Goal: Task Accomplishment & Management: Manage account settings

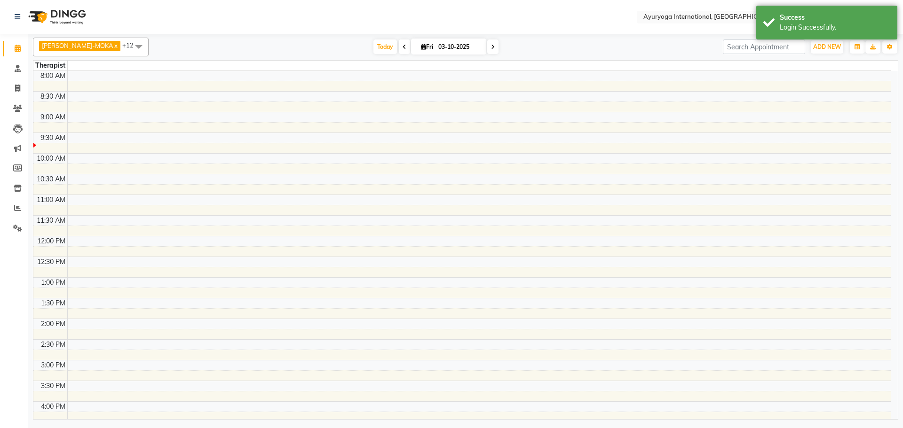
select select "en"
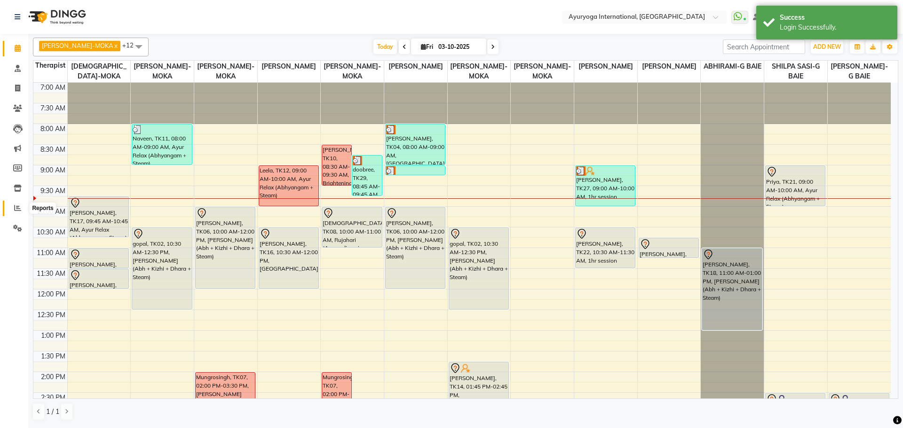
click at [16, 210] on icon at bounding box center [17, 208] width 7 height 7
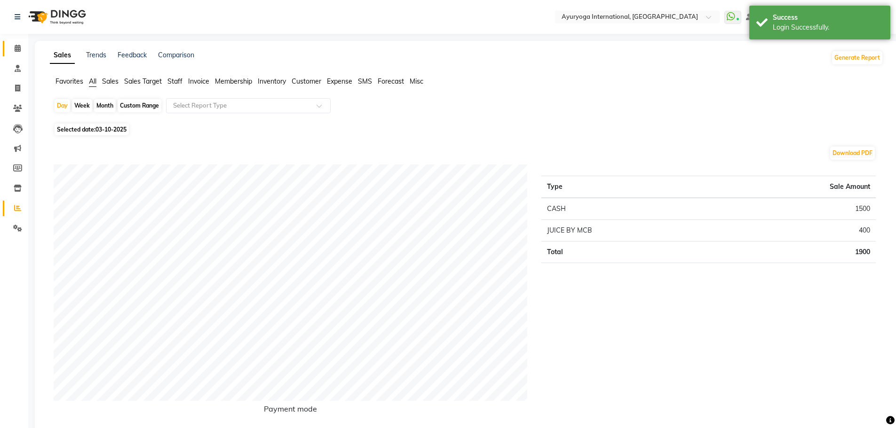
click at [21, 42] on link "Calendar" at bounding box center [14, 49] width 23 height 16
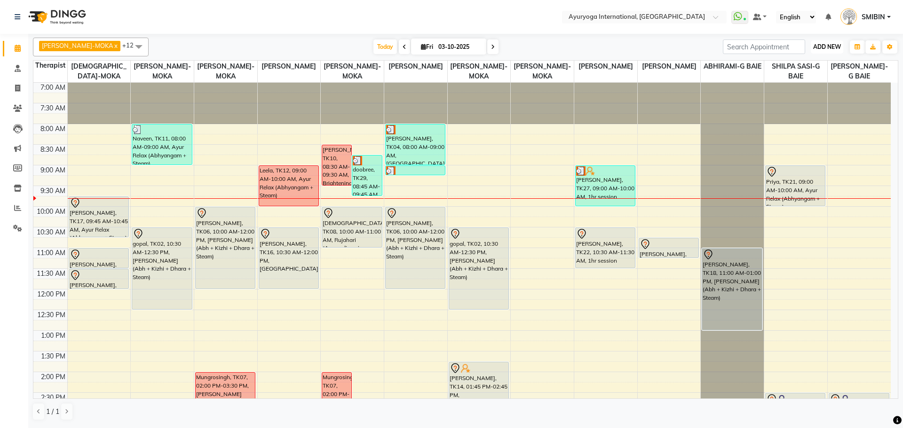
click at [822, 49] on span "ADD NEW" at bounding box center [827, 46] width 28 height 7
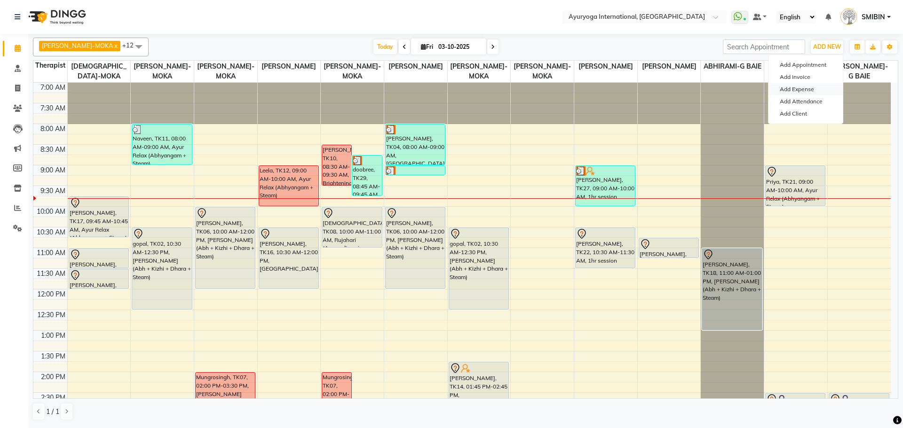
click at [807, 91] on link "Add Expense" at bounding box center [805, 89] width 74 height 12
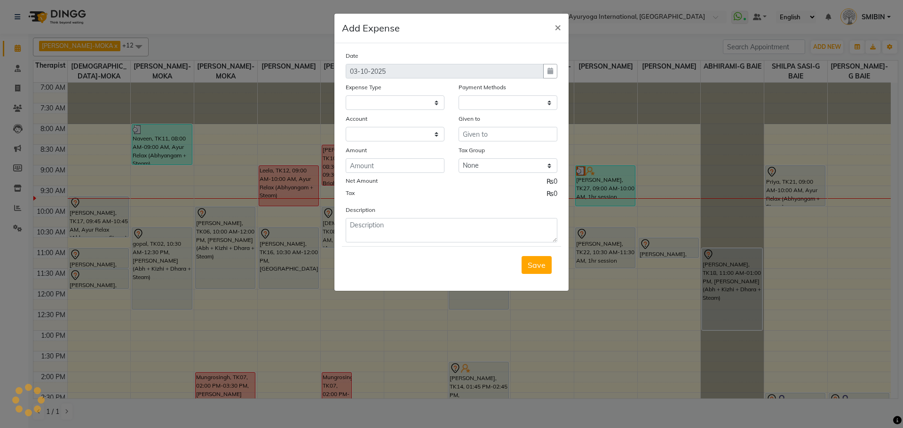
select select
select select "1"
select select "2477"
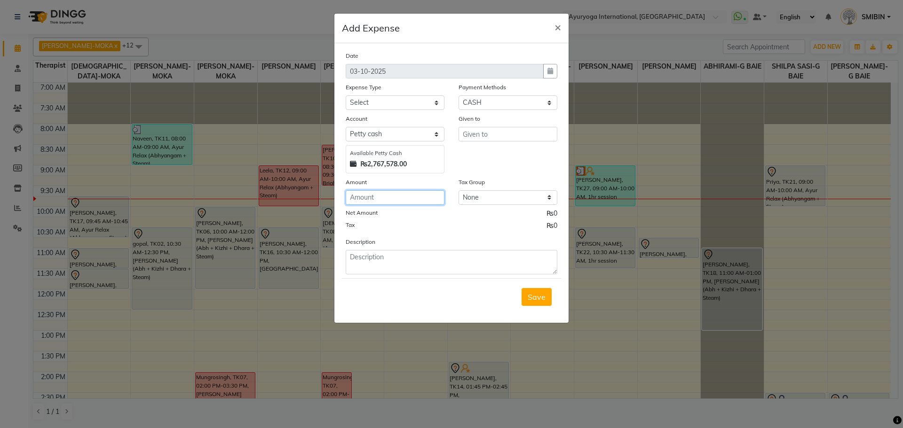
click at [427, 202] on input "number" at bounding box center [395, 197] width 99 height 15
type input "750"
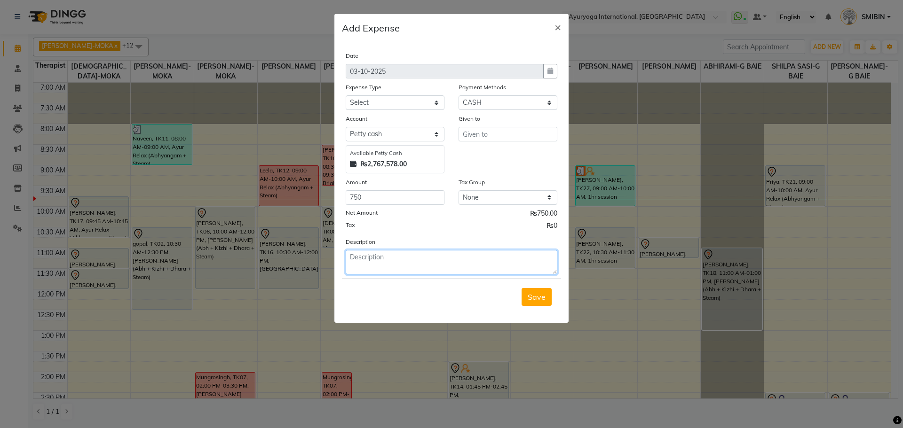
click at [364, 259] on textarea at bounding box center [452, 262] width 212 height 24
type textarea "Paid for Yushika September Month Travel Allowance"
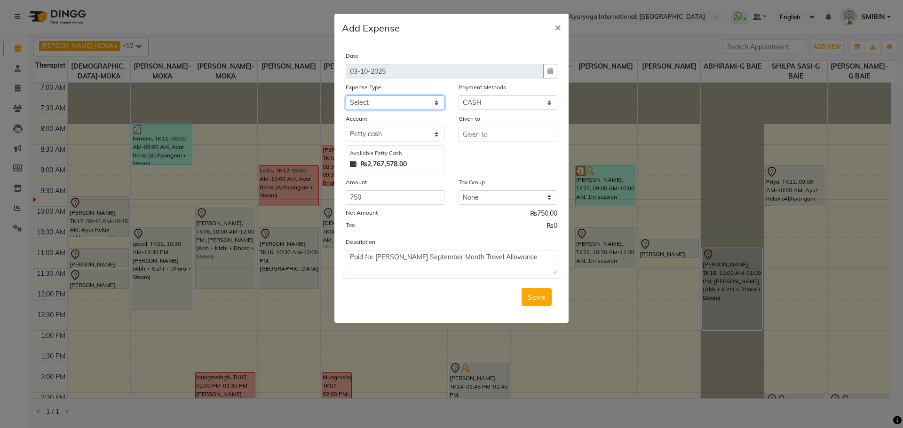
click at [368, 102] on select "Select Advertising and Promotional Expenses Audit Charge BANK CHARGES CAR LOAN …" at bounding box center [395, 102] width 99 height 15
select select "66"
click at [346, 95] on select "Select Advertising and Promotional Expenses Audit Charge BANK CHARGES CAR LOAN …" at bounding box center [395, 102] width 99 height 15
click at [375, 137] on select "Select MCB BANK Petty cash" at bounding box center [395, 134] width 99 height 15
click at [346, 127] on select "Select MCB BANK Petty cash" at bounding box center [395, 134] width 99 height 15
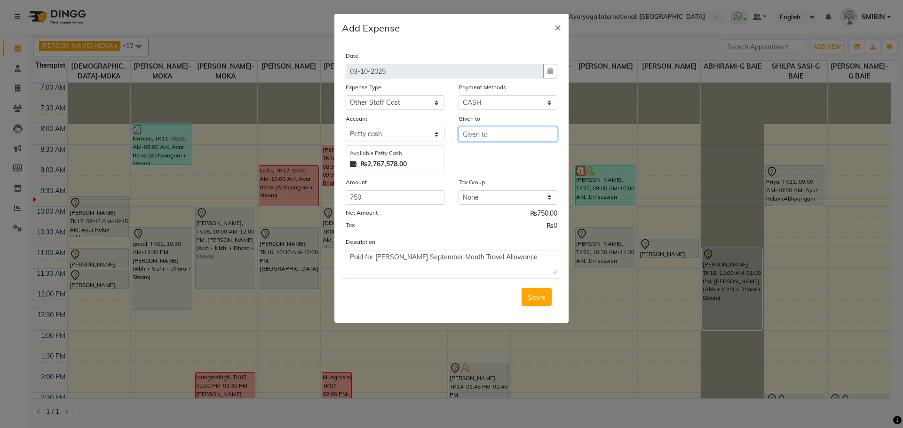
click at [497, 137] on input "text" at bounding box center [508, 134] width 99 height 15
click at [503, 152] on ngb-highlight "YU SHIKA-MOKA" at bounding box center [499, 154] width 59 height 9
type input "YUSHIKA-MOKA"
click at [539, 296] on span "Save" at bounding box center [537, 297] width 18 height 9
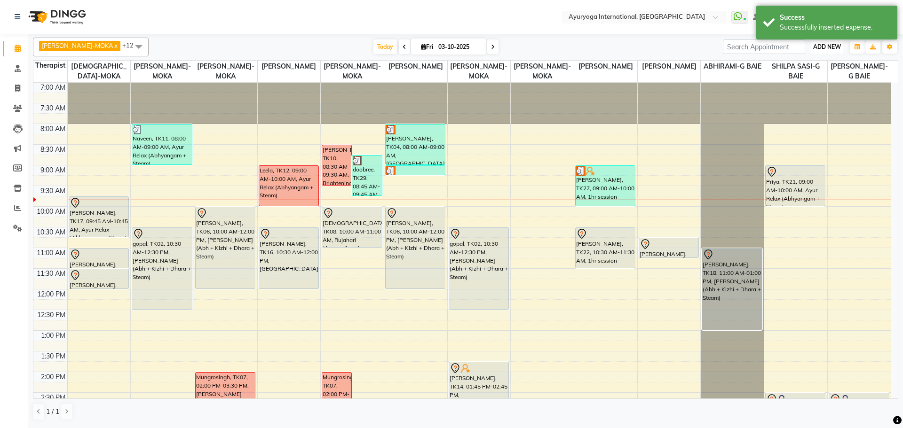
click at [818, 47] on span "ADD NEW" at bounding box center [827, 46] width 28 height 7
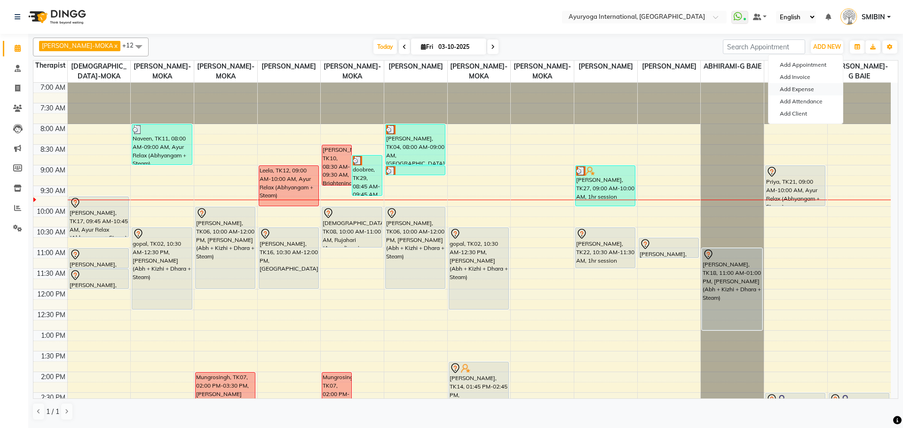
click at [796, 92] on link "Add Expense" at bounding box center [805, 89] width 74 height 12
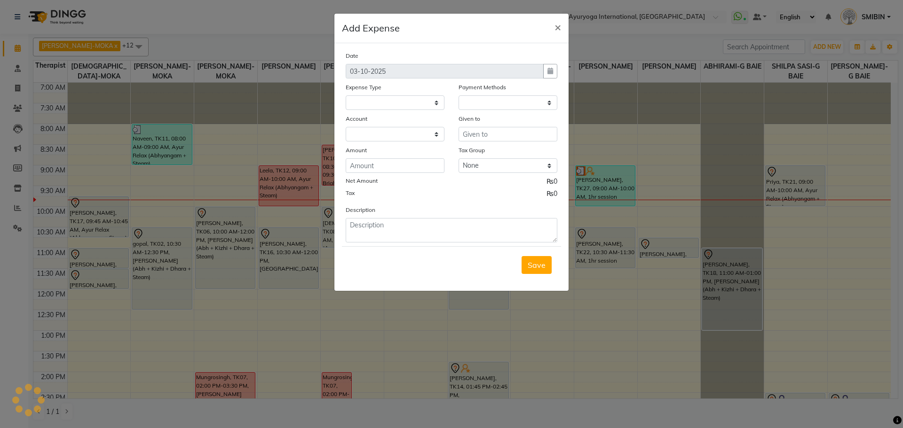
select select
select select "1"
select select "2477"
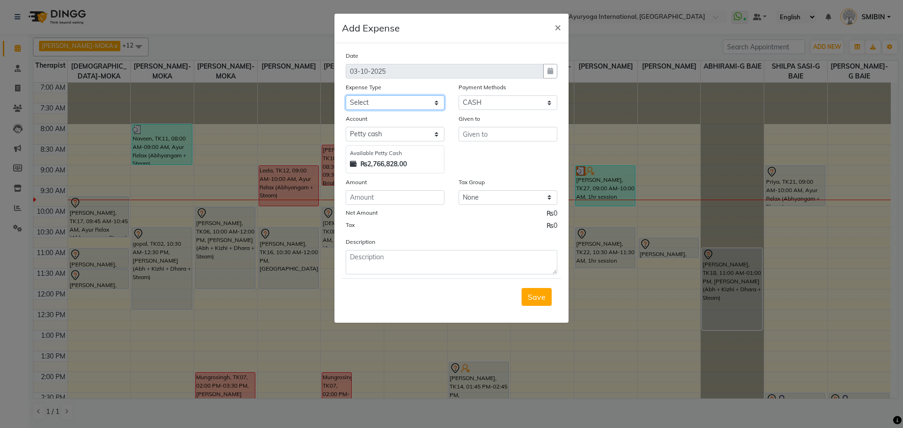
click at [421, 100] on select "Select Advertising and Promotional Expenses Audit Charge BANK CHARGES CAR LOAN …" at bounding box center [395, 102] width 99 height 15
select select "24383"
click at [346, 95] on select "Select Advertising and Promotional Expenses Audit Charge BANK CHARGES CAR LOAN …" at bounding box center [395, 102] width 99 height 15
click at [466, 134] on input "text" at bounding box center [508, 134] width 99 height 15
type input "Chinese Shop Moka"
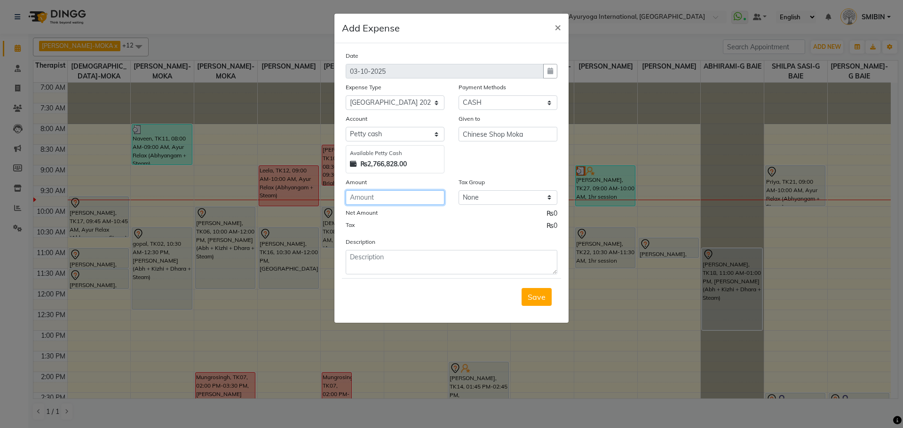
click at [364, 200] on input "number" at bounding box center [395, 197] width 99 height 15
type input "25"
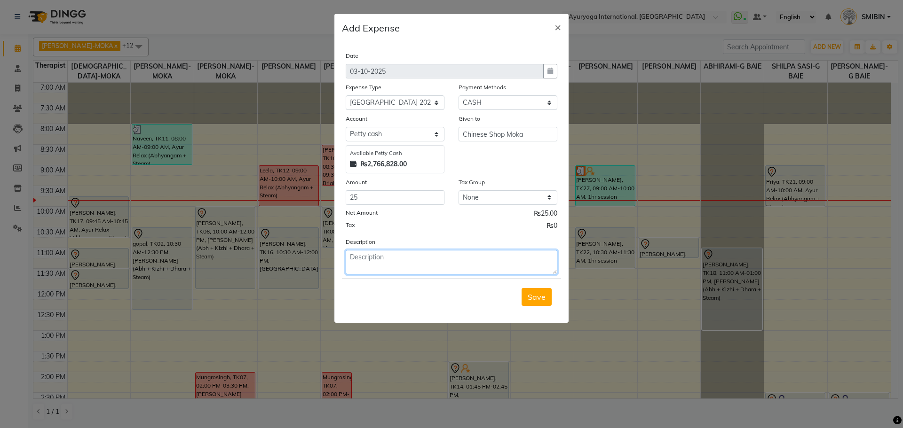
click at [379, 264] on textarea at bounding box center [452, 262] width 212 height 24
click at [355, 260] on textarea "bought Newspaper" at bounding box center [452, 262] width 212 height 24
click at [407, 259] on textarea "Bought Newspaper" at bounding box center [452, 262] width 212 height 24
click at [411, 259] on textarea "Bought Newspaper" at bounding box center [452, 262] width 212 height 24
type textarea "Bought Newspaper Le'express (Notice)"
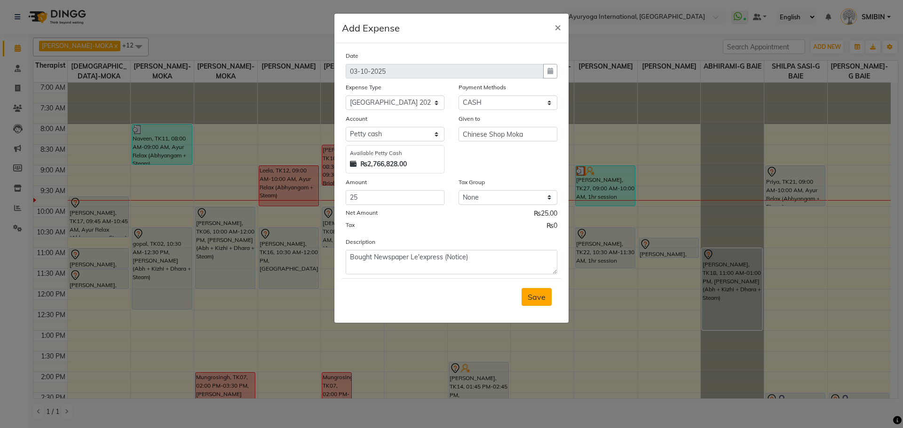
click at [532, 301] on span "Save" at bounding box center [537, 297] width 18 height 9
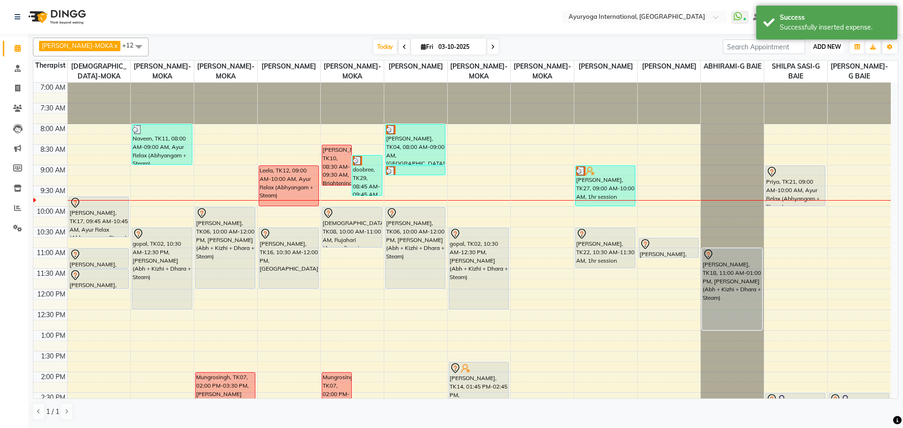
click at [824, 51] on button "ADD NEW Toggle Dropdown" at bounding box center [827, 46] width 32 height 13
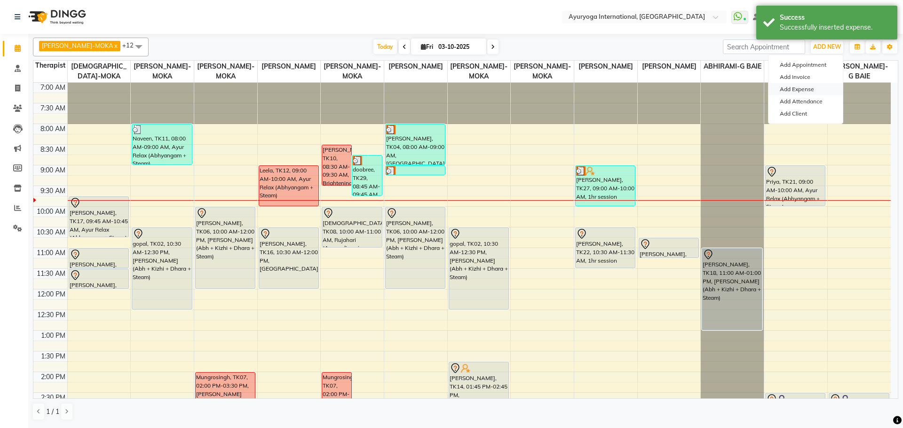
click at [792, 90] on link "Add Expense" at bounding box center [805, 89] width 74 height 12
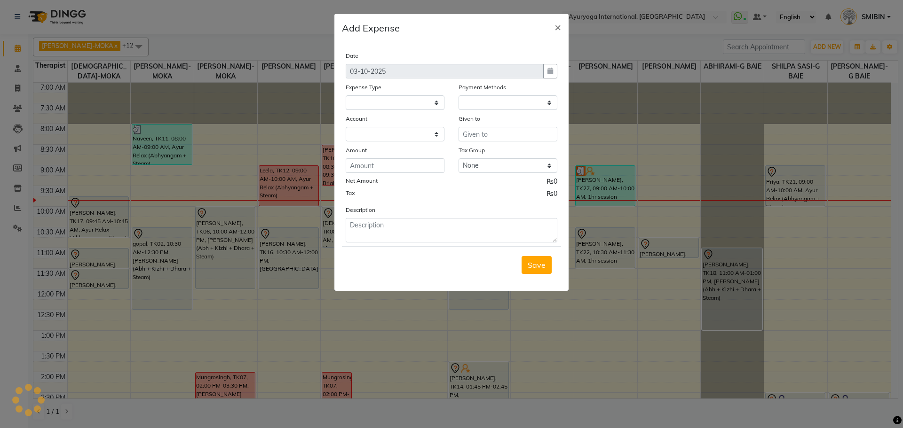
select select
select select "1"
select select "2477"
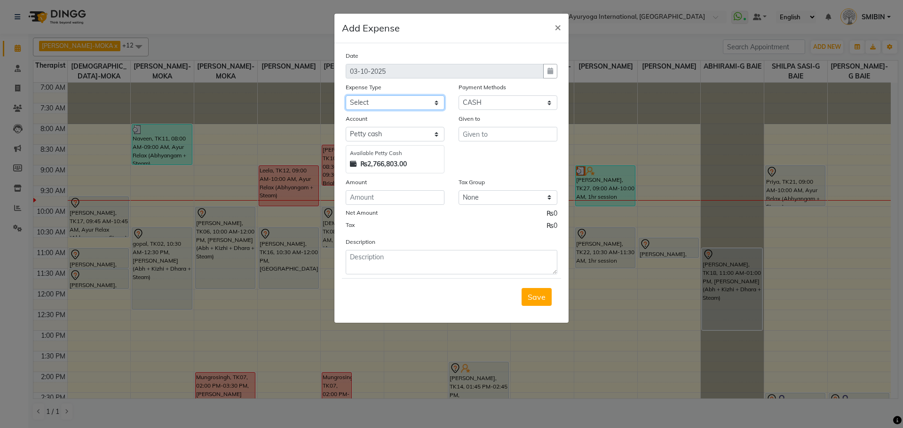
click at [405, 105] on select "Select Advertising and Promotional Expenses Audit Charge BANK CHARGES CAR LOAN …" at bounding box center [395, 102] width 99 height 15
select select "13162"
click at [346, 95] on select "Select Advertising and Promotional Expenses Audit Charge BANK CHARGES CAR LOAN …" at bounding box center [395, 102] width 99 height 15
click at [489, 138] on input "text" at bounding box center [508, 134] width 99 height 15
type input "Chinese Shop Moka"
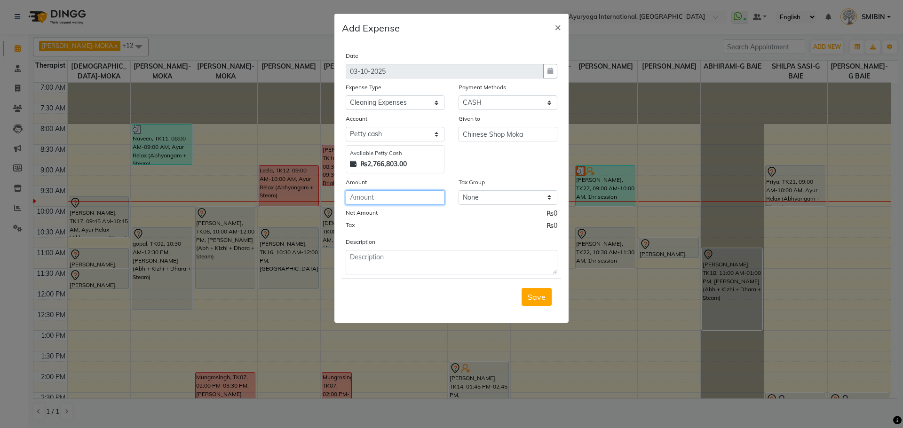
click at [395, 198] on input "number" at bounding box center [395, 197] width 99 height 15
type input "175"
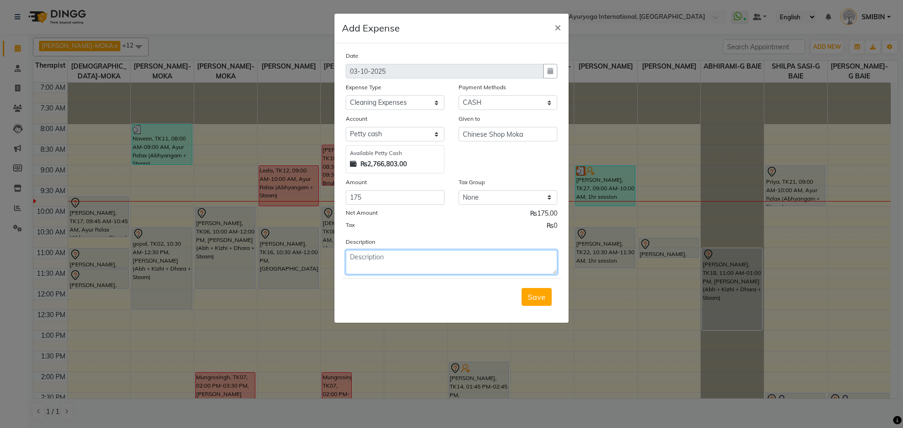
click at [367, 263] on textarea at bounding box center [452, 262] width 212 height 24
type textarea "Bought Plastic cover for Waste Bin (1 pack)"
click at [533, 298] on span "Save" at bounding box center [537, 297] width 18 height 9
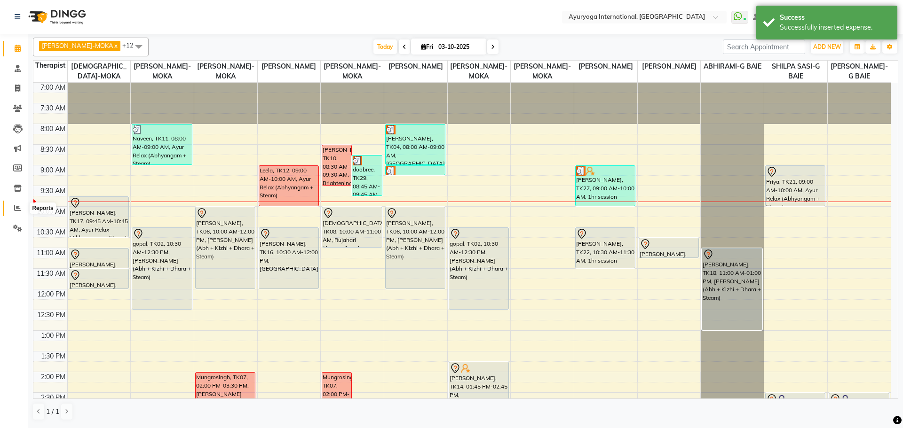
click at [15, 209] on icon at bounding box center [17, 208] width 7 height 7
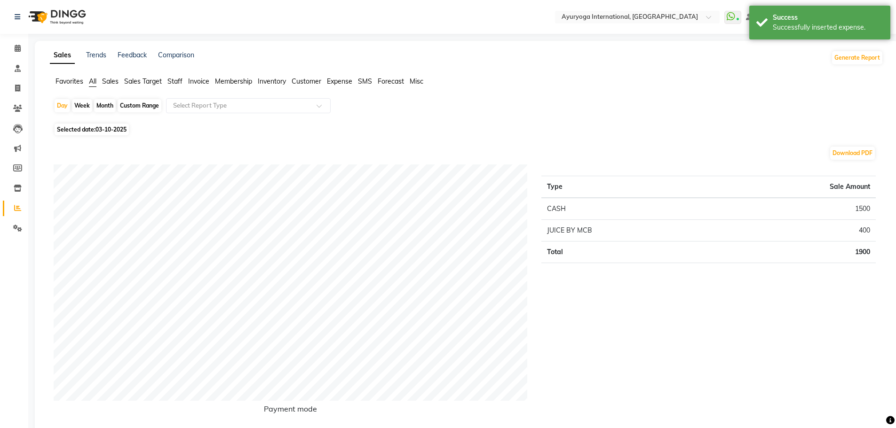
click at [339, 81] on span "Expense" at bounding box center [339, 81] width 25 height 8
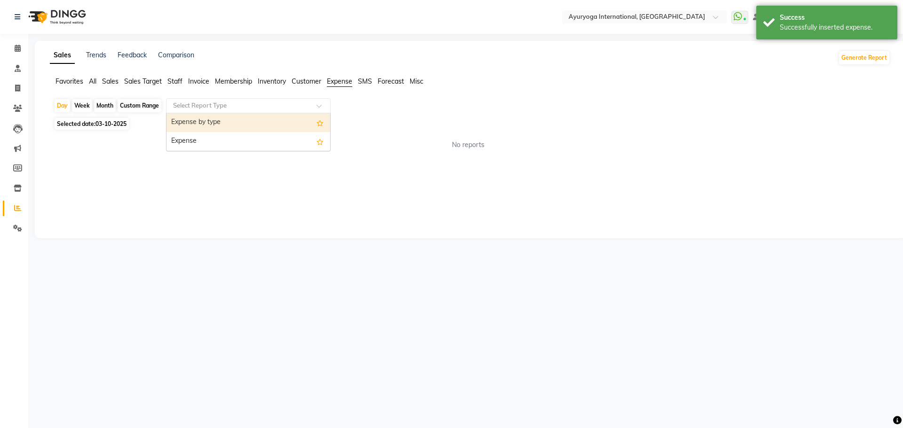
click at [264, 103] on input "text" at bounding box center [238, 105] width 135 height 9
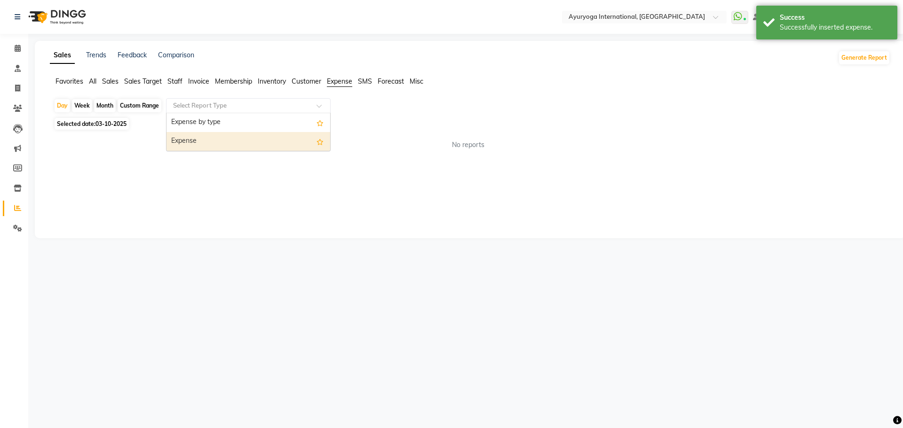
click at [219, 137] on div "Expense" at bounding box center [248, 141] width 164 height 19
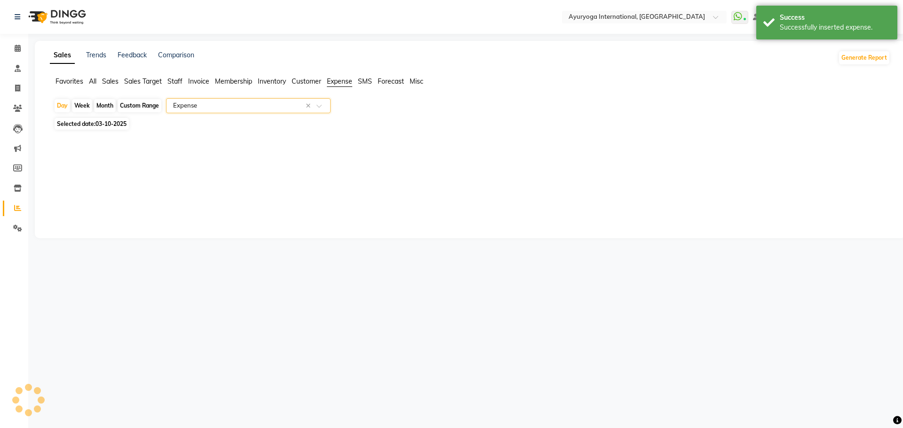
select select "full_report"
select select "csv"
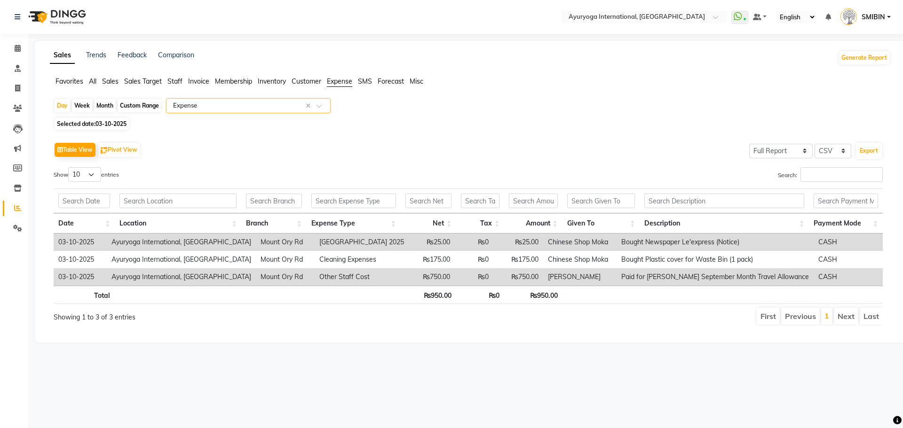
click at [132, 111] on div "Custom Range" at bounding box center [140, 105] width 44 height 13
select select "10"
select select "2025"
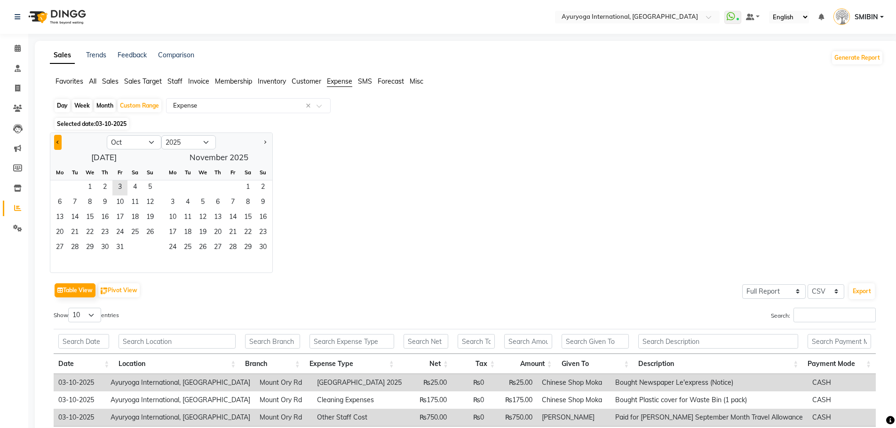
click at [60, 144] on button "Previous month" at bounding box center [58, 142] width 8 height 15
click at [115, 185] on span "1" at bounding box center [119, 188] width 15 height 15
click at [263, 140] on button "Next month" at bounding box center [265, 142] width 8 height 15
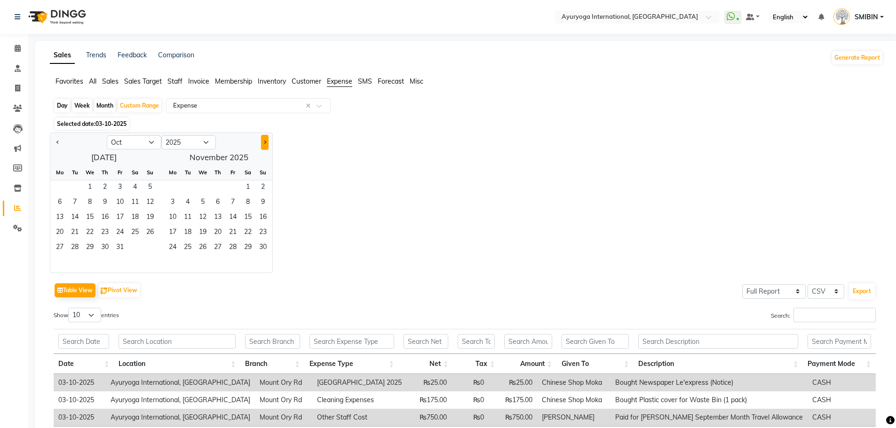
click at [263, 140] on button "Next month" at bounding box center [265, 142] width 8 height 15
select select "11"
click at [217, 203] on span "11" at bounding box center [217, 203] width 15 height 15
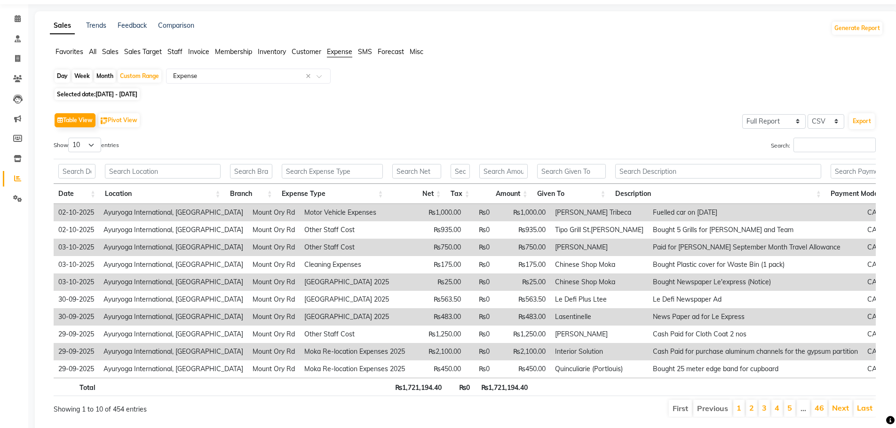
scroll to position [64, 0]
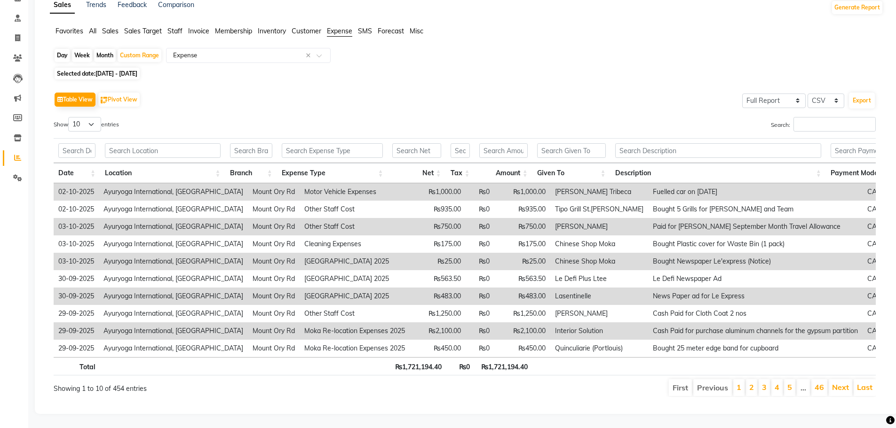
click at [91, 68] on span "Selected date: 01-08-2025 - 11-12-2025" at bounding box center [97, 74] width 85 height 12
select select "8"
select select "2025"
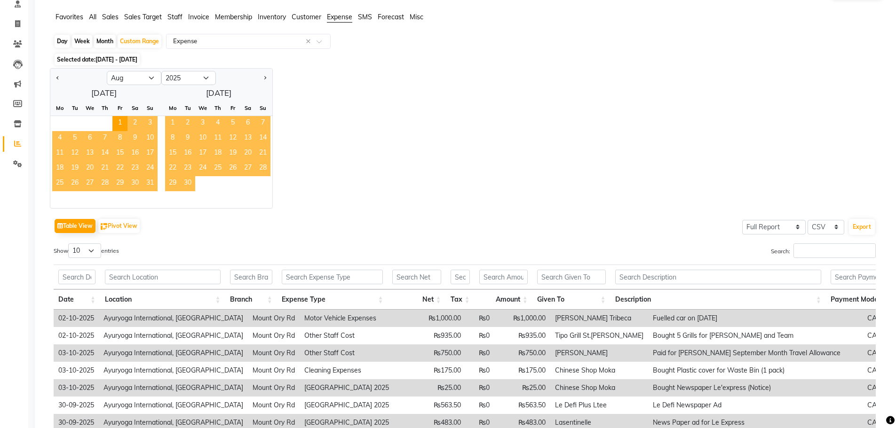
click at [424, 167] on div "Jan Feb Mar Apr May Jun Jul Aug Sep Oct Nov Dec 2015 2016 2017 2018 2019 2020 2…" at bounding box center [466, 138] width 833 height 141
drag, startPoint x: 397, startPoint y: 88, endPoint x: 368, endPoint y: 86, distance: 28.8
click at [398, 88] on div "Jan Feb Mar Apr May Jun Jul Aug Sep Oct Nov Dec 2015 2016 2017 2018 2019 2020 2…" at bounding box center [466, 138] width 833 height 141
click at [146, 46] on div "Custom Range" at bounding box center [140, 41] width 44 height 13
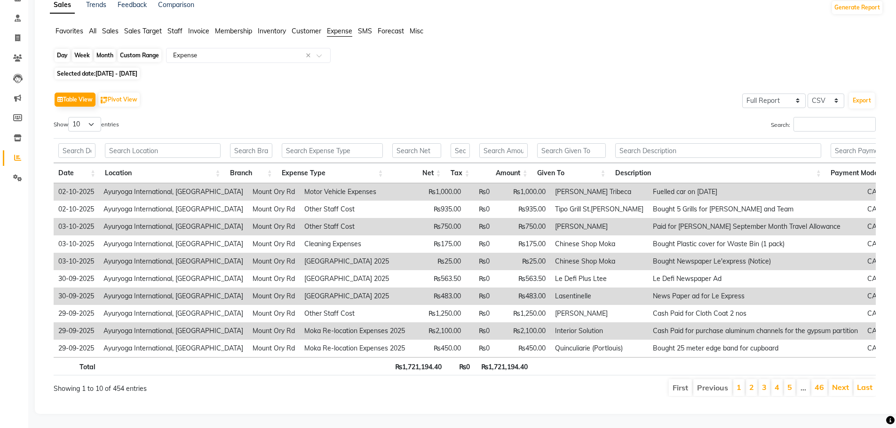
click at [142, 49] on div "Custom Range" at bounding box center [140, 55] width 44 height 13
select select "8"
select select "2025"
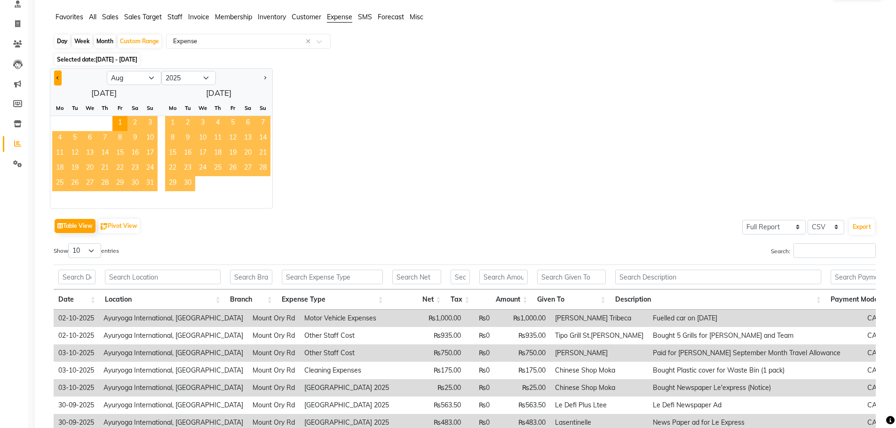
click at [58, 79] on span "Previous month" at bounding box center [57, 77] width 3 height 3
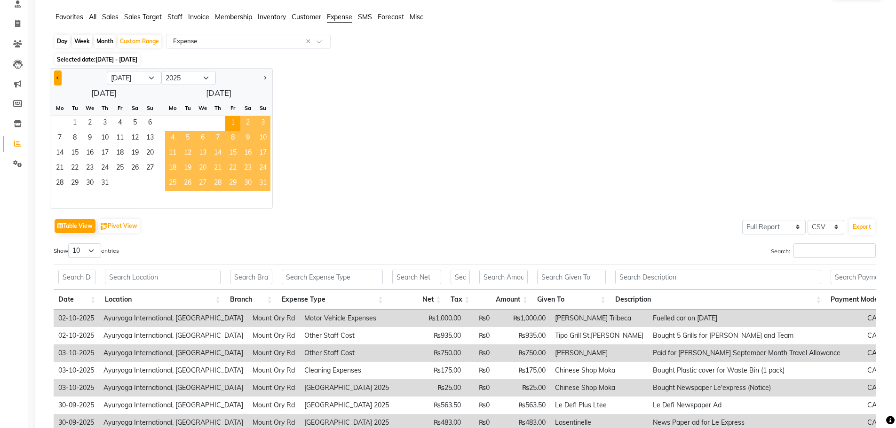
click at [58, 79] on span "Previous month" at bounding box center [57, 77] width 3 height 3
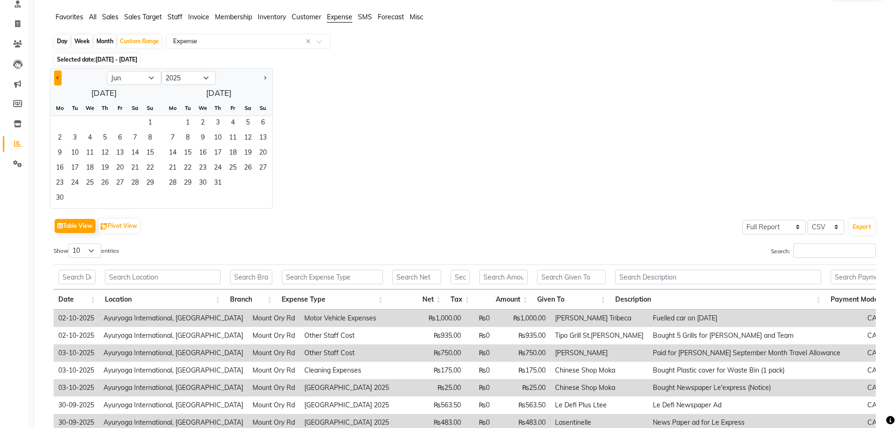
click at [58, 79] on span "Previous month" at bounding box center [57, 77] width 3 height 3
click at [59, 79] on button "Previous month" at bounding box center [58, 78] width 8 height 15
click at [59, 79] on span "Previous month" at bounding box center [57, 77] width 3 height 3
click at [58, 79] on span "Previous month" at bounding box center [57, 77] width 3 height 3
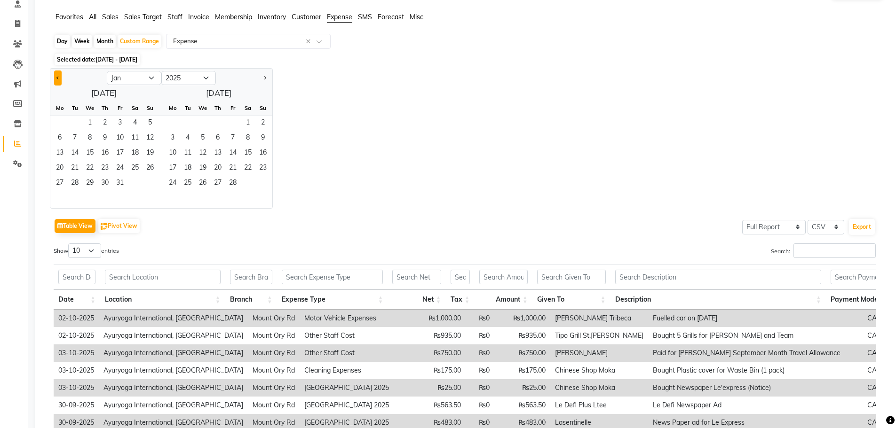
click at [58, 79] on span "Previous month" at bounding box center [57, 77] width 3 height 3
select select "12"
select select "2024"
click at [200, 119] on span "1" at bounding box center [202, 123] width 15 height 15
select select "1"
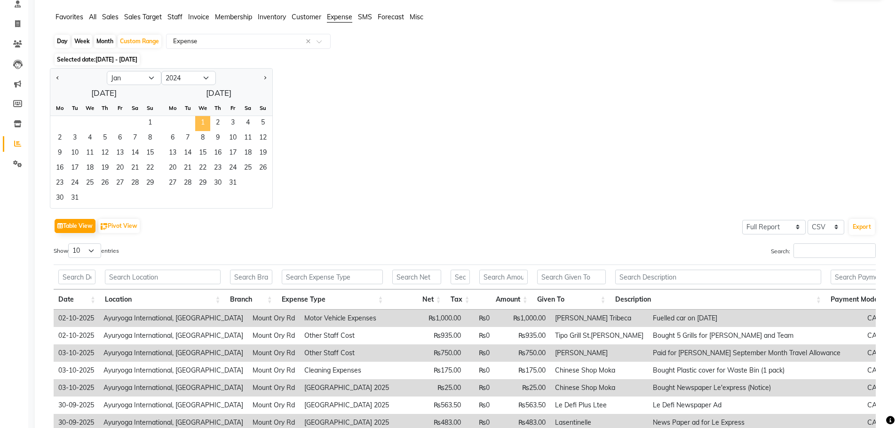
scroll to position [0, 0]
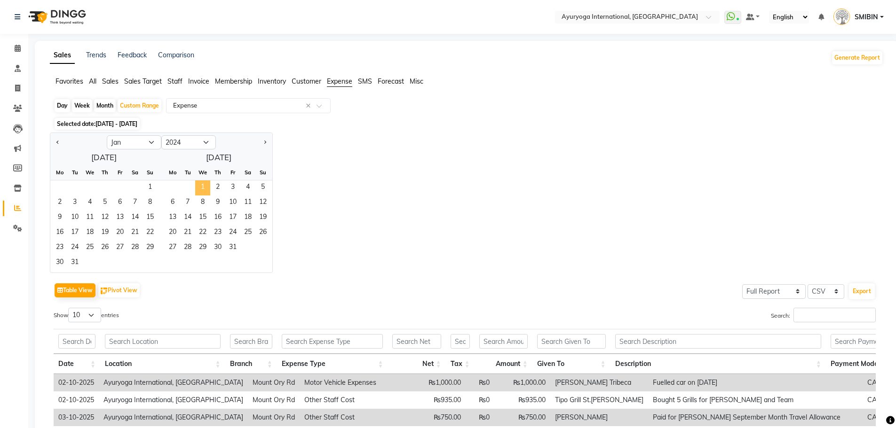
select select "2025"
click at [153, 142] on select "Jan Feb Mar Apr May Jun Jul Aug Sep Oct Nov Dec" at bounding box center [134, 142] width 55 height 14
click at [263, 145] on button "Next month" at bounding box center [265, 142] width 8 height 15
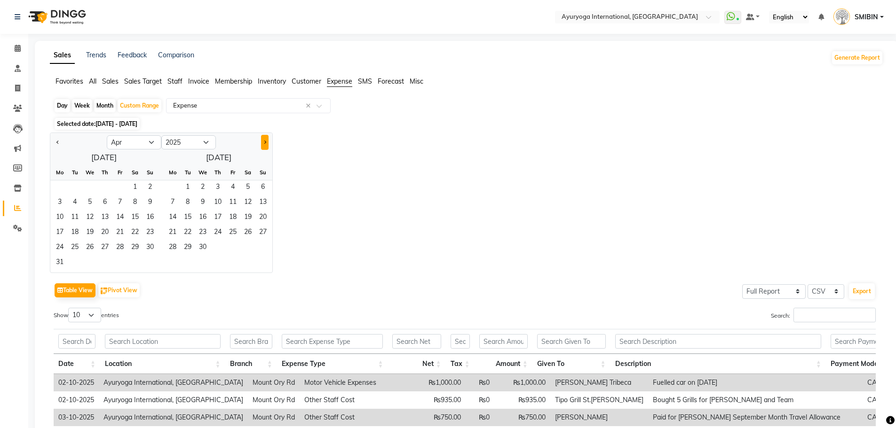
click at [263, 145] on button "Next month" at bounding box center [265, 142] width 8 height 15
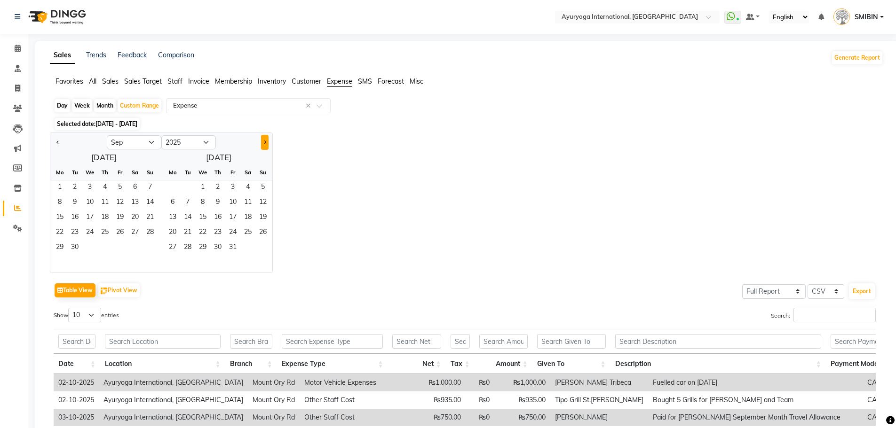
click at [263, 145] on button "Next month" at bounding box center [265, 142] width 8 height 15
select select "10"
click at [88, 184] on span "1" at bounding box center [89, 188] width 15 height 15
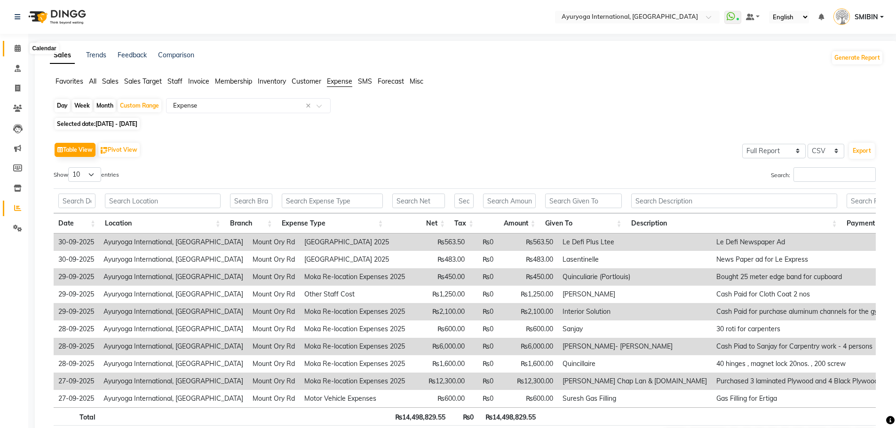
click at [19, 49] on icon at bounding box center [18, 48] width 6 height 7
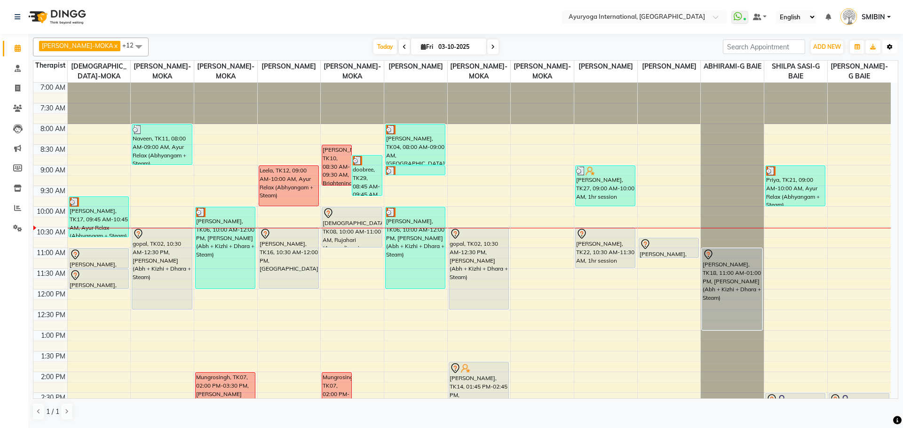
click at [887, 46] on icon "button" at bounding box center [890, 47] width 6 height 6
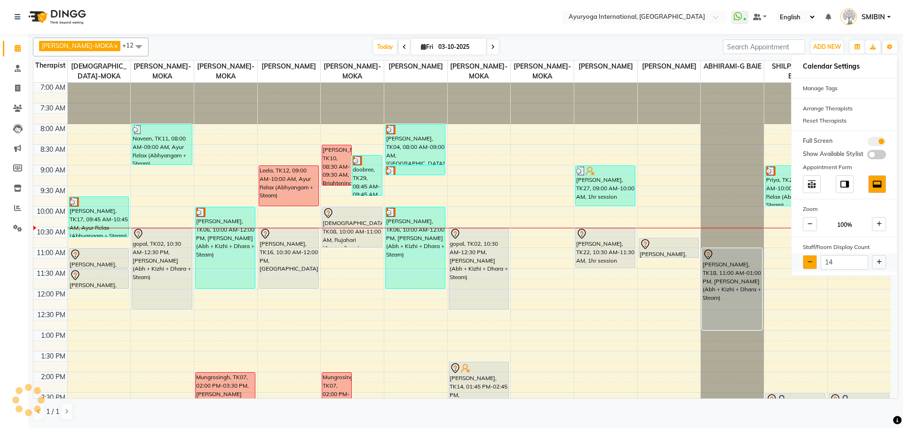
click at [810, 265] on icon at bounding box center [810, 263] width 5 height 6
type input "13"
click at [814, 335] on div "7:00 AM 7:30 AM 8:00 AM 8:30 AM 9:00 AM 9:30 AM 10:00 AM 10:30 AM 11:00 AM 11:3…" at bounding box center [461, 372] width 857 height 579
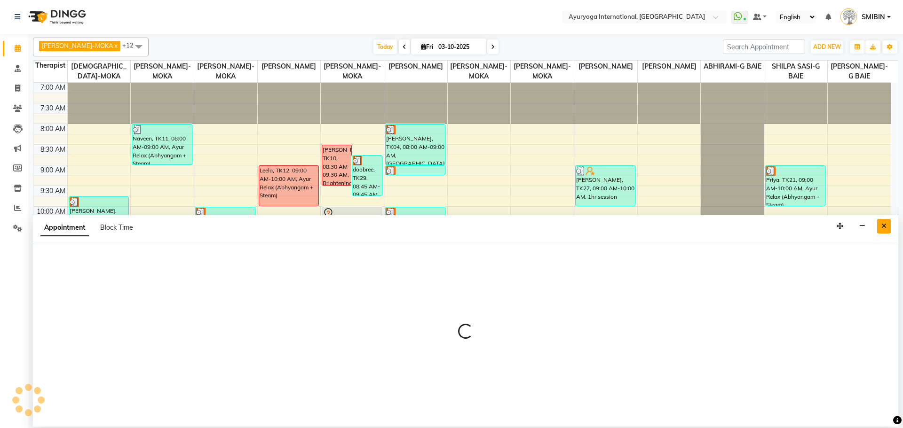
select select "11400"
select select "765"
select select "tentative"
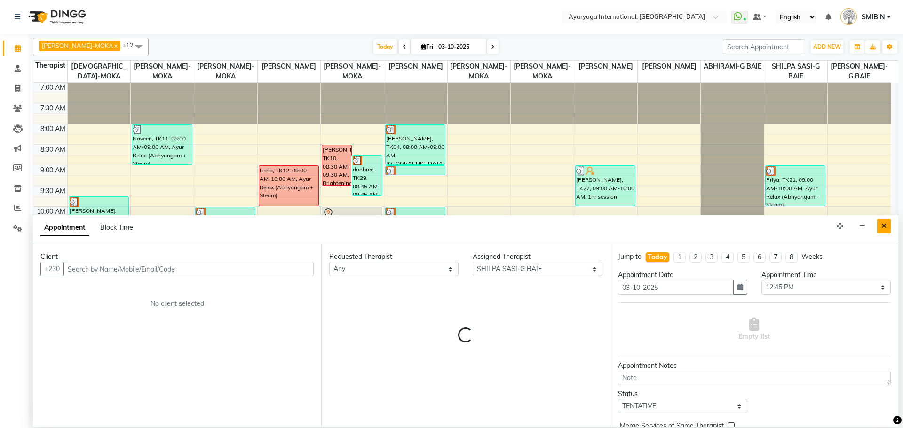
click at [881, 228] on icon "Close" at bounding box center [883, 226] width 5 height 7
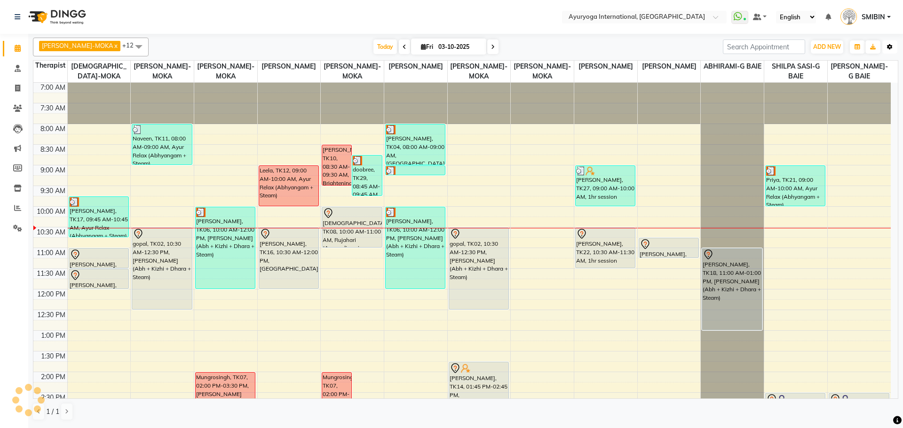
click at [889, 43] on button "Toggle Dropdown" at bounding box center [889, 46] width 15 height 13
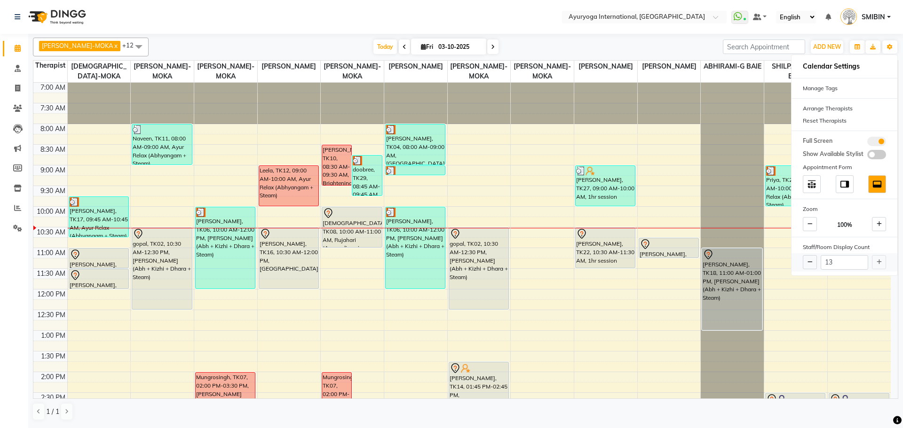
click at [878, 262] on div "13" at bounding box center [845, 262] width 106 height 18
click at [875, 263] on div "13" at bounding box center [845, 262] width 106 height 18
click at [876, 263] on div "13" at bounding box center [845, 262] width 106 height 18
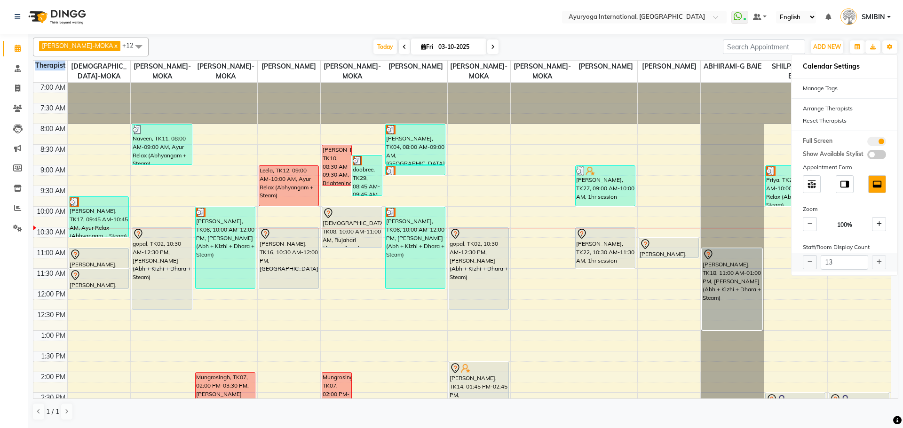
click at [876, 263] on div "13" at bounding box center [845, 262] width 106 height 18
click at [812, 263] on icon at bounding box center [810, 263] width 5 height 6
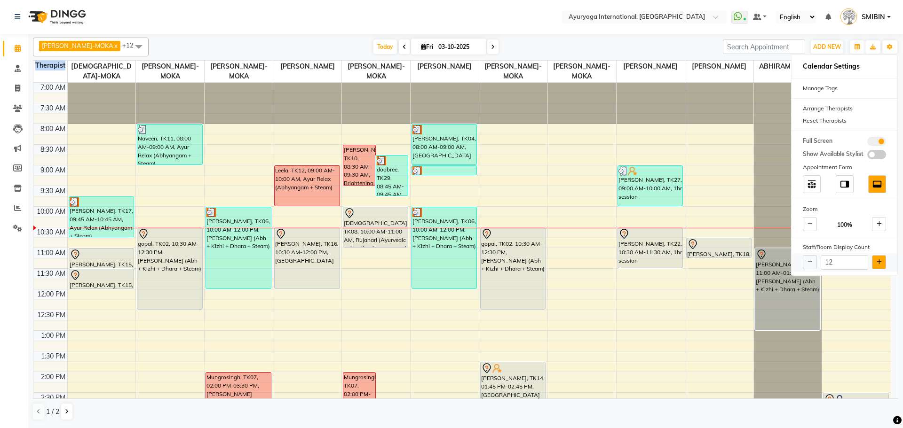
click at [881, 260] on icon at bounding box center [879, 263] width 5 height 6
type input "13"
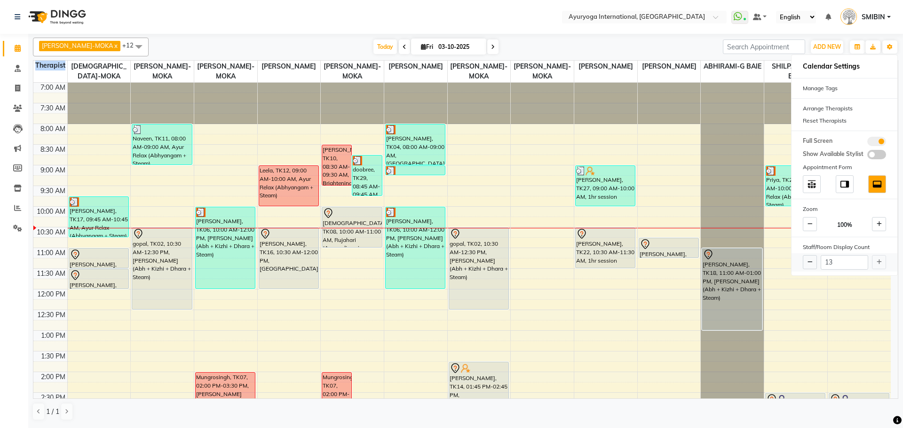
click at [881, 260] on div "13" at bounding box center [845, 262] width 106 height 18
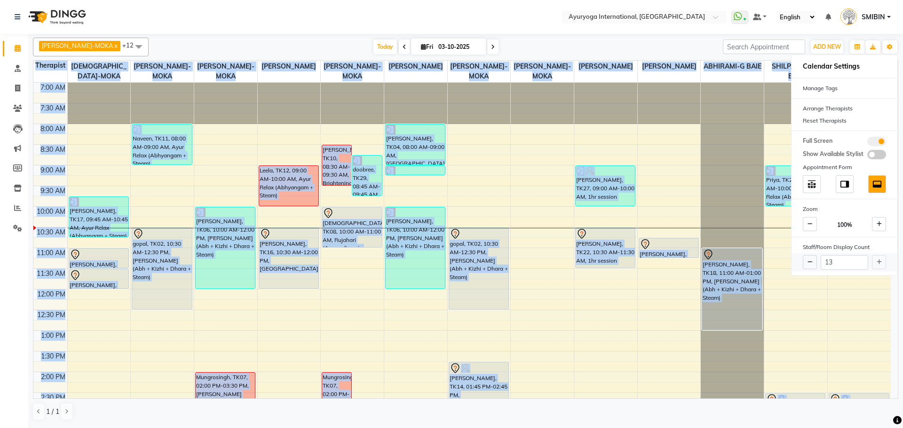
click at [881, 260] on div "13" at bounding box center [845, 262] width 106 height 18
click at [854, 311] on div "7:00 AM 7:30 AM 8:00 AM 8:30 AM 9:00 AM 9:30 AM 10:00 AM 10:30 AM 11:00 AM 11:3…" at bounding box center [461, 372] width 857 height 579
select select "50740"
select select "tentative"
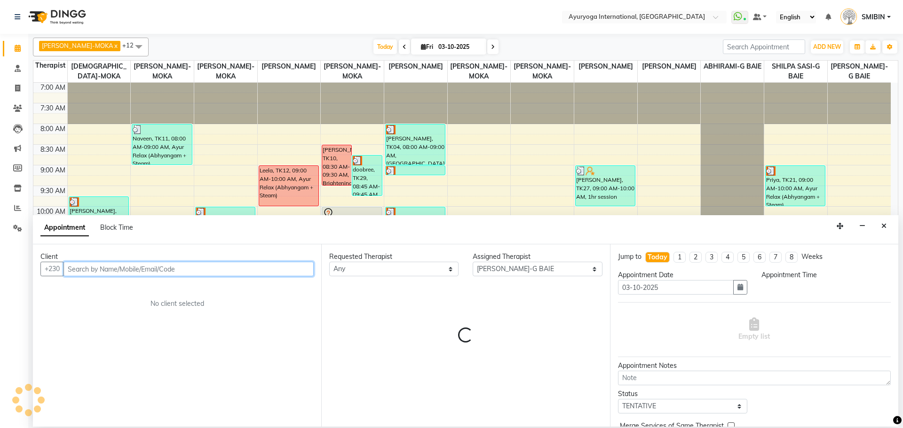
select select "735"
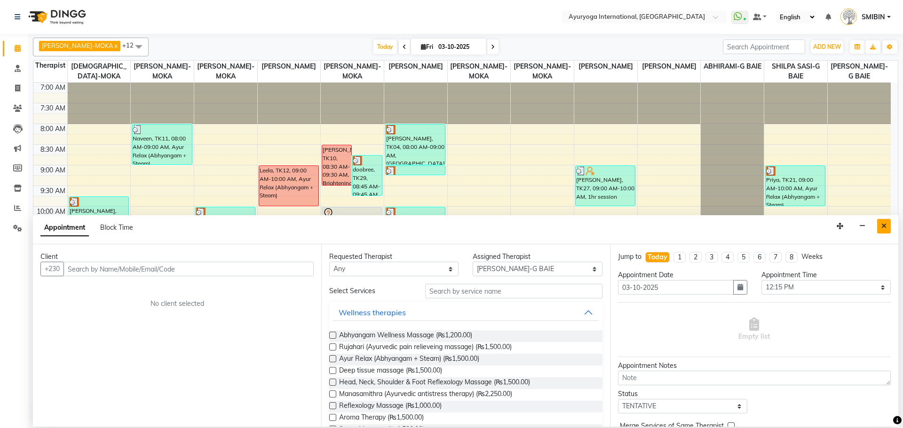
click at [887, 228] on button "Close" at bounding box center [884, 226] width 14 height 15
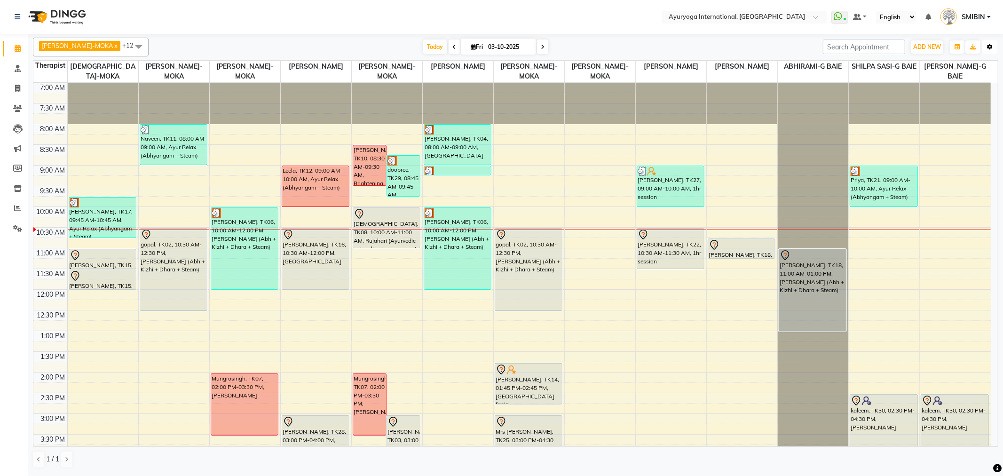
click at [903, 48] on icon "button" at bounding box center [990, 47] width 6 height 6
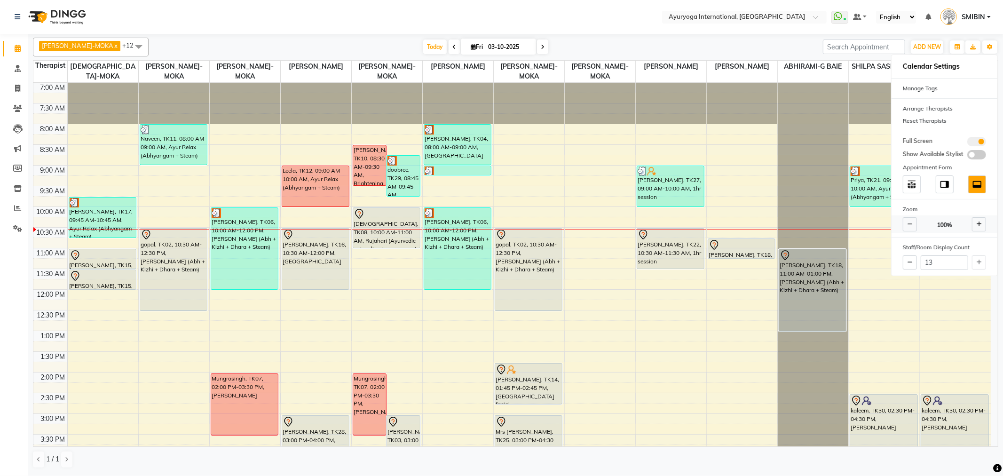
click at [903, 223] on icon at bounding box center [910, 225] width 5 height 6
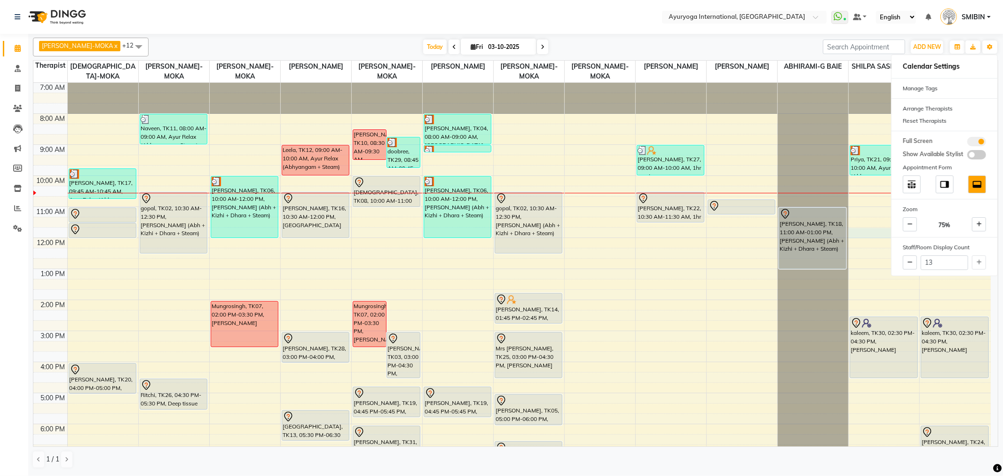
click at [886, 243] on div "7:00 AM 8:00 AM 9:00 AM 10:00 AM 11:00 AM 12:00 PM 1:00 PM 2:00 PM 3:00 PM 4:00…" at bounding box center [512, 300] width 958 height 434
select select "11400"
select select "705"
select select "tentative"
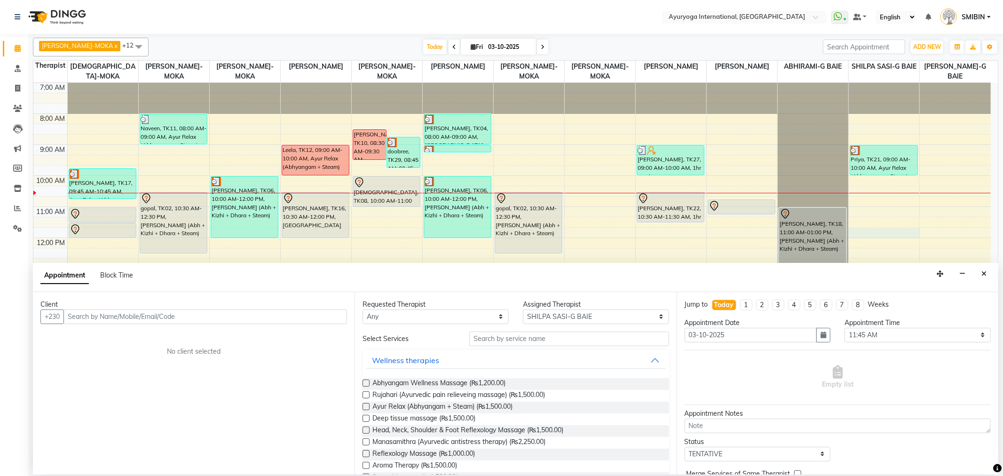
click at [903, 269] on button "Close" at bounding box center [984, 274] width 14 height 15
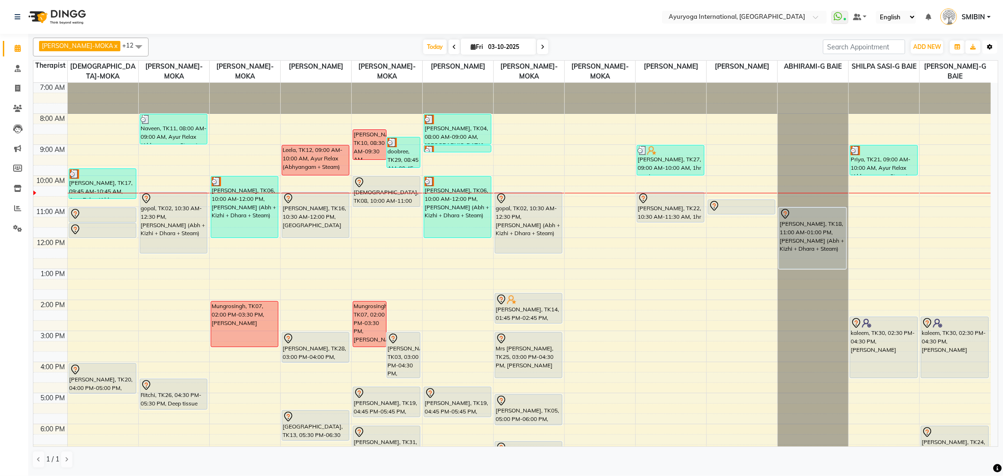
click at [903, 51] on button "Toggle Dropdown" at bounding box center [989, 46] width 15 height 13
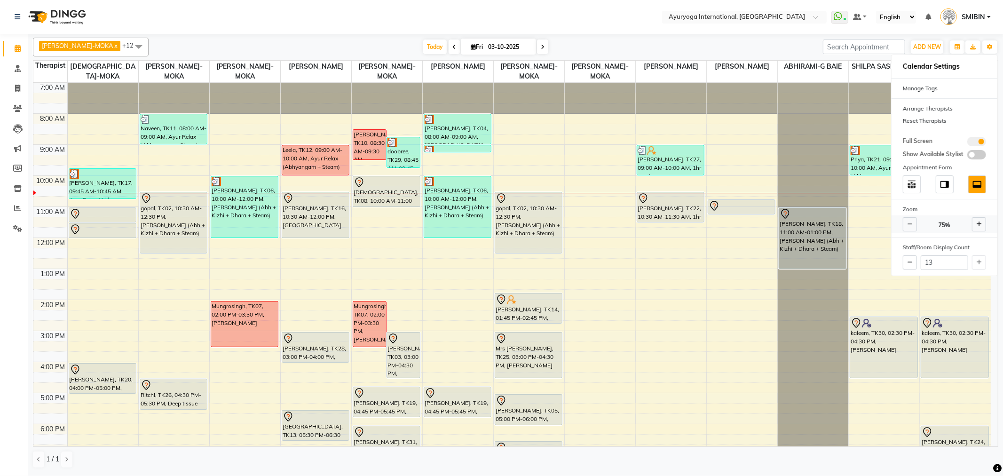
click at [903, 220] on span at bounding box center [979, 224] width 14 height 14
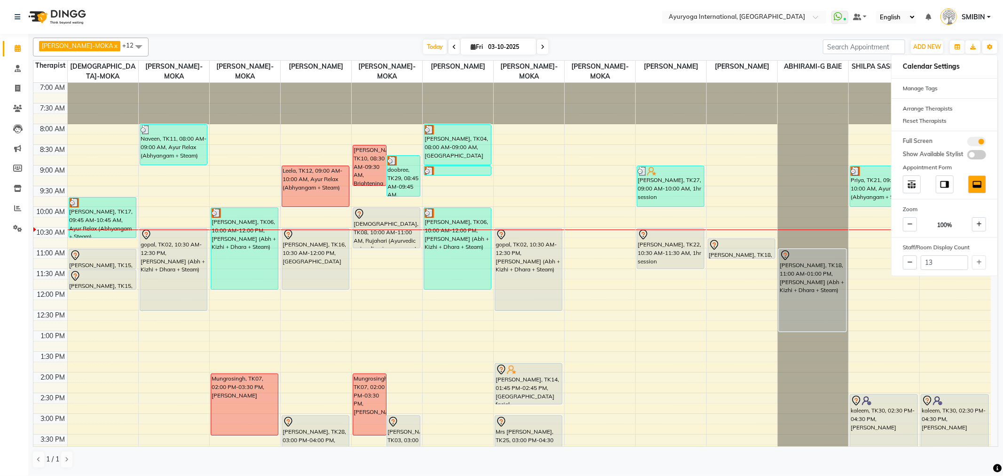
click at [795, 83] on div at bounding box center [813, 83] width 71 height 0
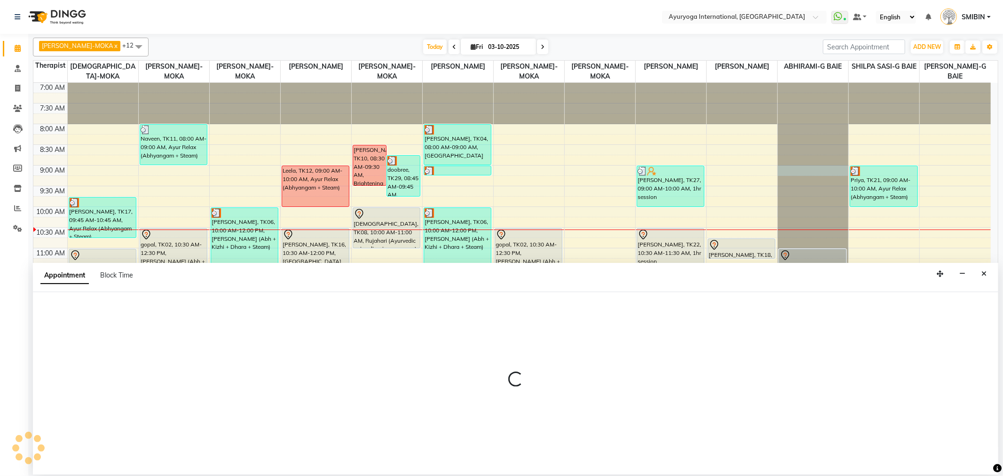
select select "70418"
select select "540"
select select "tentative"
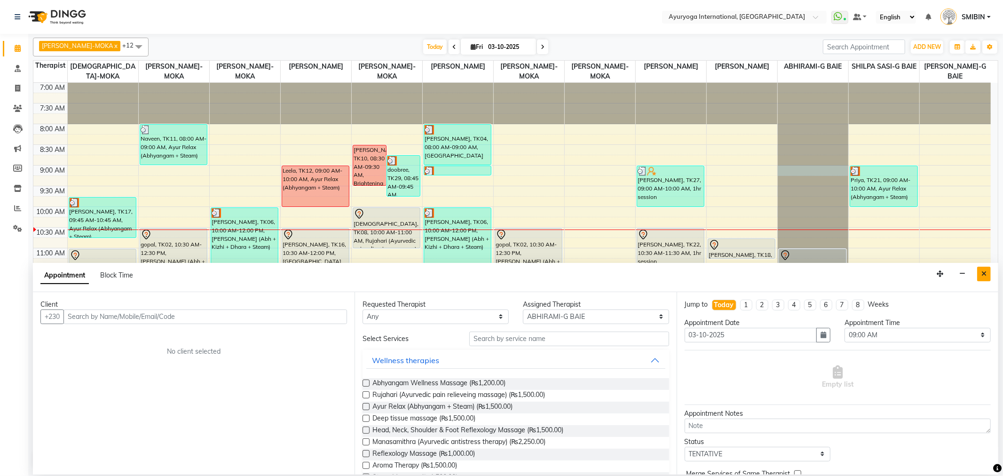
click at [903, 275] on icon "Close" at bounding box center [984, 273] width 5 height 7
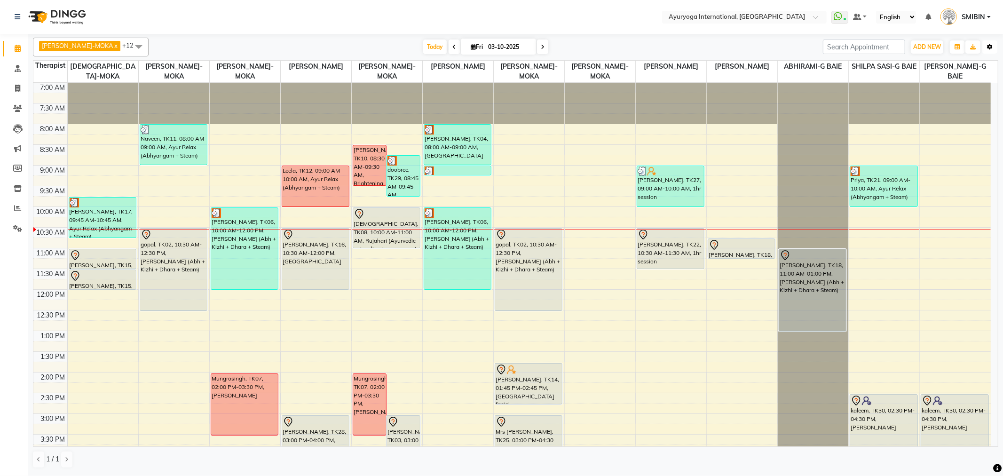
click at [903, 44] on icon "button" at bounding box center [990, 47] width 6 height 6
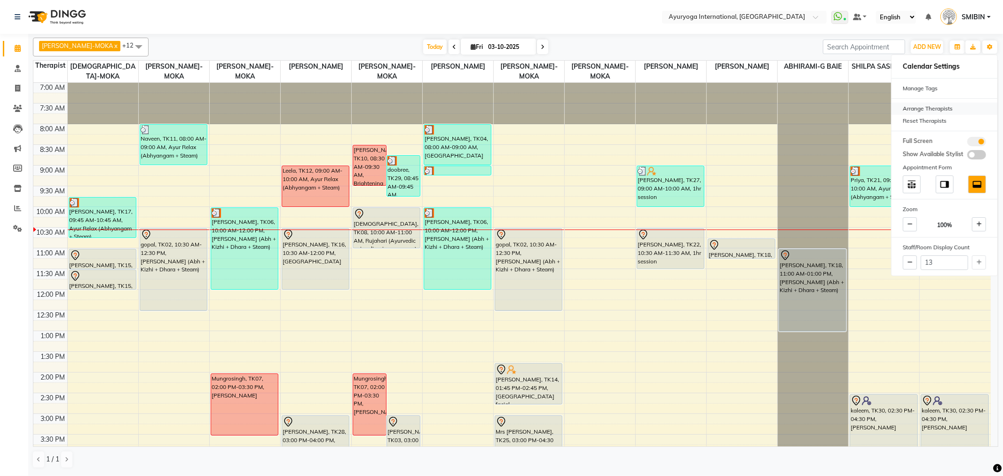
click at [903, 107] on div "Arrange Therapists" at bounding box center [945, 109] width 106 height 12
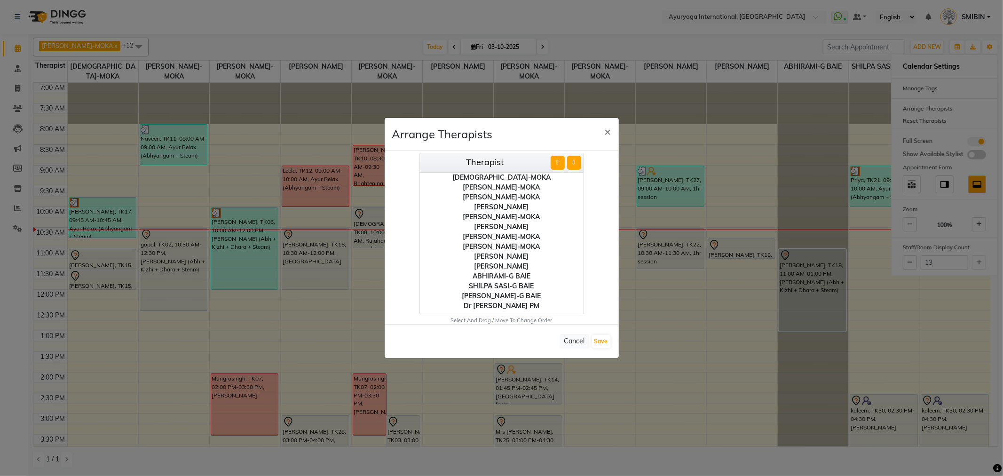
click at [822, 115] on ngb-modal-window "Arrange Therapists × Therapist ⇧ ⇩ VISHNU-MOKA ABHIRAM-MOKA SIDDARTH-MOKA ADHIT…" at bounding box center [501, 238] width 1003 height 476
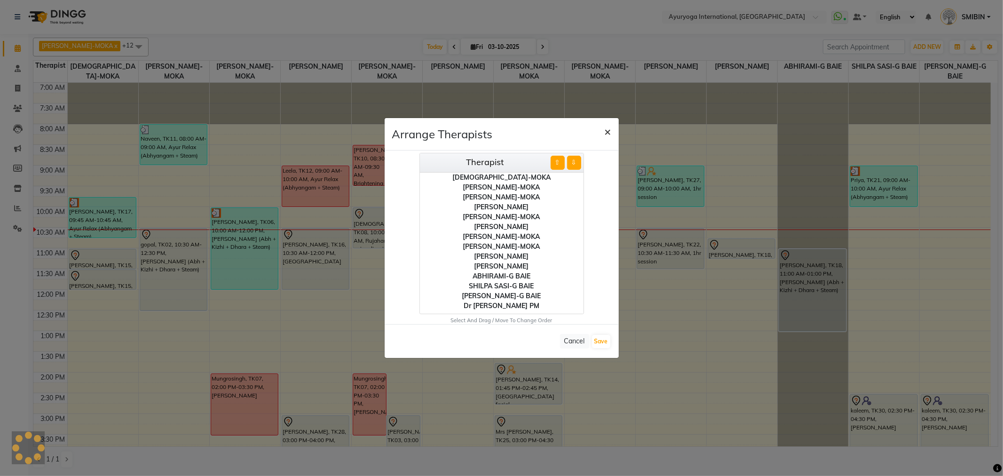
click at [608, 131] on span "×" at bounding box center [608, 131] width 7 height 14
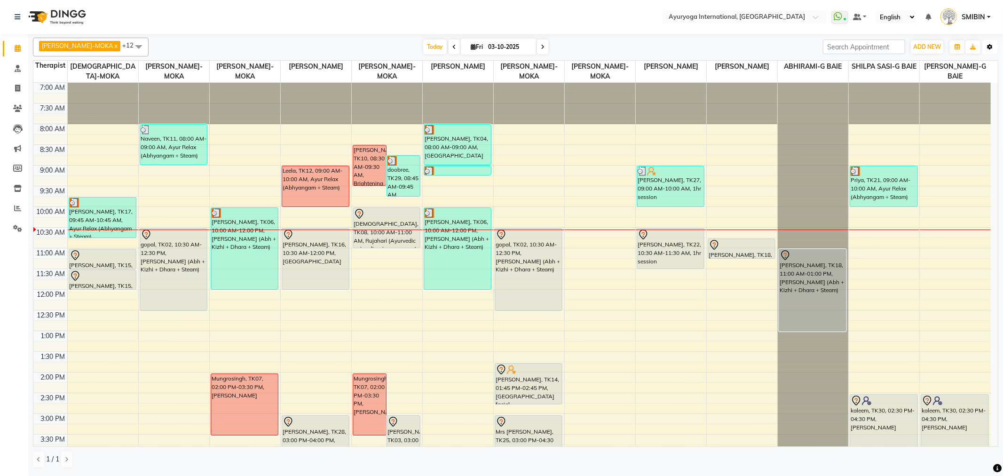
click at [903, 47] on icon "button" at bounding box center [990, 47] width 6 height 6
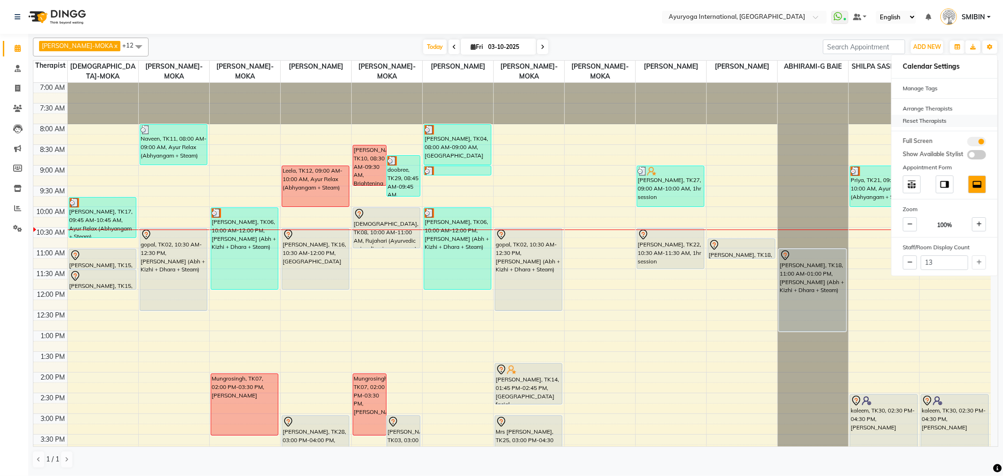
click at [903, 118] on div "Reset Therapists" at bounding box center [945, 121] width 106 height 12
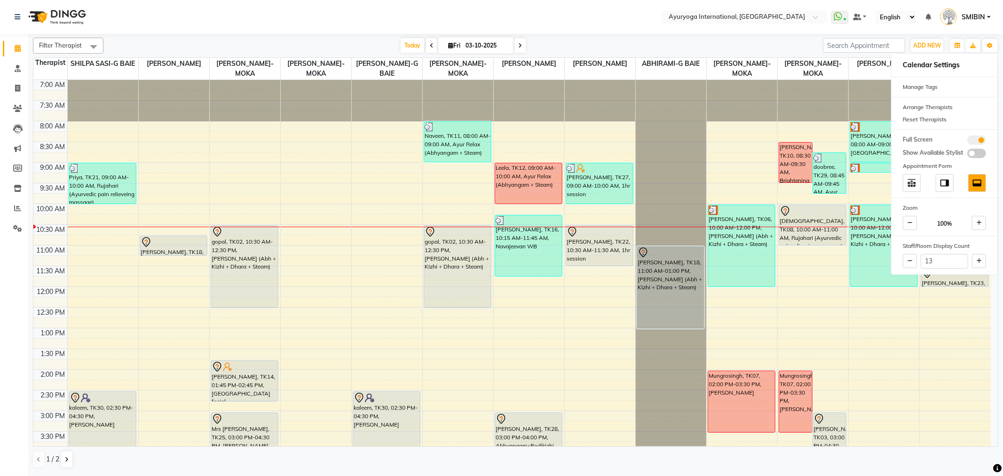
click at [872, 90] on div at bounding box center [884, 100] width 71 height 41
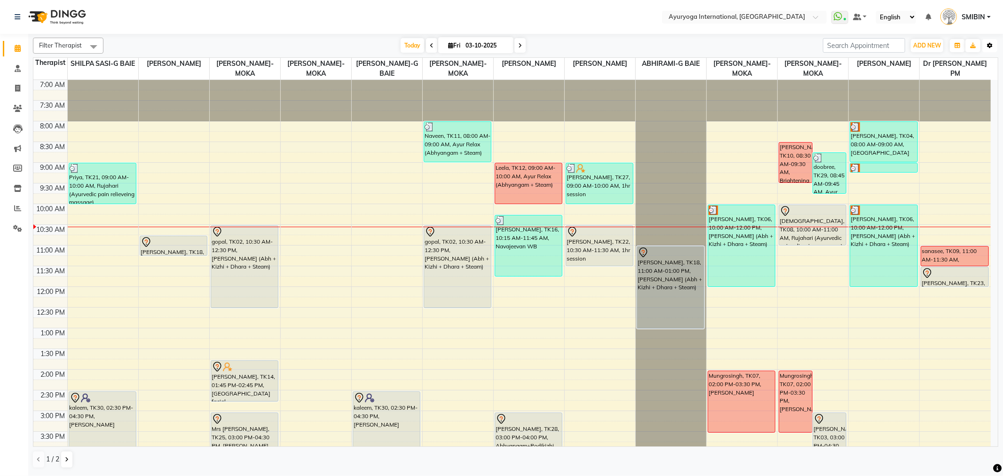
click at [903, 47] on button "Toggle Dropdown" at bounding box center [989, 45] width 15 height 13
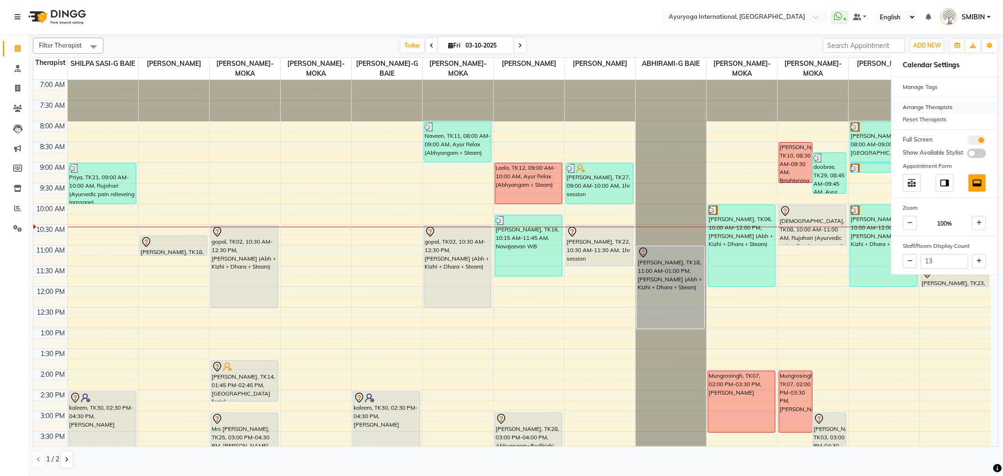
click at [903, 106] on div "Arrange Therapists" at bounding box center [945, 107] width 106 height 12
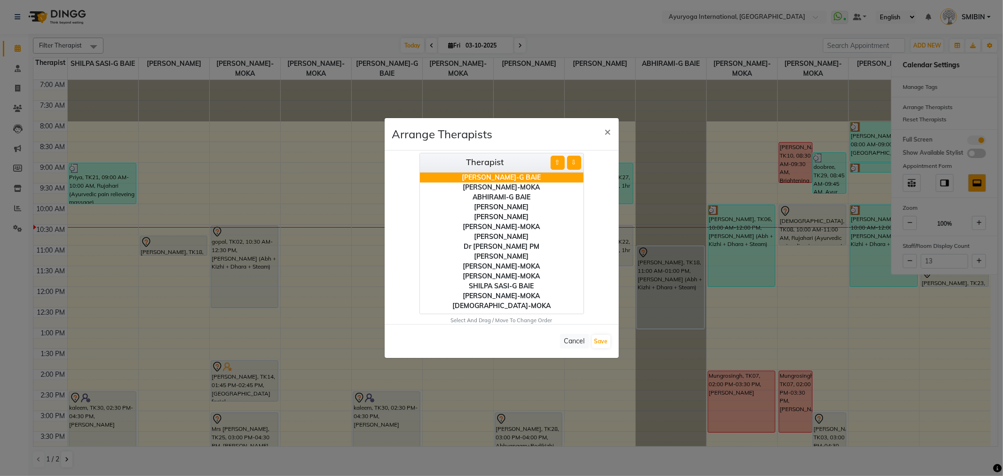
click at [572, 162] on button "⇩" at bounding box center [574, 163] width 14 height 14
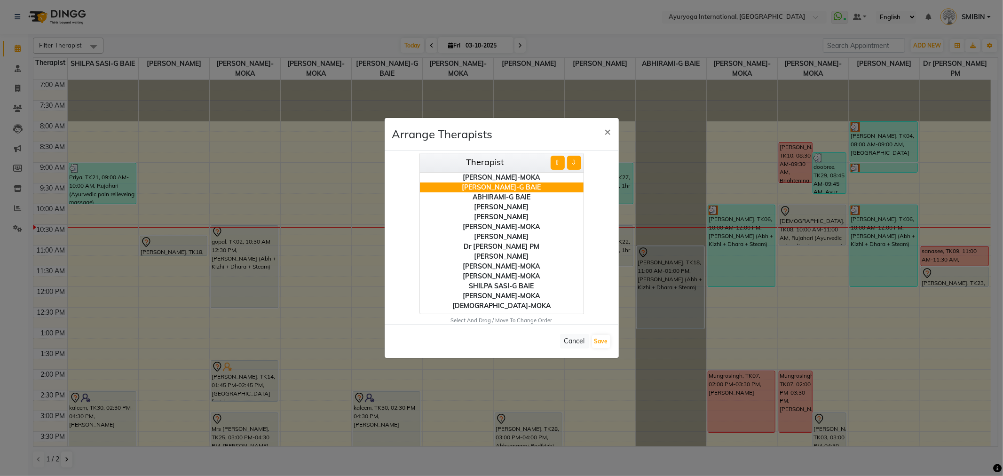
click at [572, 162] on button "⇩" at bounding box center [574, 163] width 14 height 14
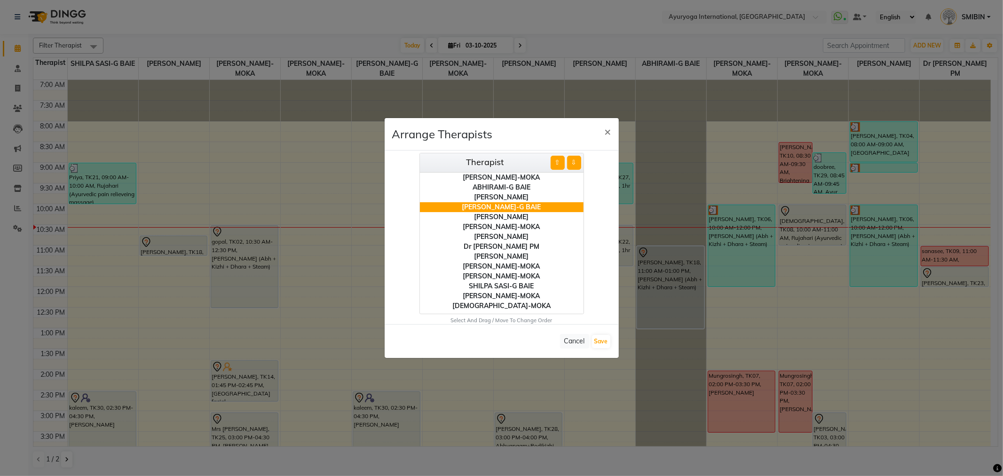
click at [572, 162] on button "⇩" at bounding box center [574, 163] width 14 height 14
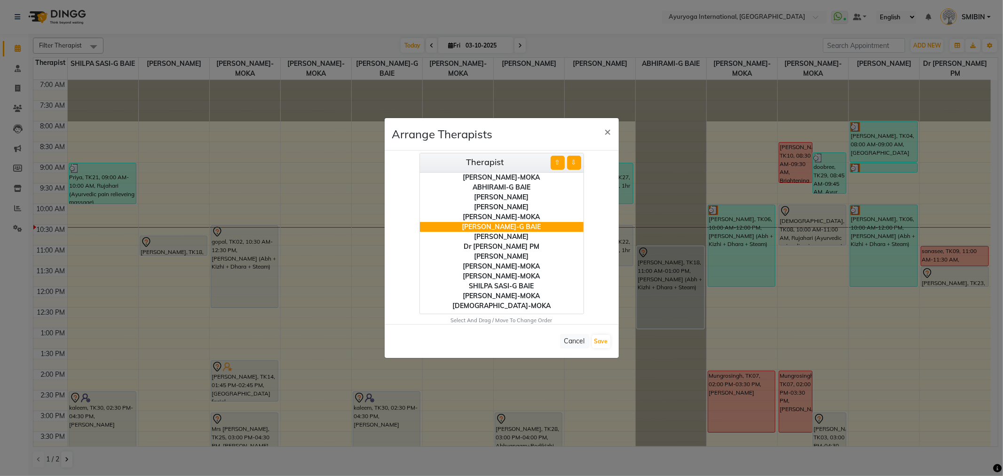
click at [572, 162] on button "⇩" at bounding box center [574, 163] width 14 height 14
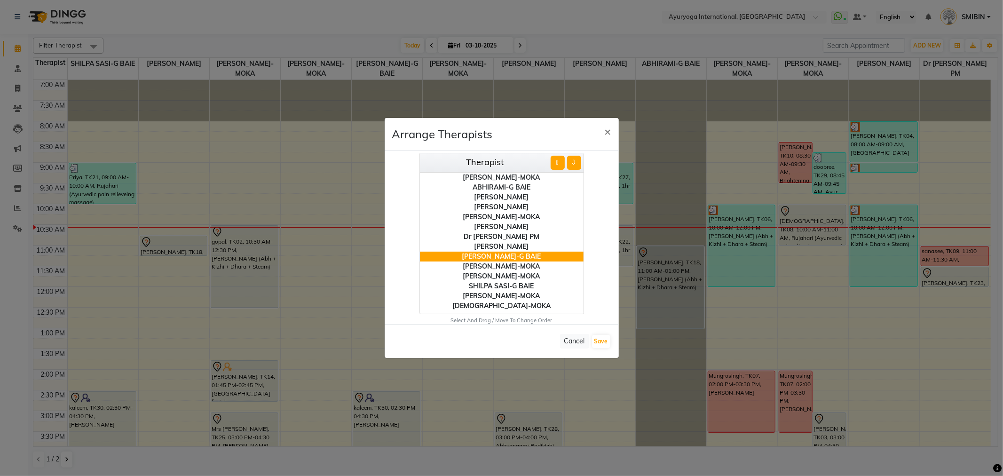
click at [572, 162] on button "⇩" at bounding box center [574, 163] width 14 height 14
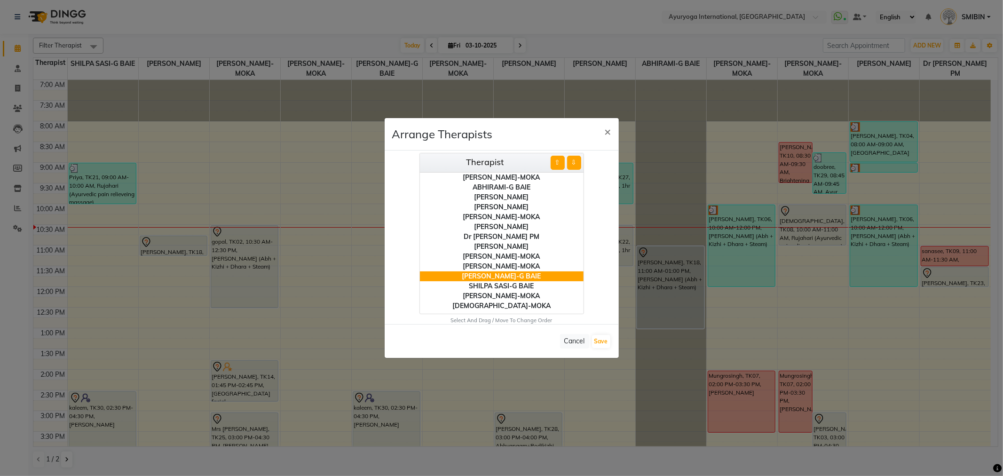
click at [572, 162] on button "⇩" at bounding box center [574, 163] width 14 height 14
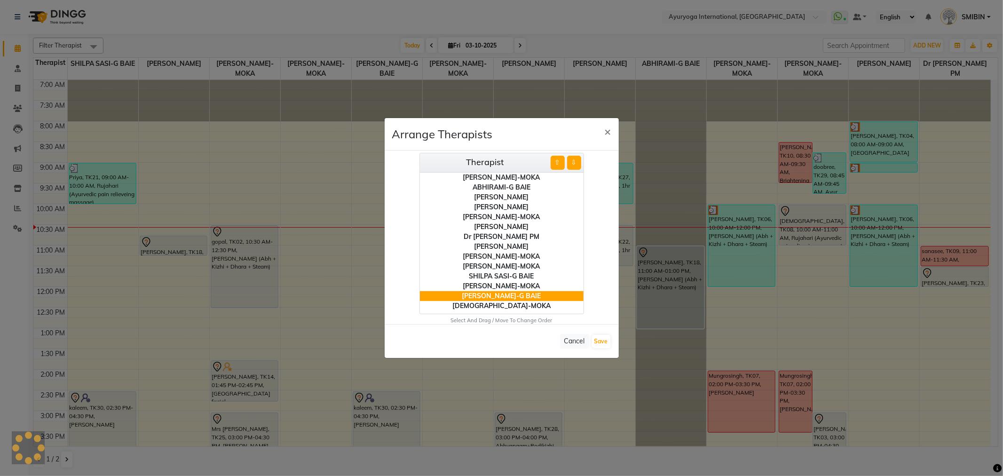
click at [572, 162] on button "⇩" at bounding box center [574, 163] width 14 height 14
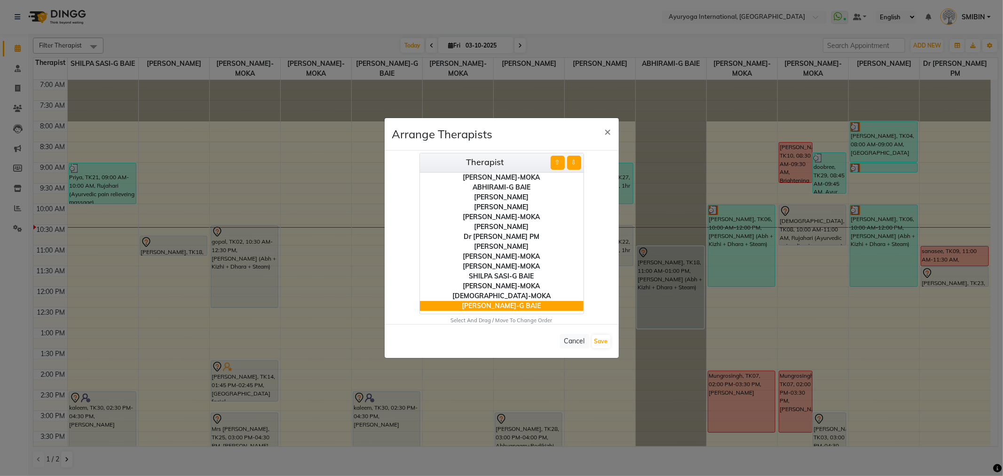
click at [517, 297] on div "VISHNU-MOKA" at bounding box center [502, 296] width 164 height 10
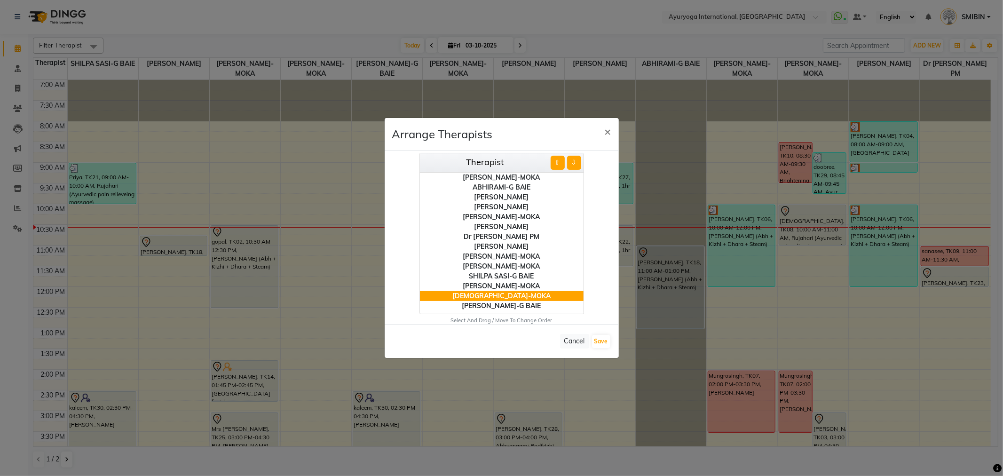
click at [558, 165] on button "⇧" at bounding box center [558, 163] width 14 height 14
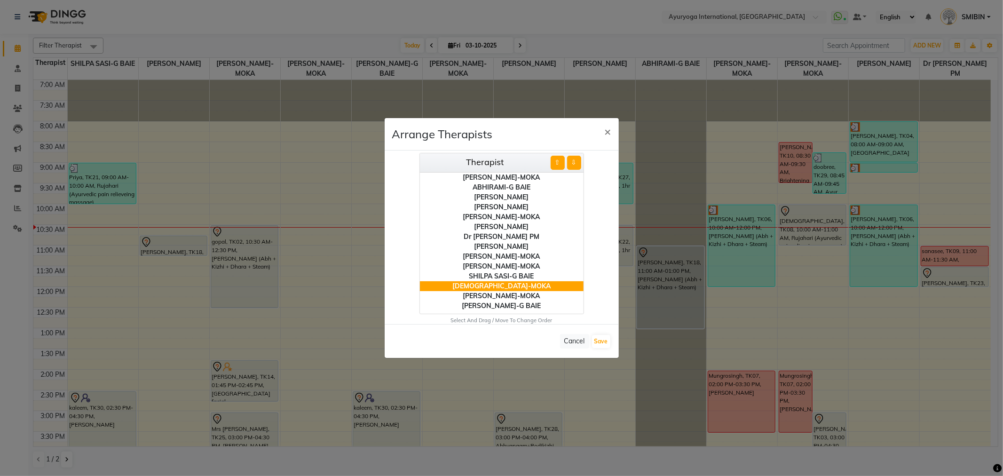
click at [558, 165] on button "⇧" at bounding box center [558, 163] width 14 height 14
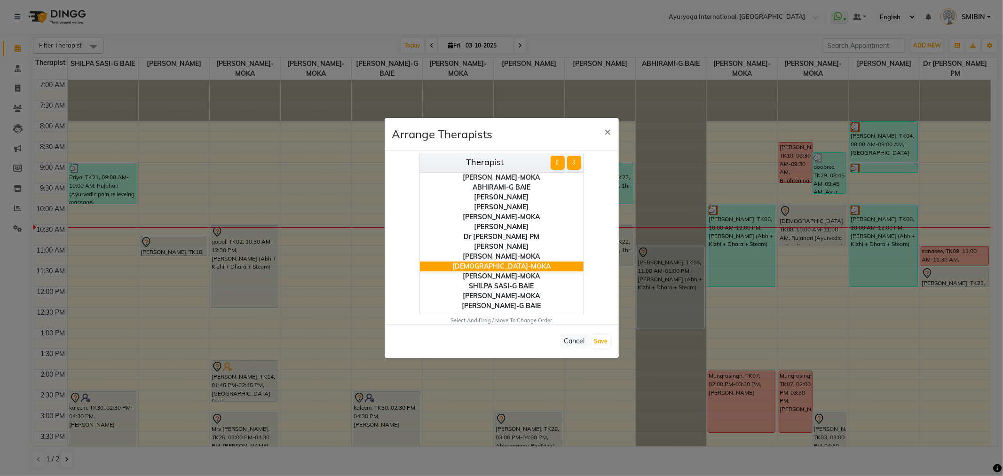
click at [558, 165] on button "⇧" at bounding box center [558, 163] width 14 height 14
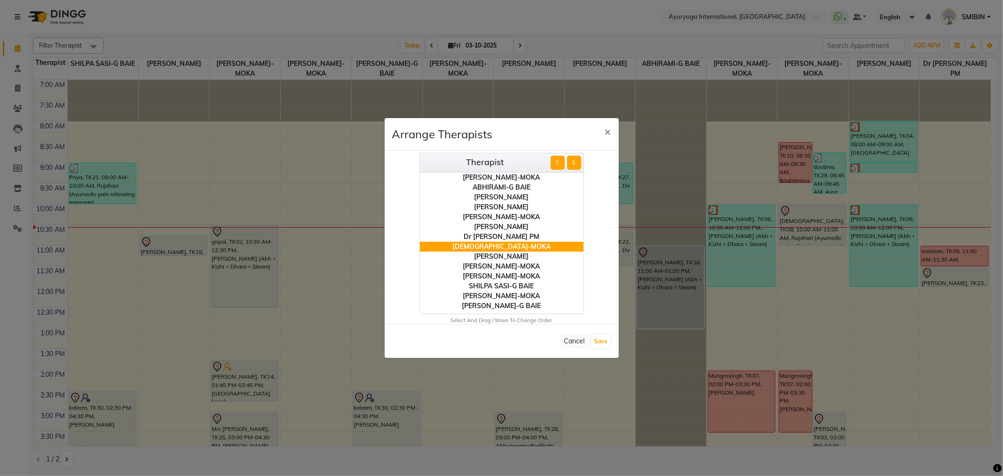
click at [558, 165] on button "⇧" at bounding box center [558, 163] width 14 height 14
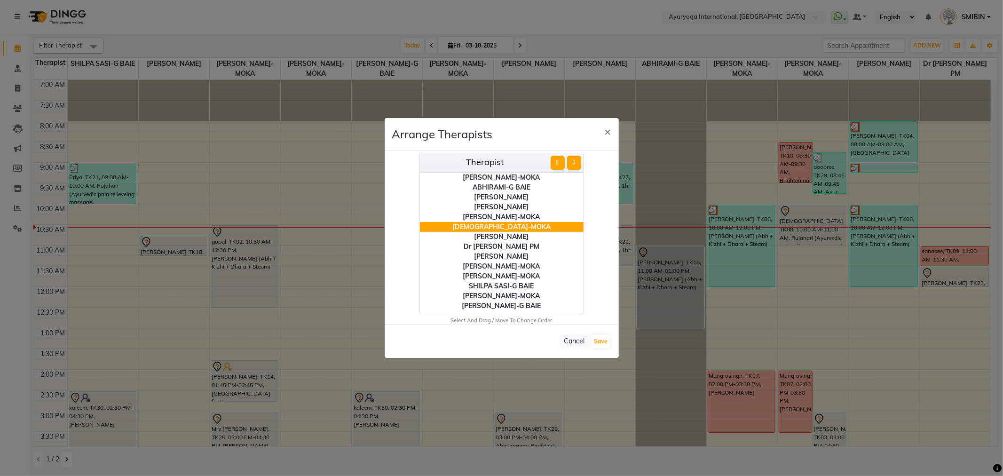
click at [558, 165] on button "⇧" at bounding box center [558, 163] width 14 height 14
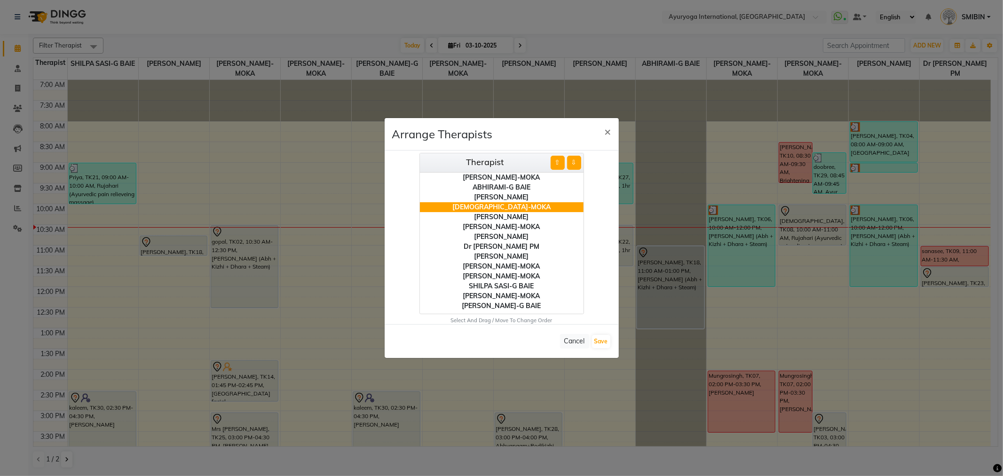
click at [558, 165] on button "⇧" at bounding box center [558, 163] width 14 height 14
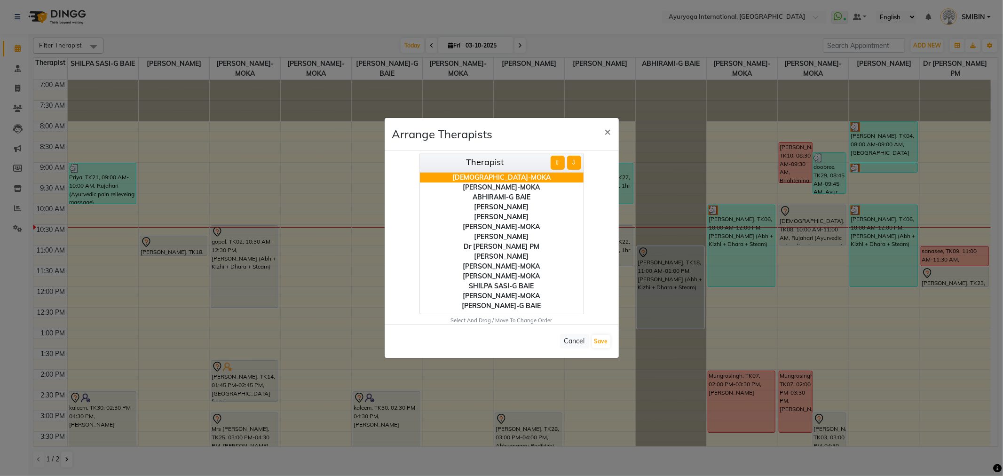
click at [558, 165] on button "⇧" at bounding box center [558, 163] width 14 height 14
click at [505, 198] on div "ABHIRAMI-G BAIE" at bounding box center [502, 197] width 164 height 10
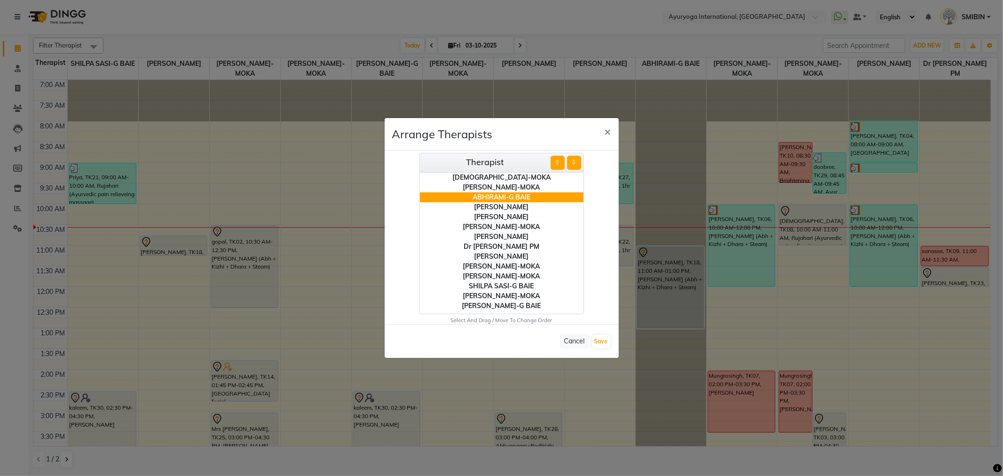
click at [571, 162] on button "⇩" at bounding box center [574, 163] width 14 height 14
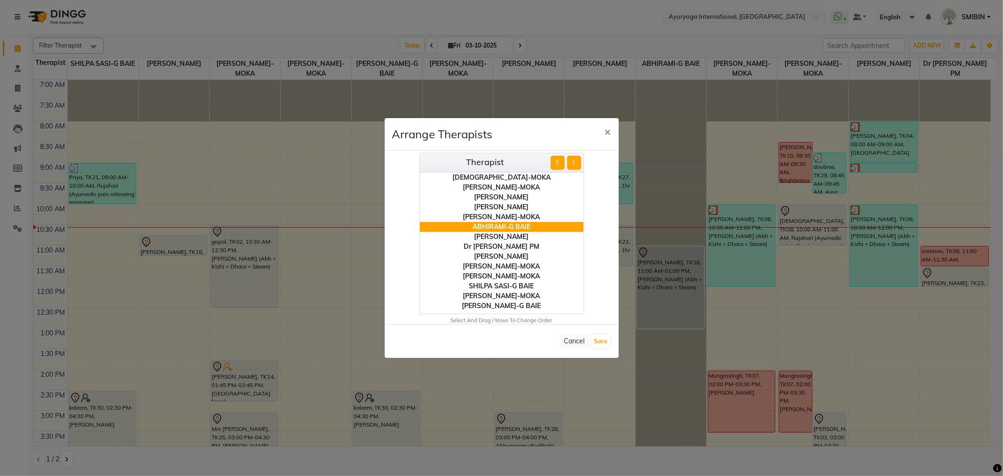
click at [571, 162] on button "⇩" at bounding box center [574, 163] width 14 height 14
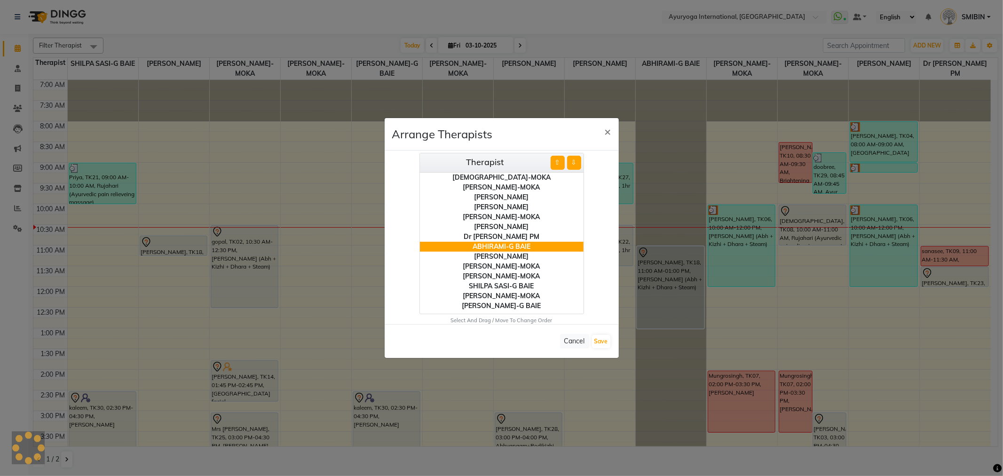
click at [571, 162] on button "⇩" at bounding box center [574, 163] width 14 height 14
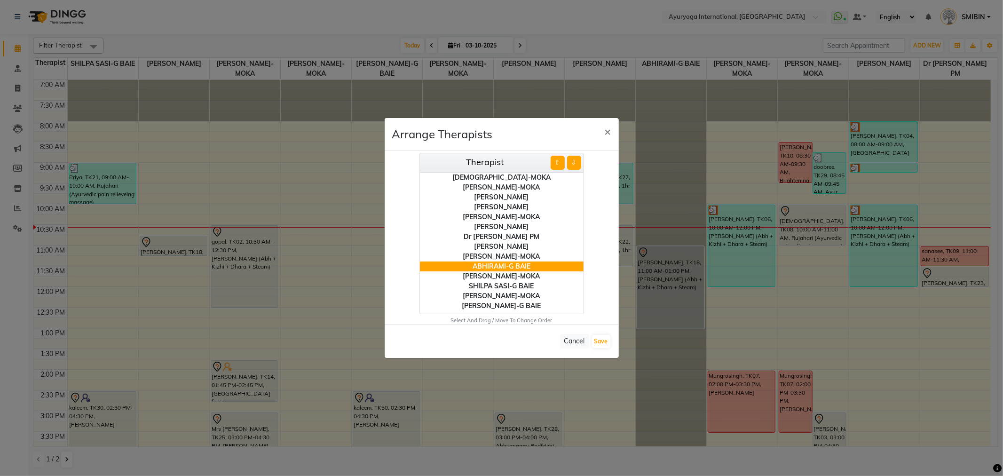
click at [571, 162] on button "⇩" at bounding box center [574, 163] width 14 height 14
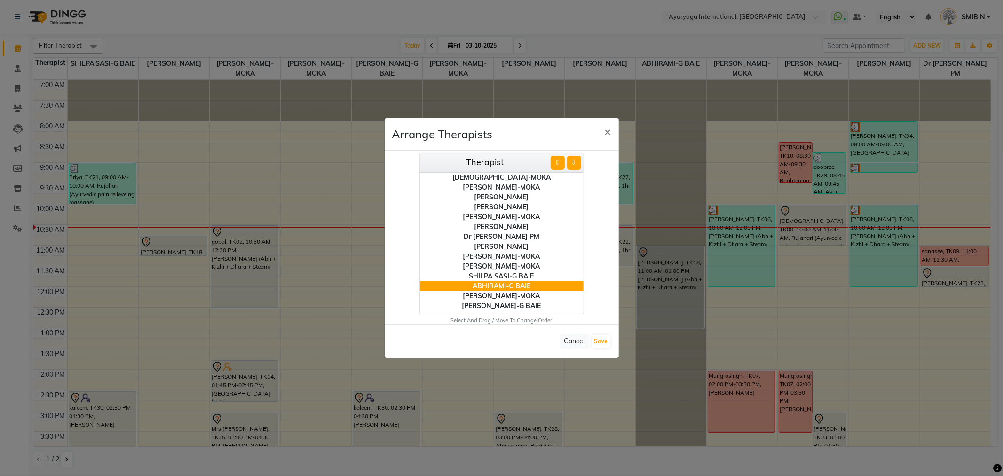
click at [571, 162] on button "⇩" at bounding box center [574, 163] width 14 height 14
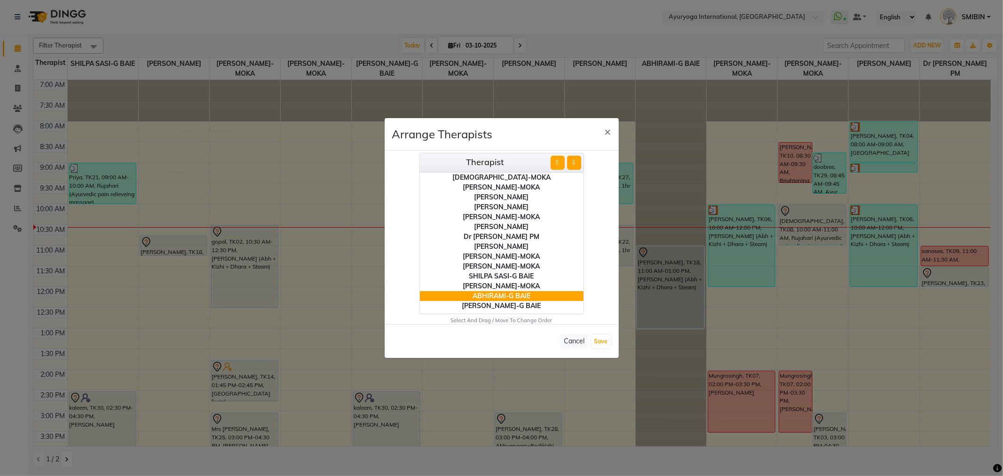
click at [513, 275] on div "SHILPA SASI-G BAIE" at bounding box center [502, 276] width 164 height 10
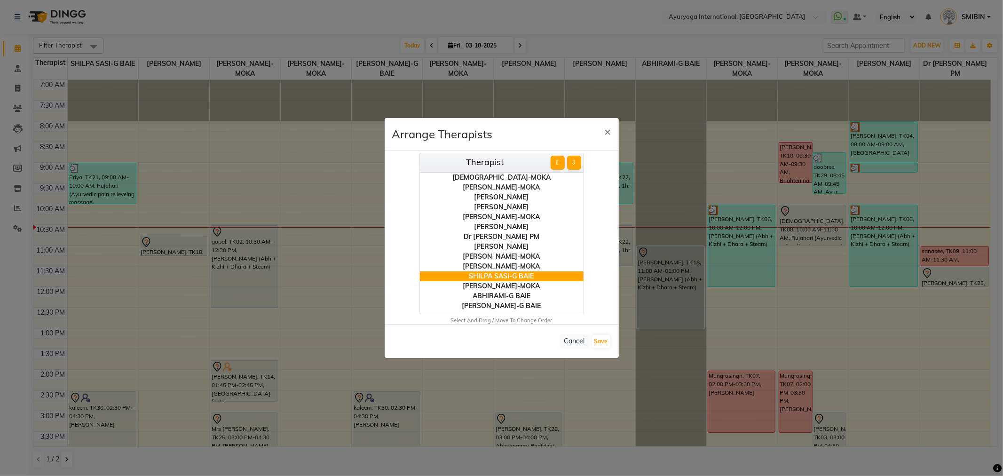
click at [572, 158] on button "⇩" at bounding box center [574, 163] width 14 height 14
click at [504, 234] on div "Dr Naveen PM" at bounding box center [502, 237] width 164 height 10
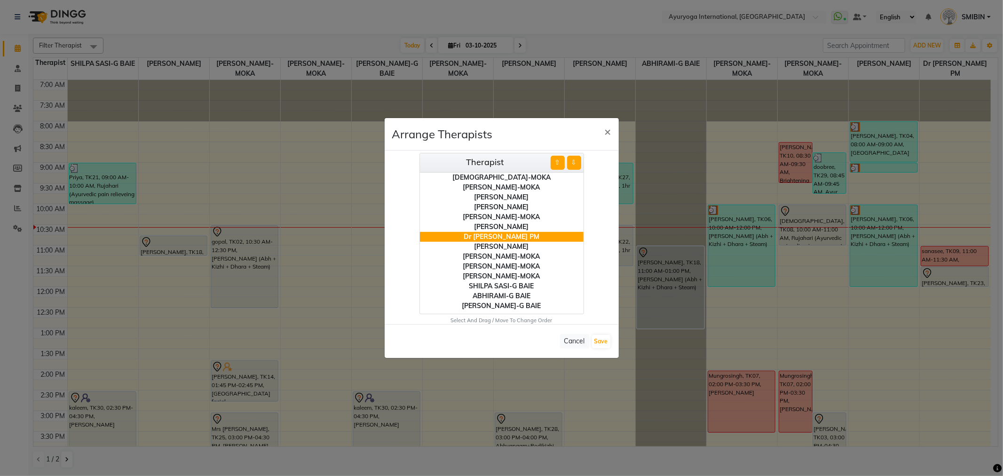
click at [575, 162] on button "⇩" at bounding box center [574, 163] width 14 height 14
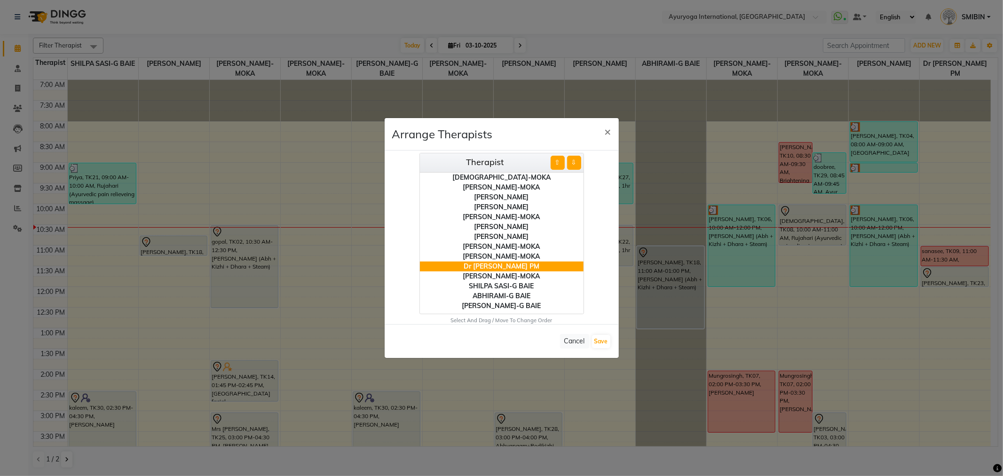
click at [575, 162] on button "⇩" at bounding box center [574, 163] width 14 height 14
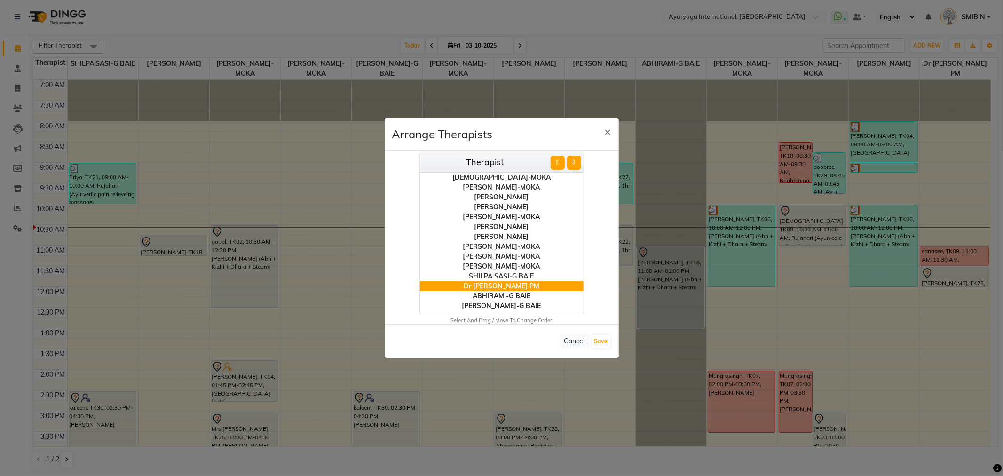
click at [560, 162] on button "⇧" at bounding box center [558, 163] width 14 height 14
click at [515, 227] on div "Dr ADARSH THAIKKADATH" at bounding box center [502, 227] width 164 height 10
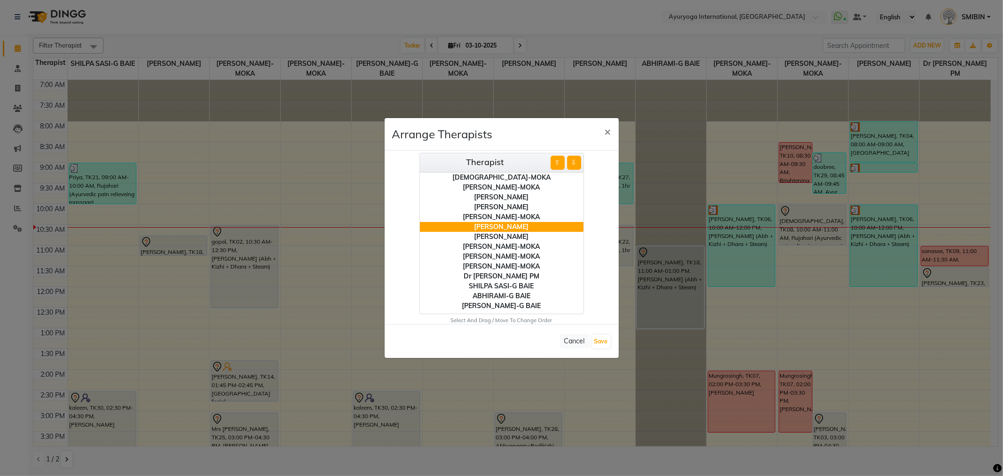
click at [575, 166] on button "⇩" at bounding box center [574, 163] width 14 height 14
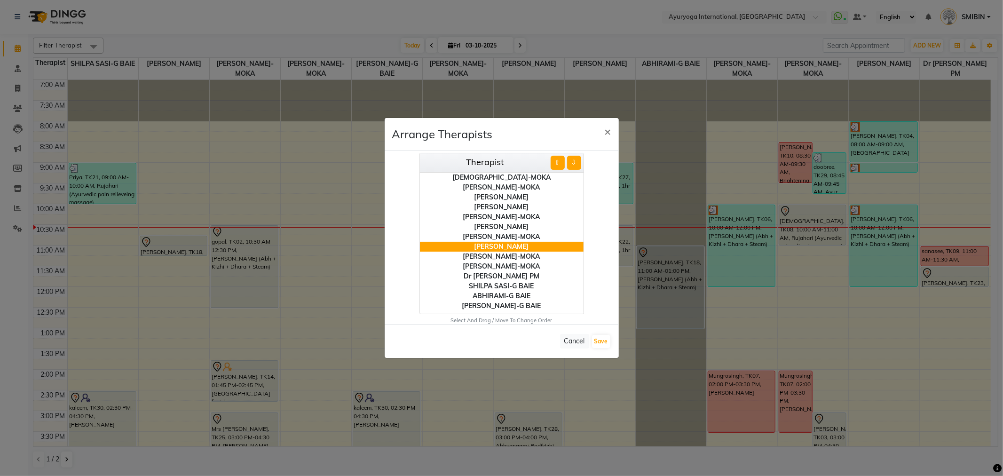
click at [575, 166] on button "⇩" at bounding box center [574, 163] width 14 height 14
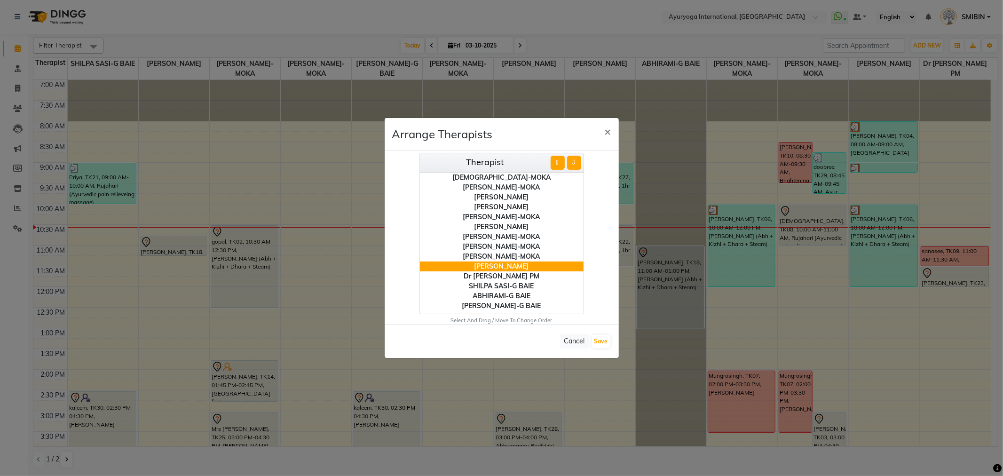
click at [575, 166] on button "⇩" at bounding box center [574, 163] width 14 height 14
click at [557, 166] on button "⇧" at bounding box center [558, 163] width 14 height 14
click at [490, 226] on div "JOJU MATHEW-MOKA" at bounding box center [502, 227] width 164 height 10
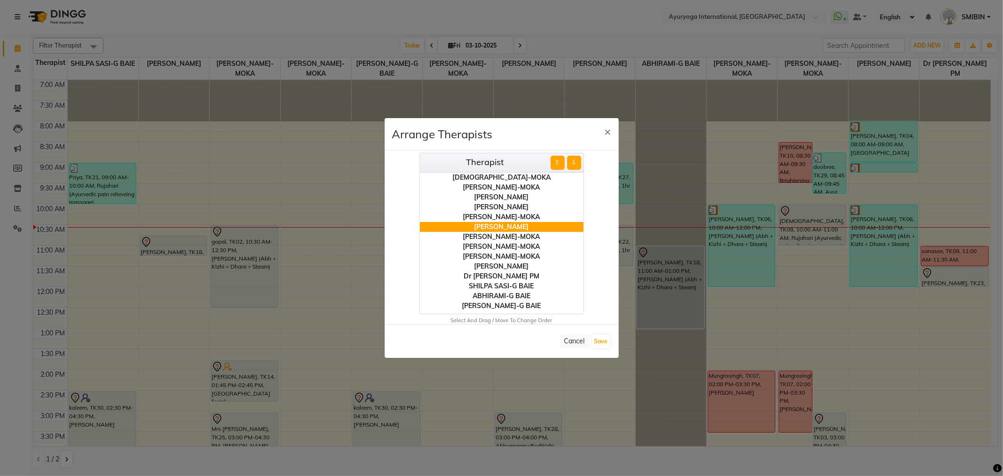
click at [575, 162] on button "⇩" at bounding box center [574, 163] width 14 height 14
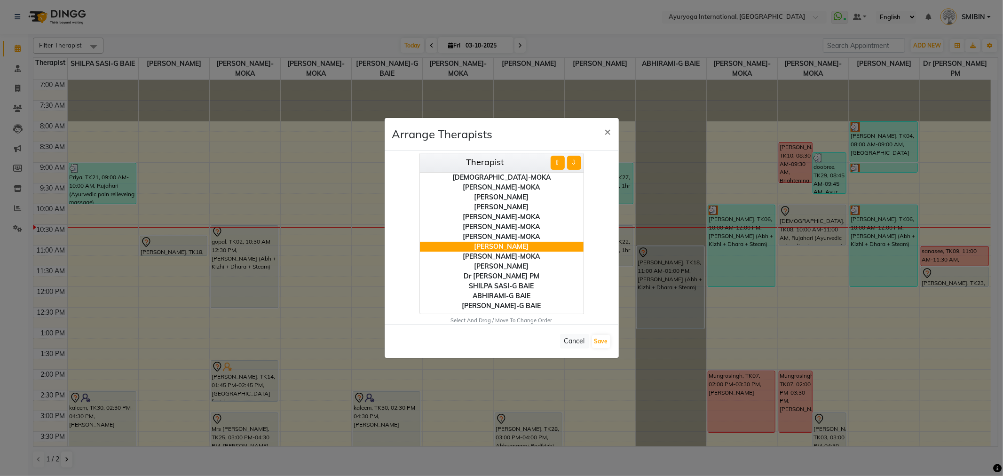
click at [575, 162] on button "⇩" at bounding box center [574, 163] width 14 height 14
click at [560, 162] on button "⇧" at bounding box center [558, 163] width 14 height 14
click at [579, 162] on button "⇩" at bounding box center [574, 163] width 14 height 14
click at [484, 245] on div "SIDDARTH-MOKA" at bounding box center [502, 247] width 164 height 10
click at [555, 160] on button "⇧" at bounding box center [558, 163] width 14 height 14
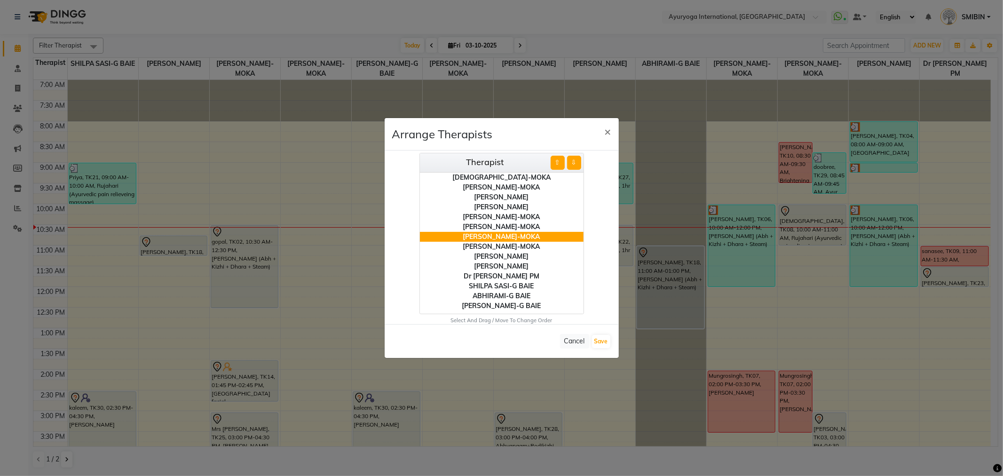
click at [555, 160] on button "⇧" at bounding box center [558, 163] width 14 height 14
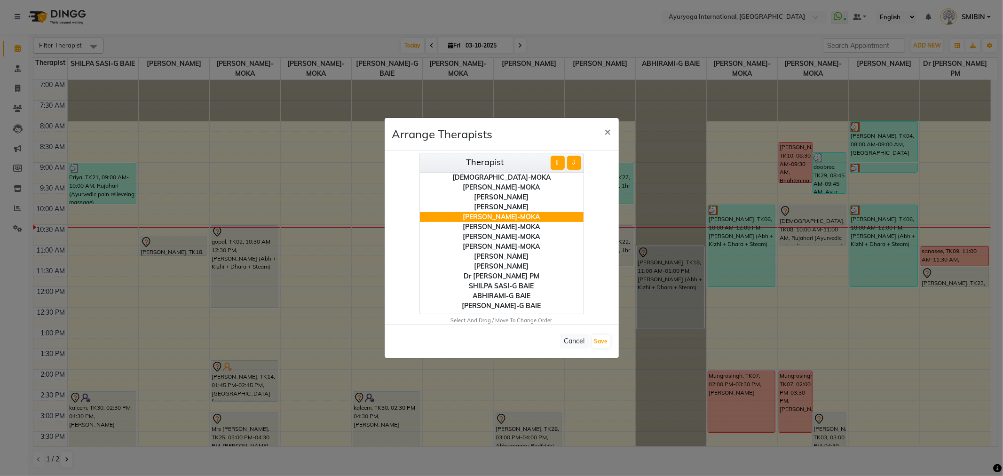
click at [555, 160] on button "⇧" at bounding box center [558, 163] width 14 height 14
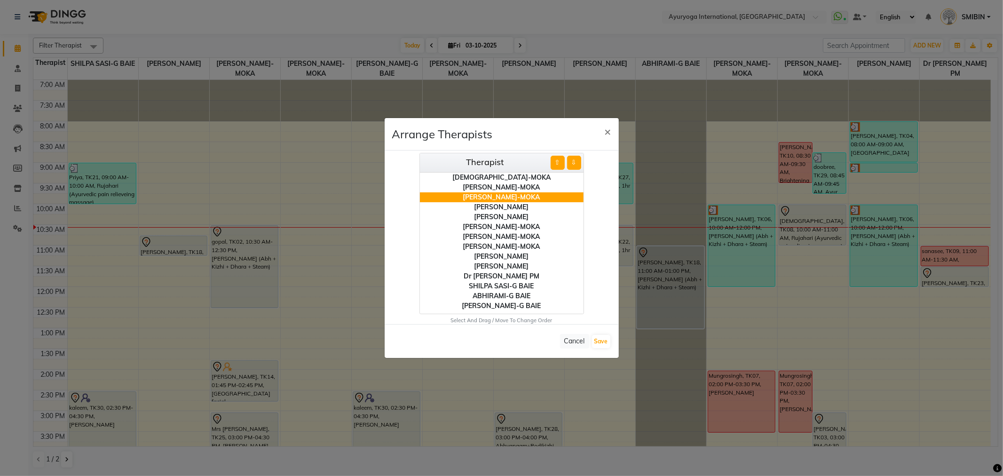
click at [555, 160] on button "⇧" at bounding box center [558, 163] width 14 height 14
click at [574, 161] on button "⇩" at bounding box center [574, 163] width 14 height 14
click at [601, 344] on button "Save" at bounding box center [601, 341] width 18 height 13
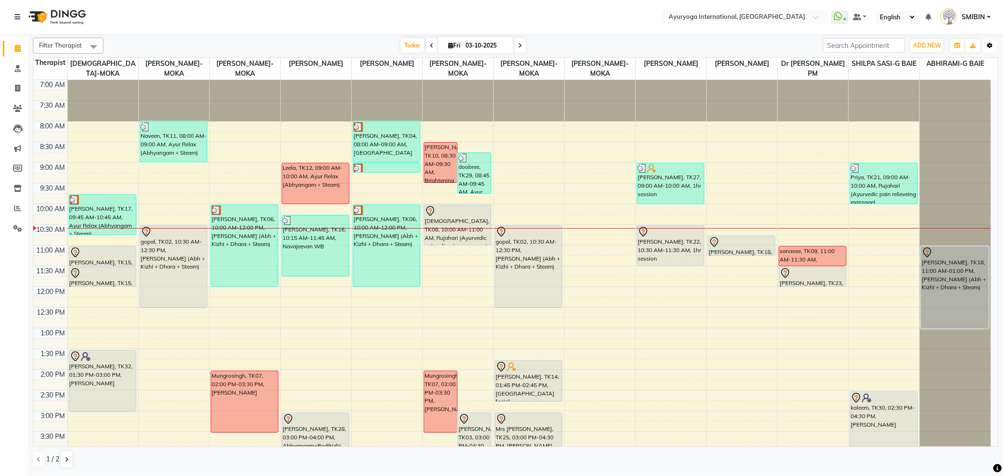
click at [903, 45] on icon "button" at bounding box center [990, 46] width 6 height 6
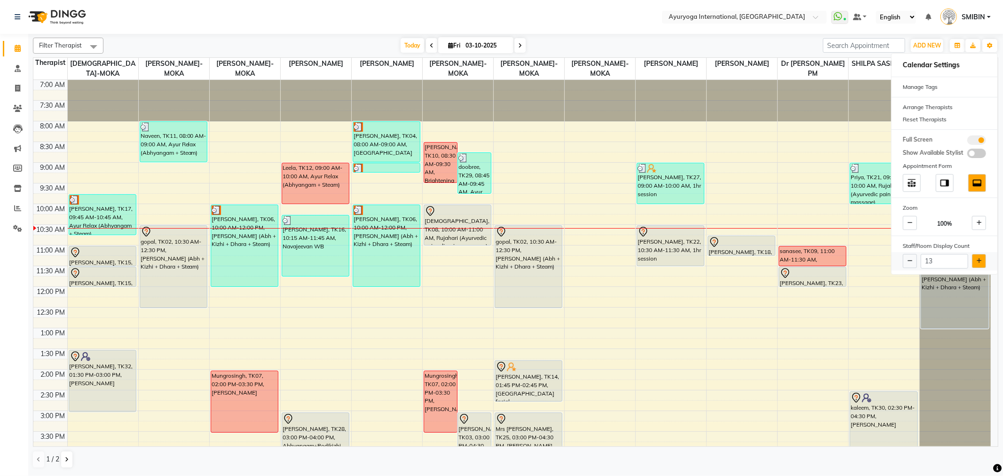
click at [903, 261] on icon at bounding box center [979, 261] width 5 height 6
type input "14"
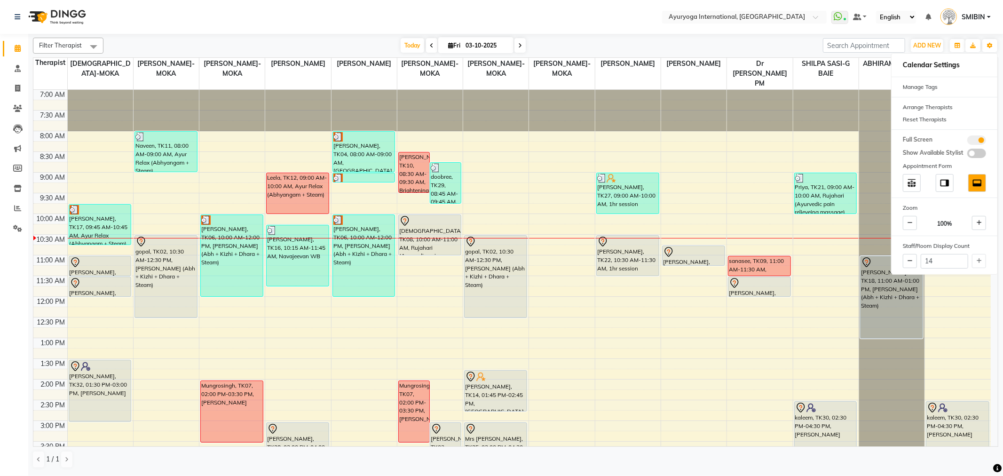
click at [721, 39] on div "Today Fri 03-10-2025" at bounding box center [463, 46] width 710 height 14
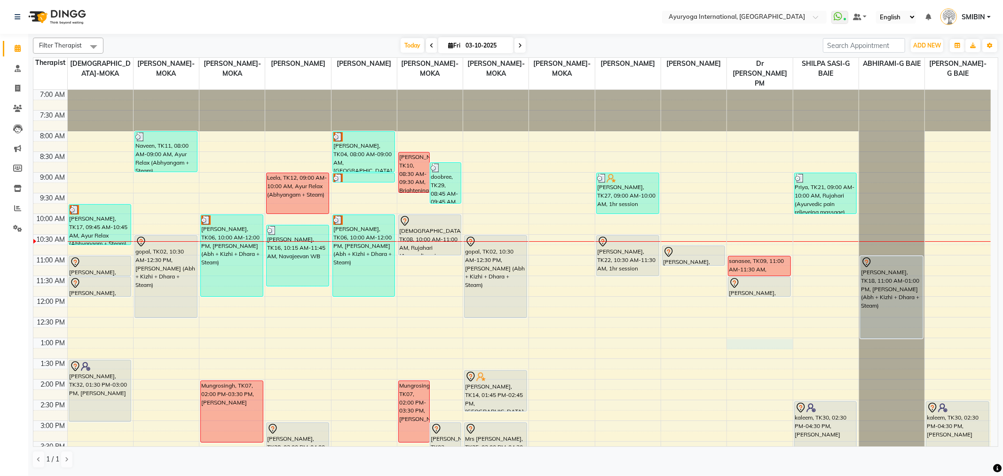
click at [763, 344] on div "7:00 AM 7:30 AM 8:00 AM 8:30 AM 9:00 AM 9:30 AM 10:00 AM 10:30 AM 11:00 AM 11:3…" at bounding box center [512, 379] width 958 height 579
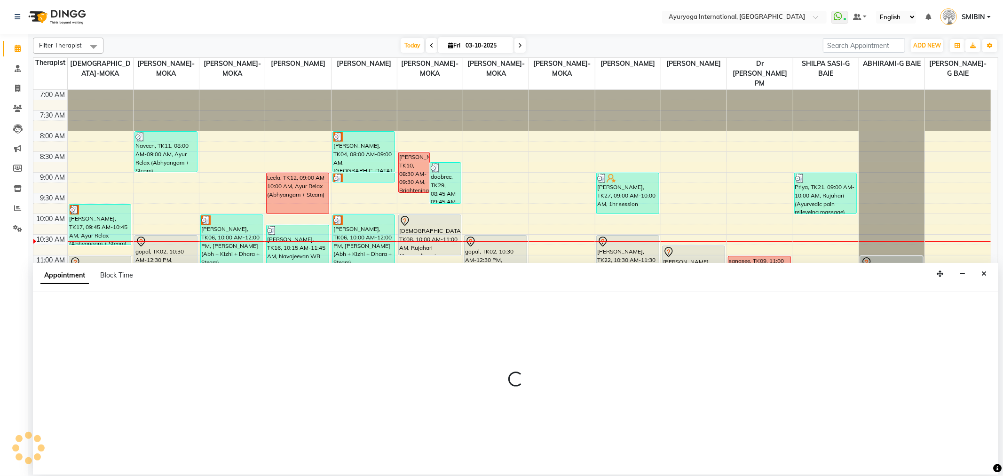
select select "92659"
select select "tentative"
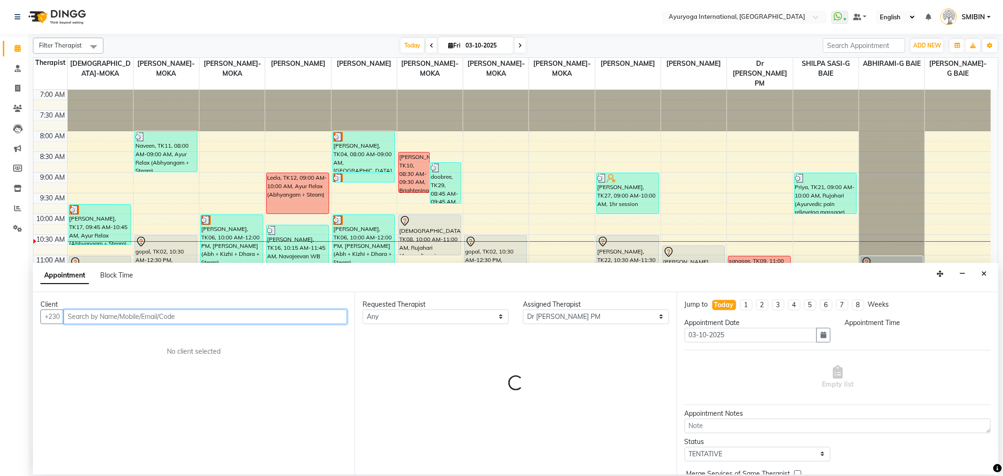
select select "780"
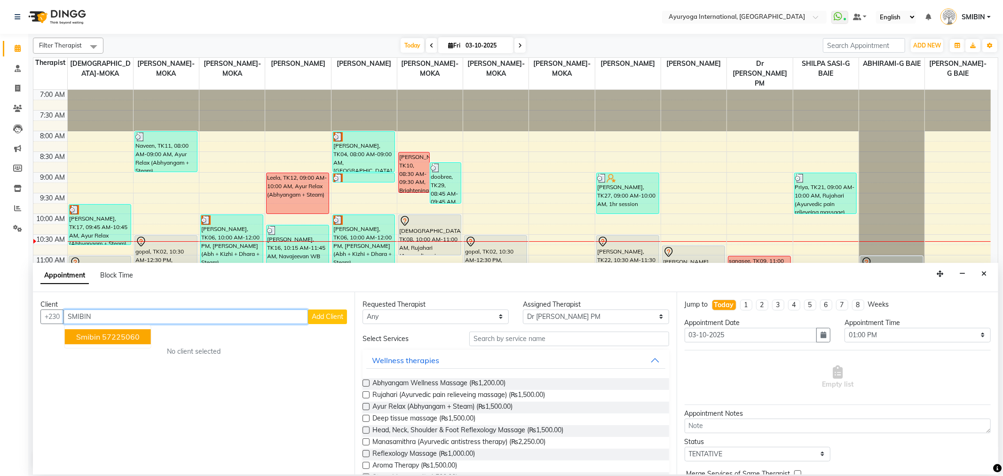
type input "SMIBIN"
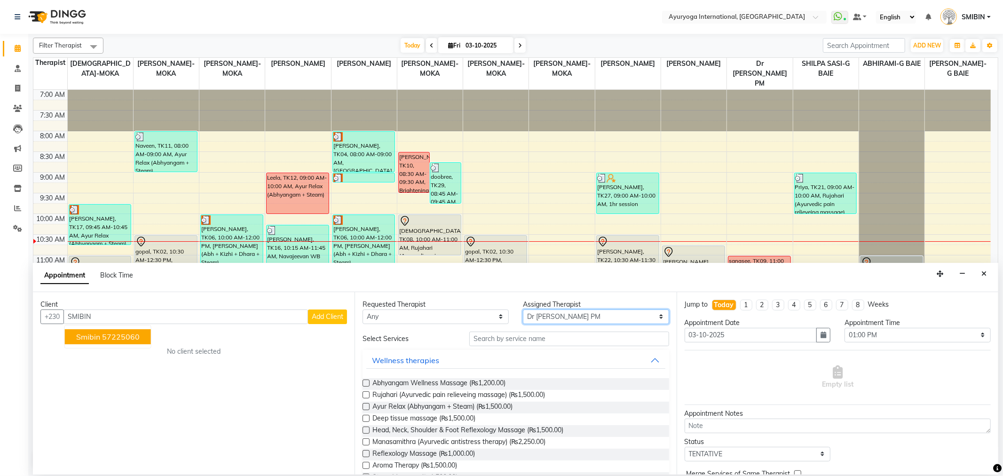
click at [536, 317] on select "Select ABHIRAMI-G BAIE ABHIRAM-MOKA ADHITHYA-MOKA ALEENA-MOKA ANAGHA-MOKA Dr AD…" at bounding box center [596, 316] width 146 height 15
click at [523, 309] on select "Select ABHIRAMI-G BAIE ABHIRAM-MOKA ADHITHYA-MOKA ALEENA-MOKA ANAGHA-MOKA Dr AD…" at bounding box center [596, 316] width 146 height 15
click at [539, 313] on select "Select ABHIRAMI-G BAIE ABHIRAM-MOKA ADHITHYA-MOKA ALEENA-MOKA ANAGHA-MOKA Dr AD…" at bounding box center [596, 316] width 146 height 15
select select "92659"
click at [523, 309] on select "Select ABHIRAMI-G BAIE ABHIRAM-MOKA ADHITHYA-MOKA ALEENA-MOKA ANAGHA-MOKA Dr AD…" at bounding box center [596, 316] width 146 height 15
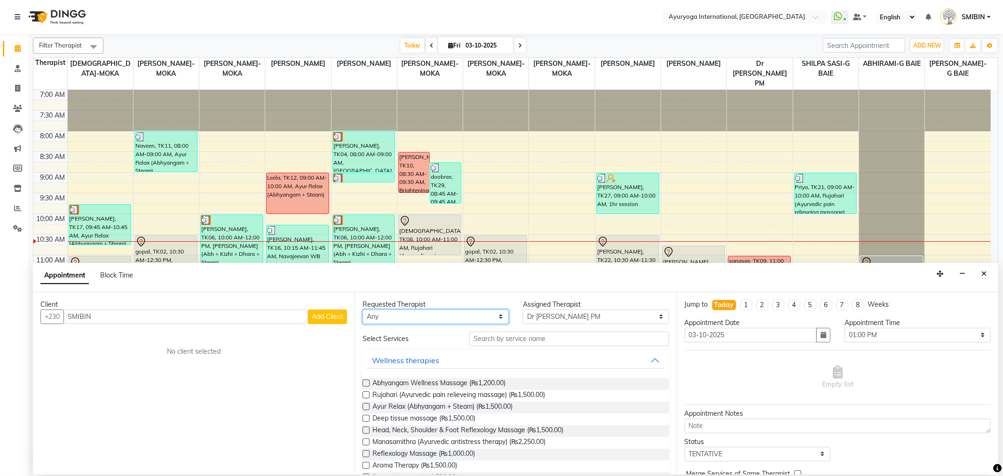
click at [444, 321] on select "Any ABHIRAMI-G BAIE ABHIRAM-MOKA ADHITHYA-MOKA ALEENA-MOKA ANAGHA-MOKA Dr ADARS…" at bounding box center [436, 316] width 146 height 15
click at [462, 364] on button "Wellness therapies" at bounding box center [515, 360] width 299 height 17
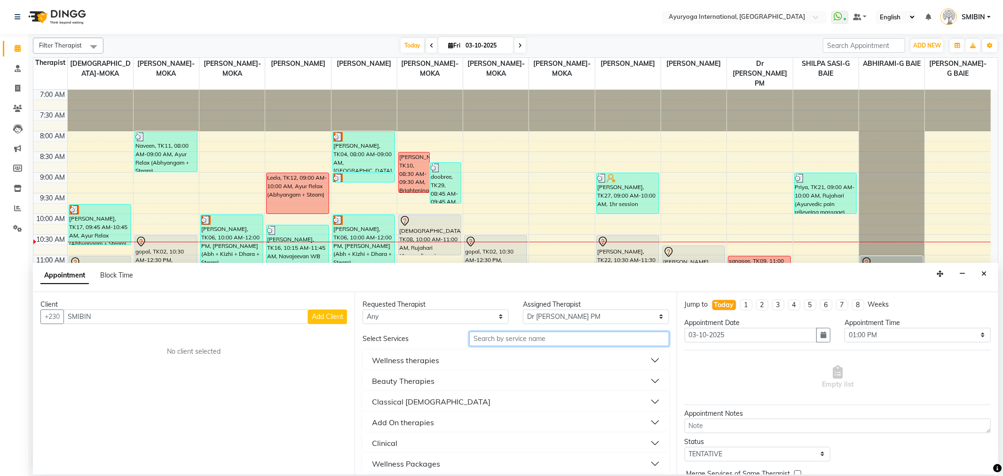
click at [483, 342] on input "text" at bounding box center [568, 339] width 199 height 15
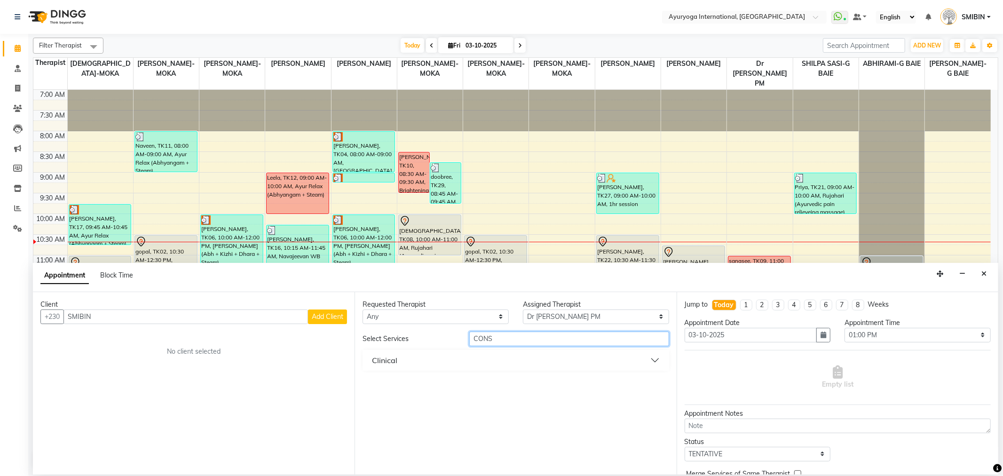
type input "CONS"
click at [463, 357] on button "Clinical" at bounding box center [515, 360] width 299 height 17
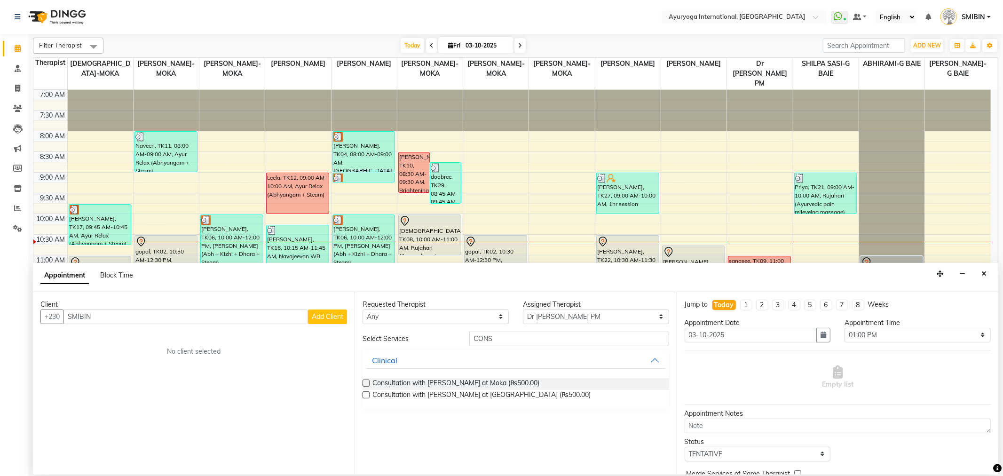
drag, startPoint x: 417, startPoint y: 395, endPoint x: 460, endPoint y: 424, distance: 52.2
click at [460, 424] on div "Requested Therapist Any ABHIRAMI-G BAIE ABHIRAM-MOKA ADHITHYA-MOKA ALEENA-MOKA …" at bounding box center [516, 383] width 322 height 182
click at [903, 274] on button "Close" at bounding box center [984, 274] width 14 height 15
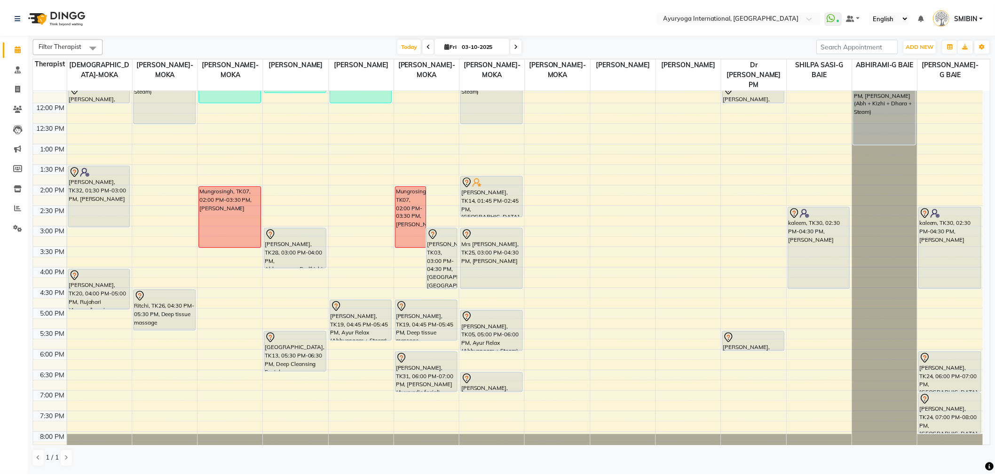
scroll to position [225, 0]
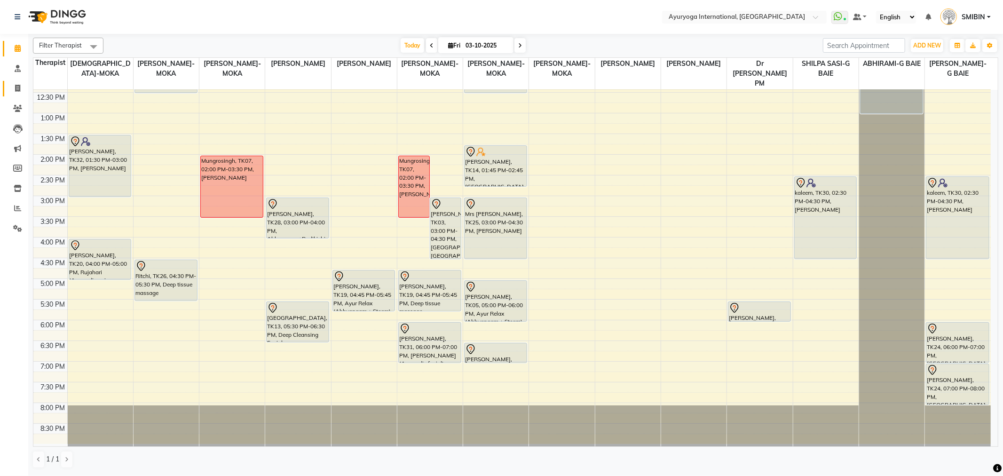
click at [7, 90] on link "Invoice" at bounding box center [14, 89] width 23 height 16
select select "service"
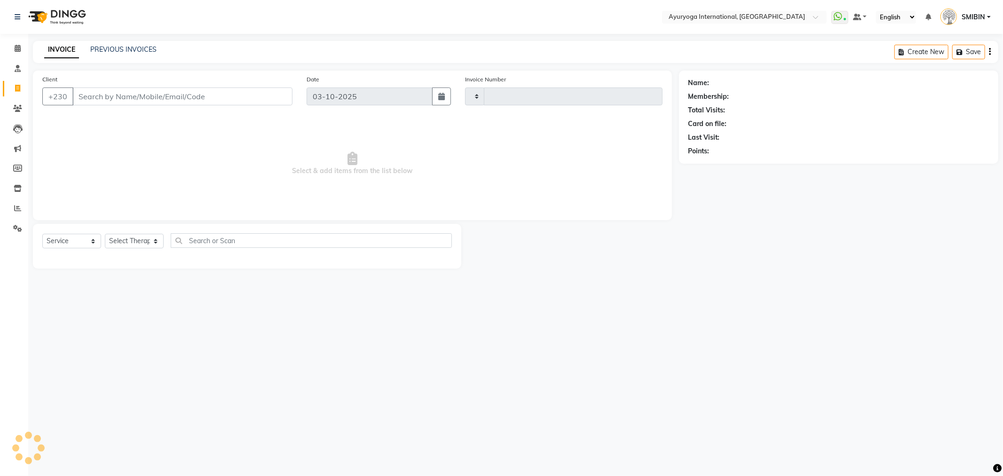
type input "6006"
select select "730"
click at [125, 51] on link "PREVIOUS INVOICES" at bounding box center [123, 49] width 66 height 8
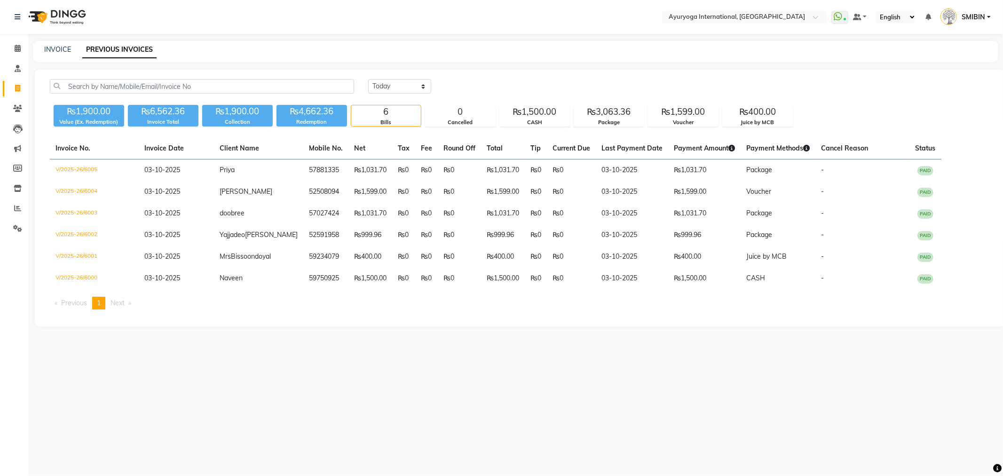
click at [397, 71] on div "Today Yesterday Custom Range ₨1,900.00 Value (Ex. Redemption) ₨6,562.36 Invoice…" at bounding box center [520, 198] width 971 height 257
click at [400, 81] on select "Today Yesterday Custom Range" at bounding box center [399, 86] width 63 height 15
select select "yesterday"
click at [368, 79] on select "Today Yesterday Custom Range" at bounding box center [399, 86] width 63 height 15
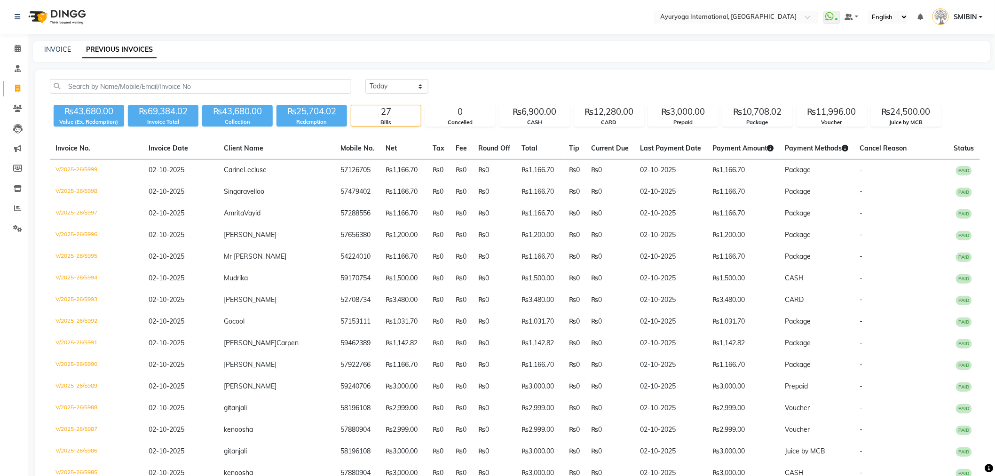
click at [647, 121] on div "₨43,680.00 Value (Ex. Redemption) ₨69,384.02 Invoice Total ₨43,680.00 Collectio…" at bounding box center [516, 113] width 933 height 25
click at [636, 116] on div "₨12,280.00" at bounding box center [609, 111] width 70 height 13
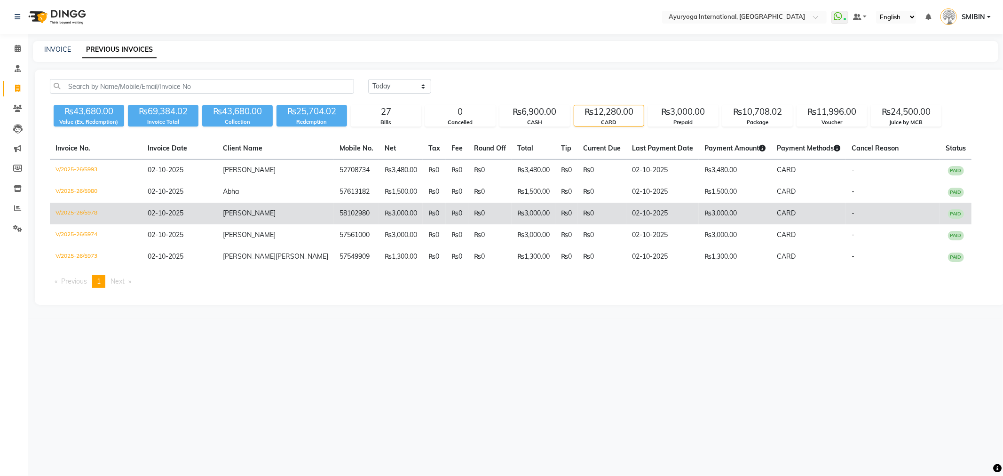
click at [446, 210] on td "₨0" at bounding box center [457, 214] width 23 height 22
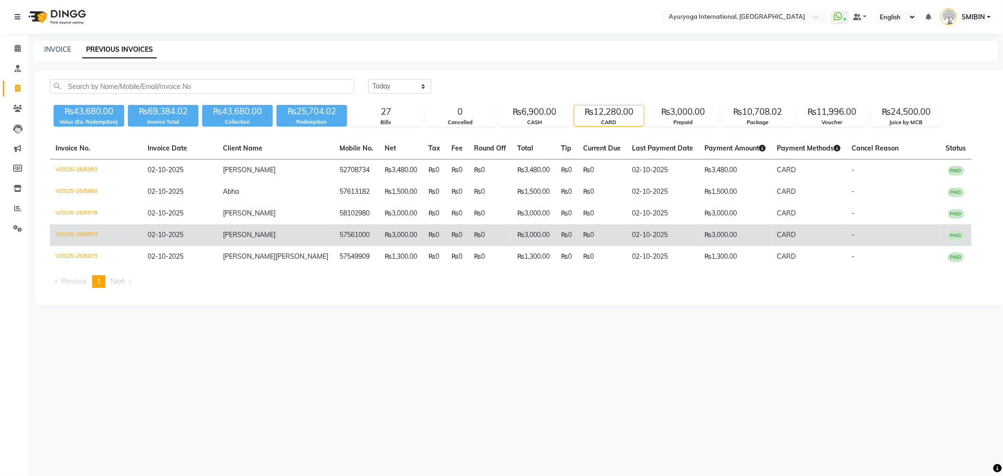
click at [446, 230] on td "₨0" at bounding box center [457, 235] width 23 height 22
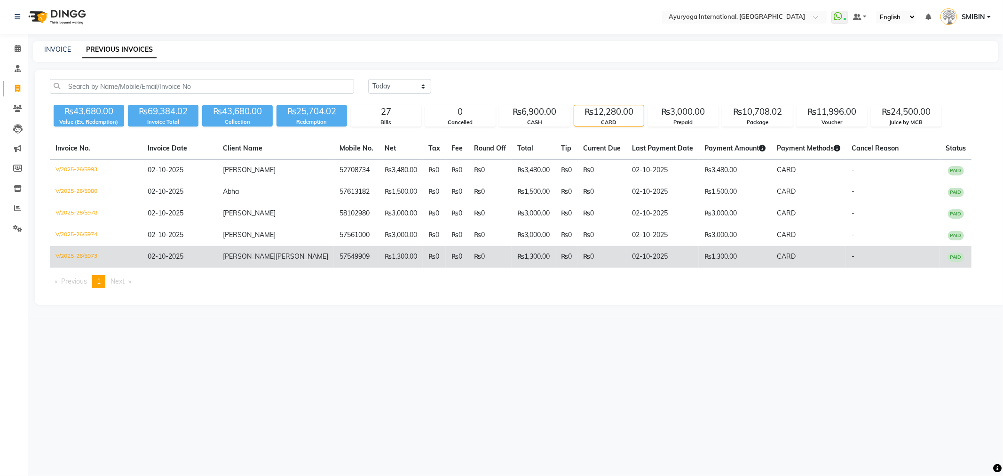
click at [379, 252] on td "₨1,300.00" at bounding box center [401, 257] width 44 height 22
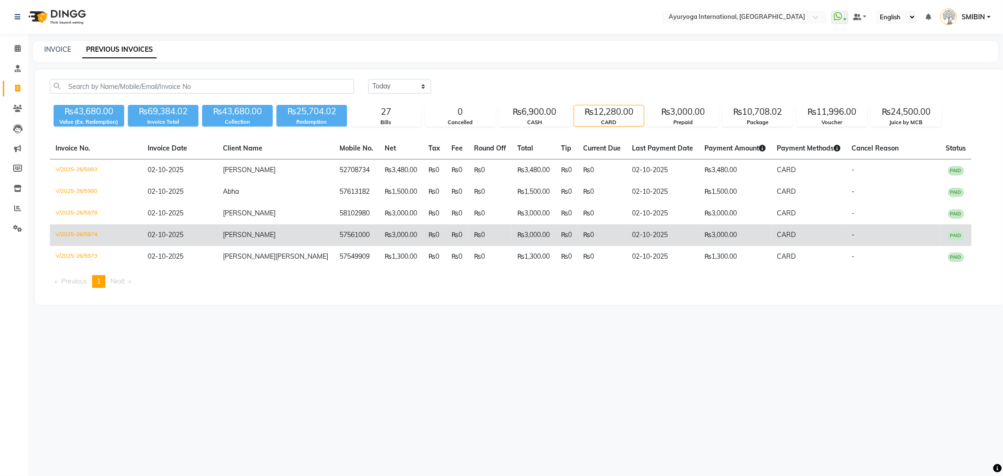
click at [228, 228] on td "Maneesh" at bounding box center [275, 235] width 117 height 22
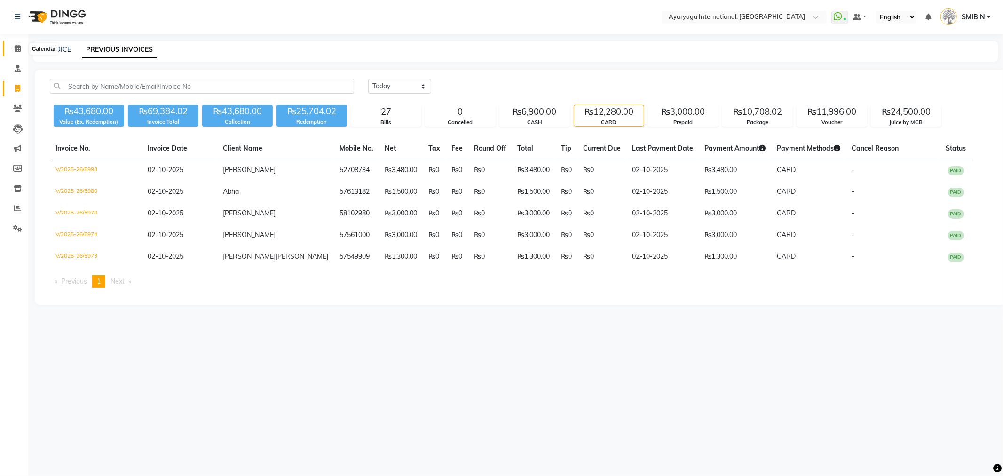
click at [17, 52] on icon at bounding box center [18, 48] width 6 height 7
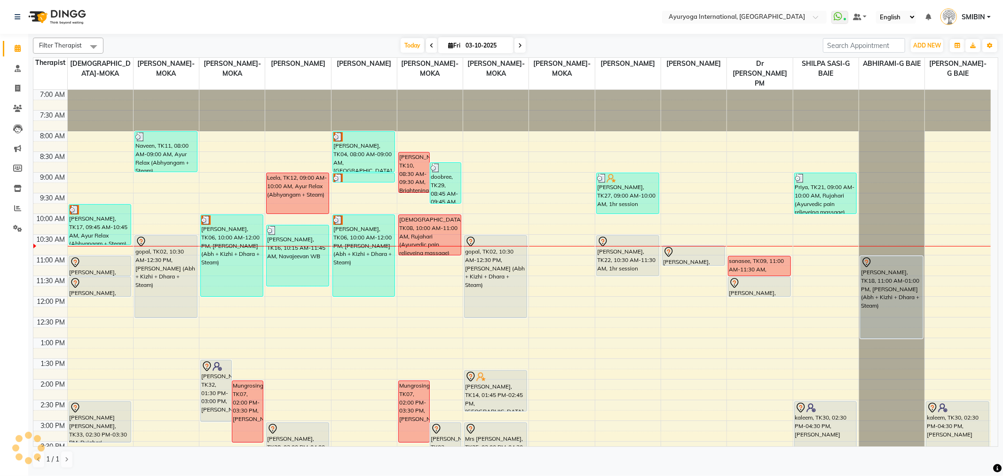
click at [426, 46] on span at bounding box center [431, 45] width 11 height 15
type input "02-10-2025"
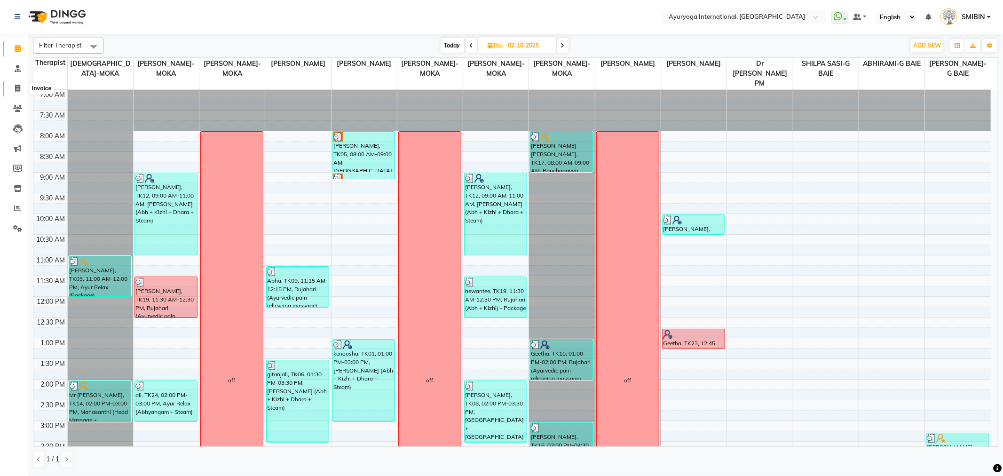
click at [23, 83] on span at bounding box center [17, 88] width 16 height 11
select select "service"
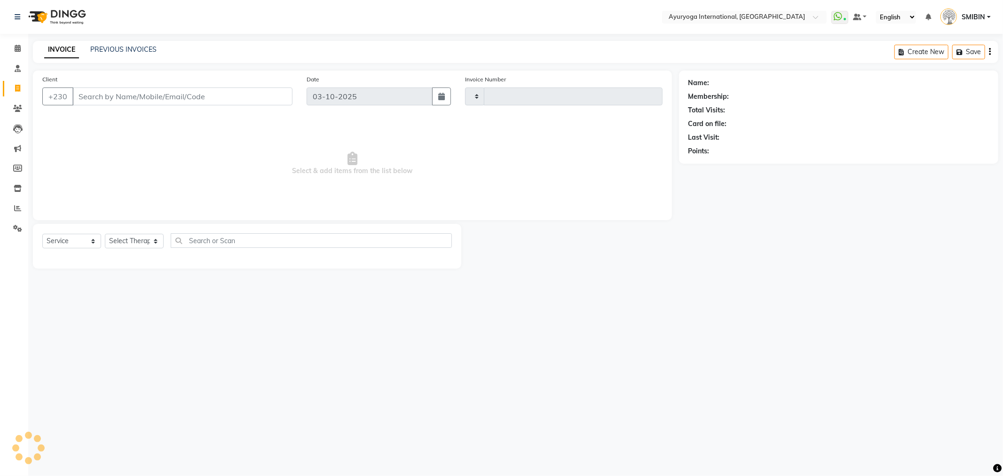
type input "6006"
select select "730"
click at [117, 49] on link "PREVIOUS INVOICES" at bounding box center [123, 49] width 66 height 8
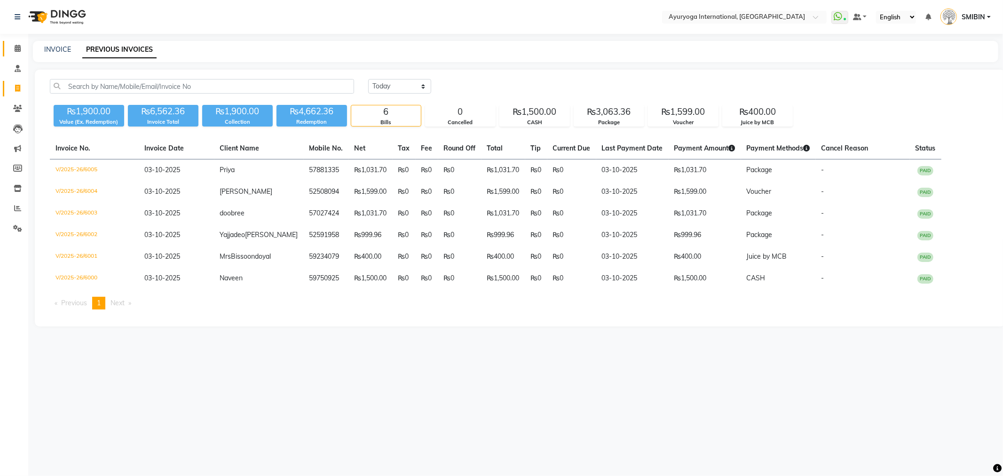
click at [10, 46] on span at bounding box center [17, 48] width 16 height 11
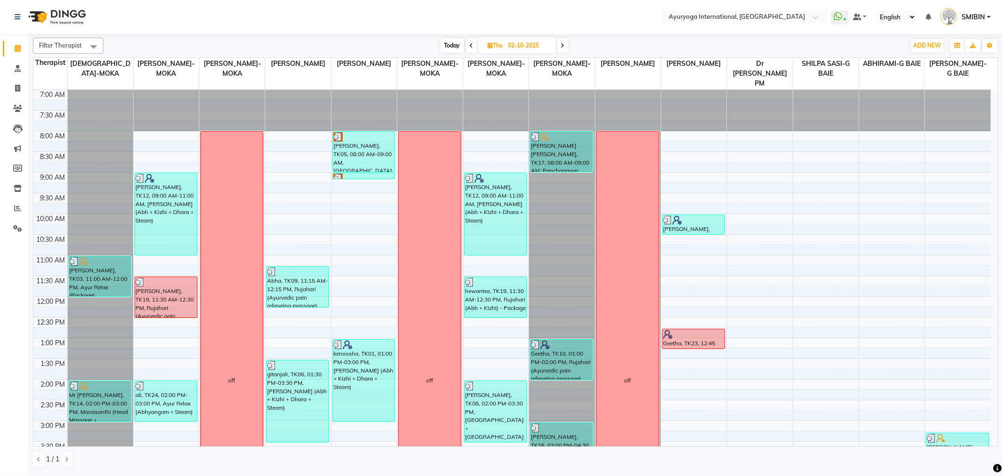
click at [441, 44] on span "Today" at bounding box center [453, 45] width 24 height 15
type input "03-10-2025"
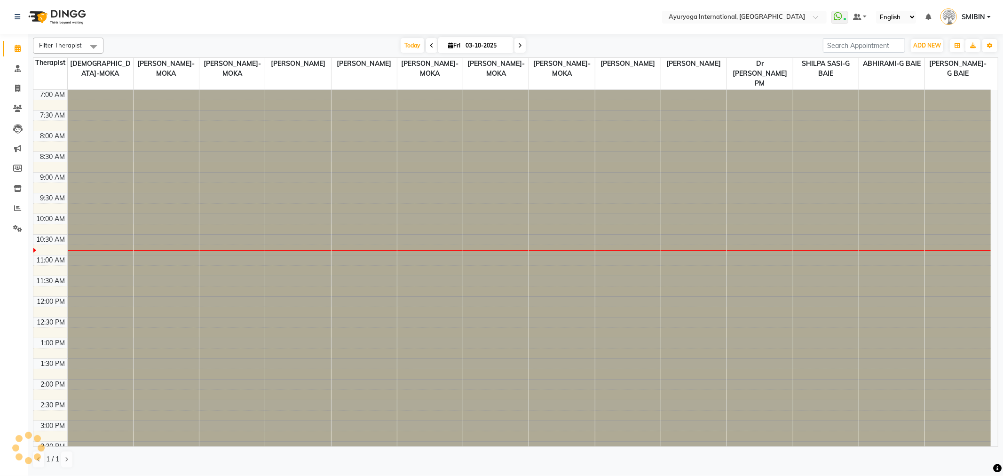
scroll to position [125, 0]
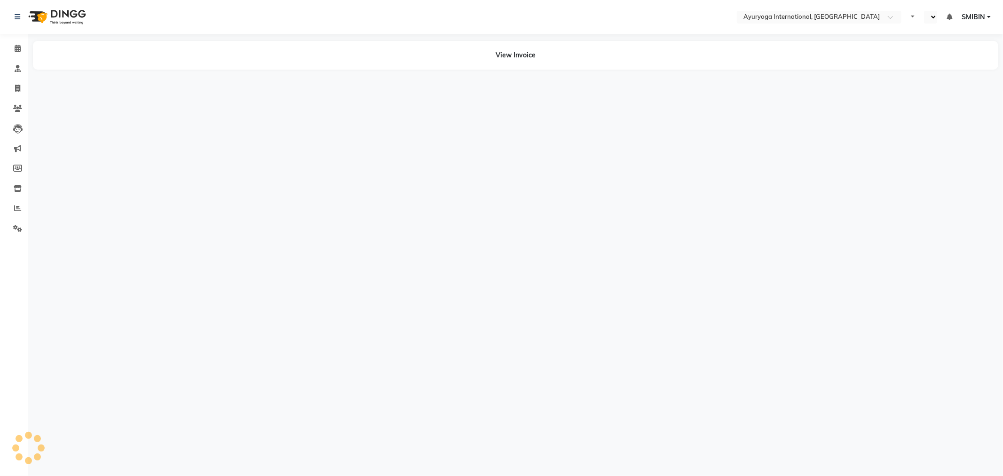
select select "en"
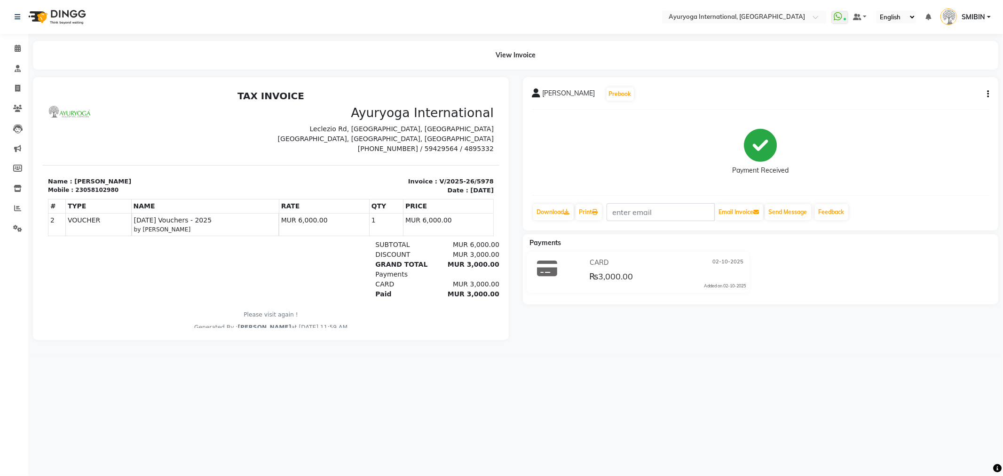
scroll to position [7, 0]
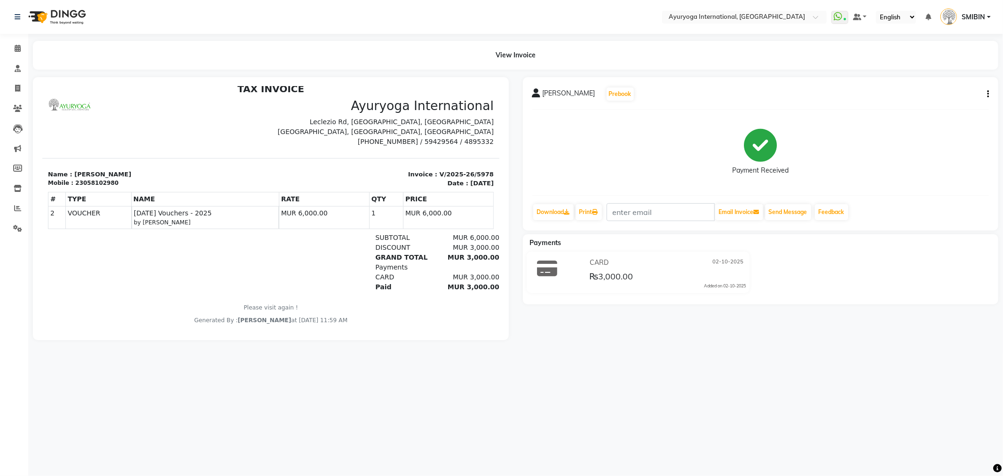
click at [118, 187] on div "Name : roubina Mobile : 23058102980" at bounding box center [156, 178] width 229 height 18
drag, startPoint x: 112, startPoint y: 181, endPoint x: 80, endPoint y: 184, distance: 32.1
click at [80, 184] on div "Mobile : 23058102980" at bounding box center [156, 182] width 217 height 8
copy div "58102980"
click at [270, 179] on div "Invoice : V/2025-26/5978 Date : October 2, 2025" at bounding box center [384, 178] width 229 height 18
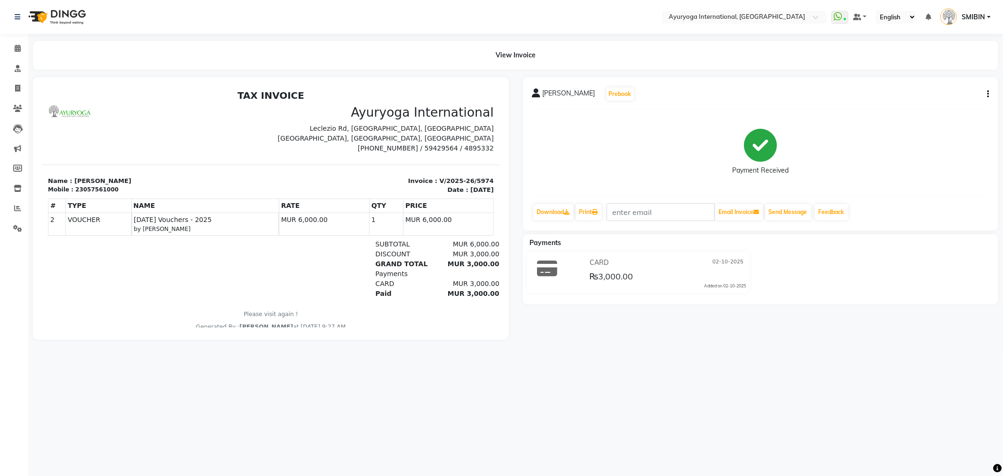
scroll to position [8, 0]
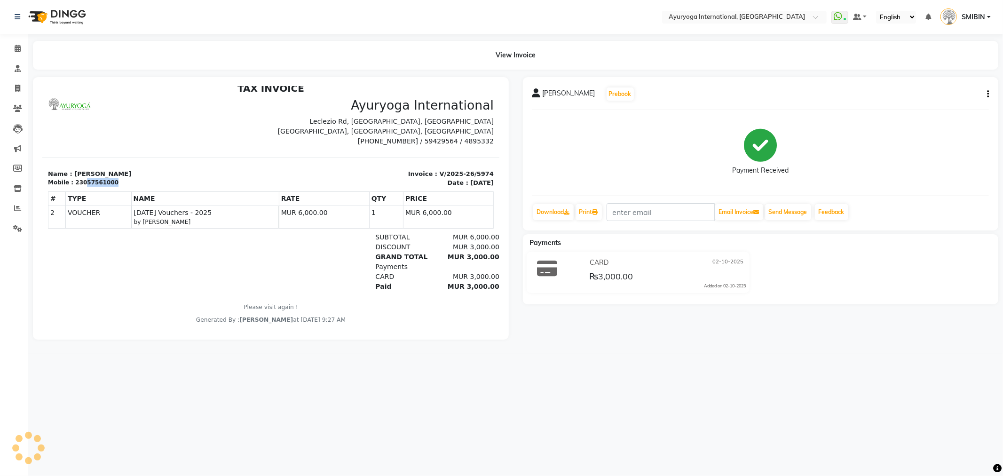
drag, startPoint x: 114, startPoint y: 181, endPoint x: 80, endPoint y: 182, distance: 34.3
click at [80, 182] on div "Mobile : 23057561000" at bounding box center [156, 182] width 217 height 8
copy div "57561000"
click at [9, 89] on span at bounding box center [17, 88] width 16 height 11
select select "service"
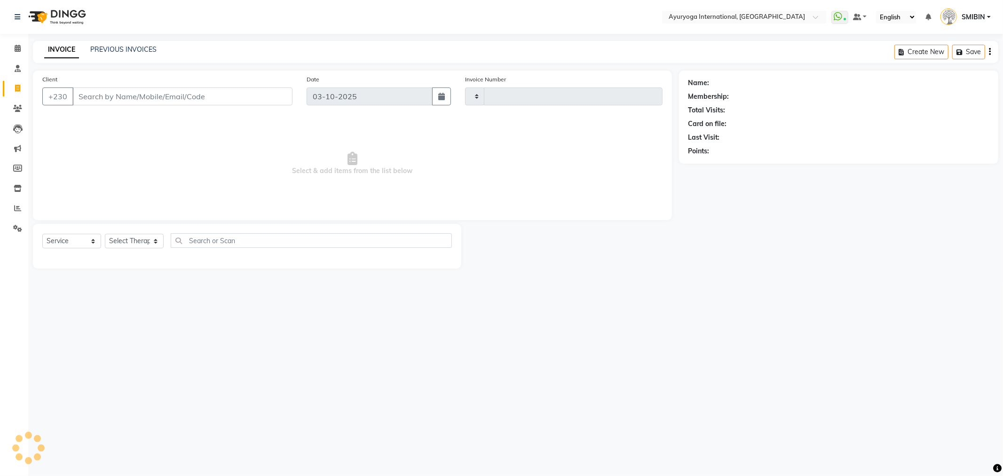
type input "57561000"
select select "730"
type input "6006"
type input "57561000"
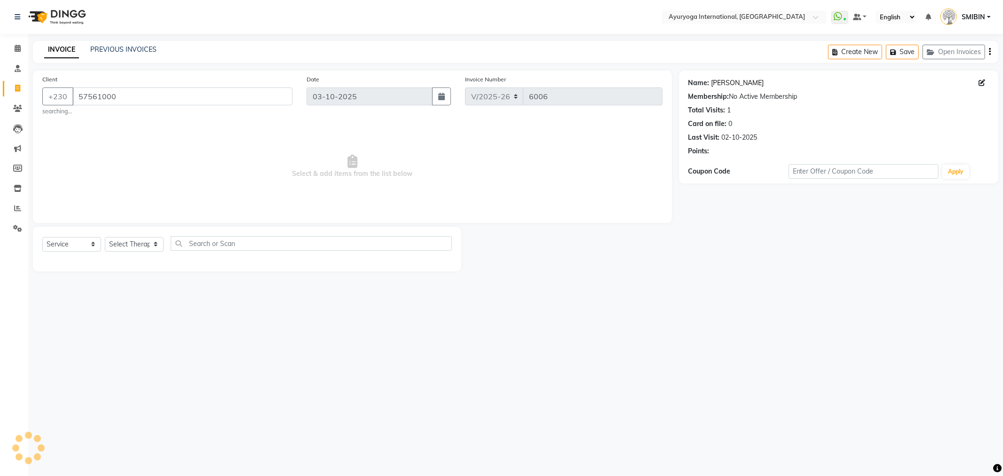
click at [734, 83] on link "[PERSON_NAME]" at bounding box center [738, 83] width 53 height 10
click at [720, 162] on icon "button" at bounding box center [720, 164] width 7 height 7
click at [178, 103] on input "57561000" at bounding box center [182, 96] width 220 height 18
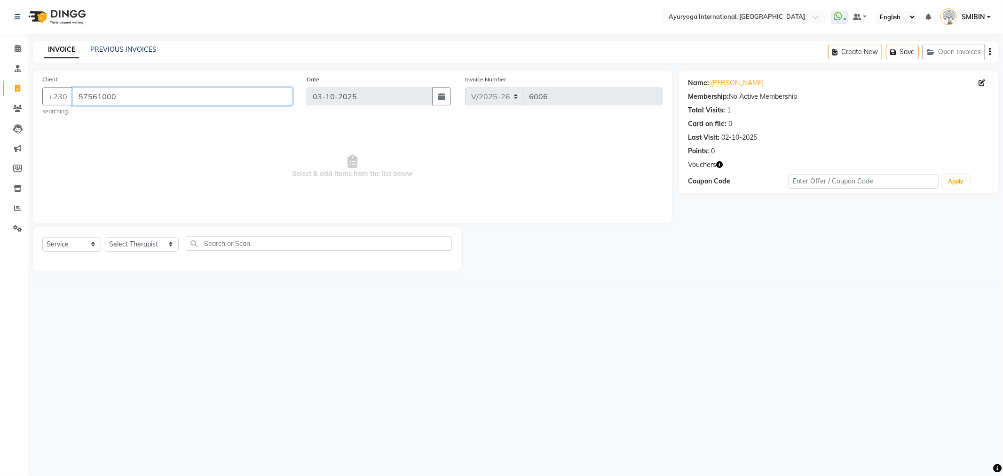
paste input "810298"
type input "58102980"
click at [715, 83] on link "Roubina" at bounding box center [738, 83] width 53 height 10
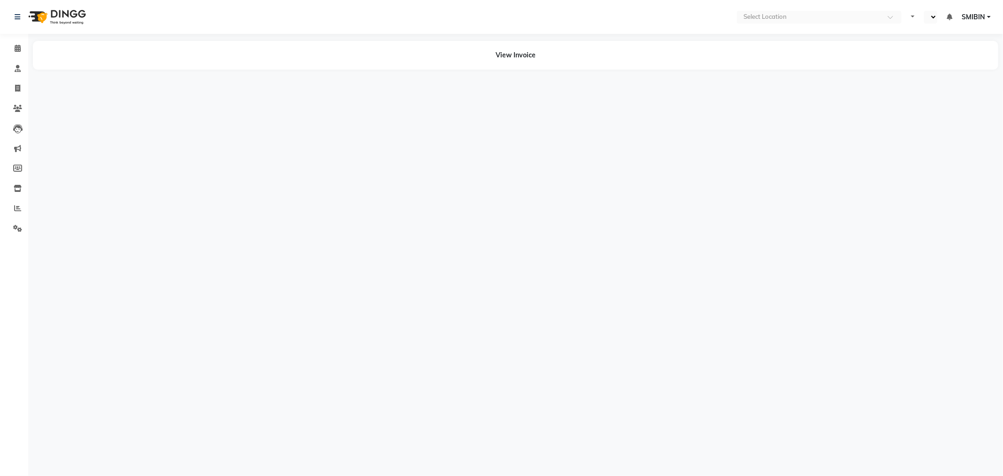
select select "en"
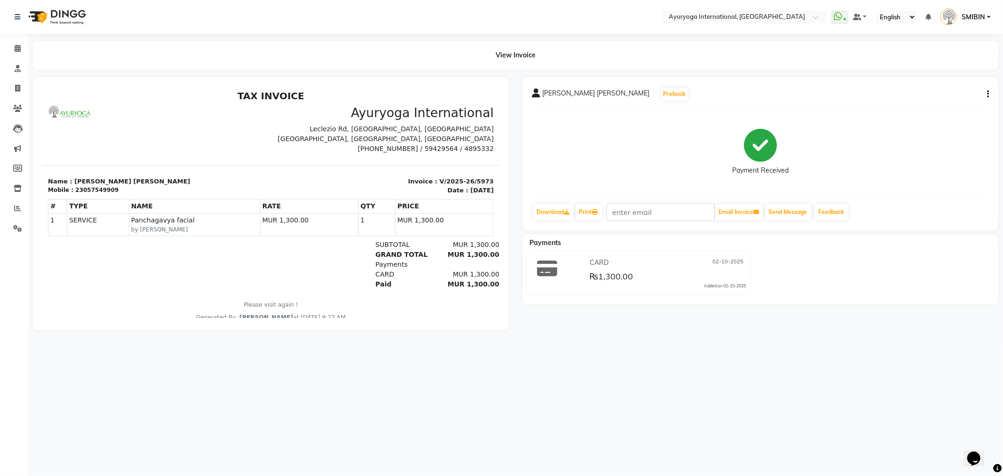
scroll to position [7, 0]
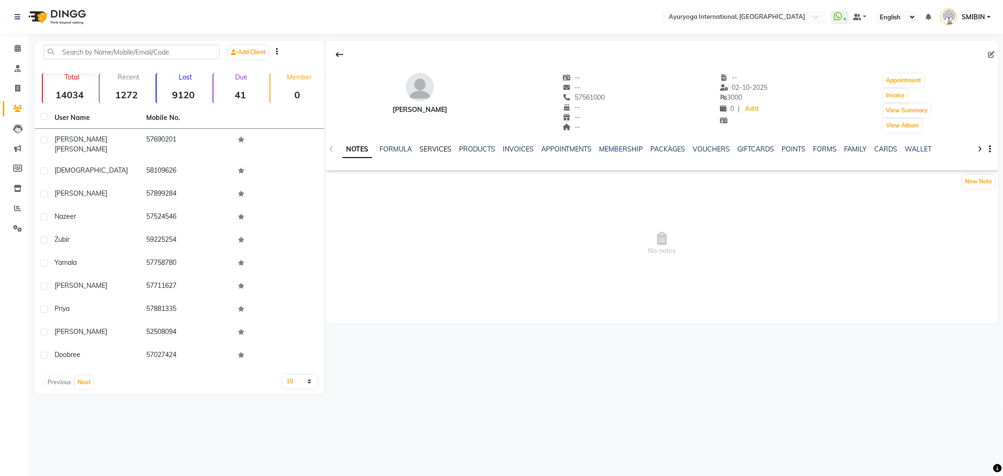
click at [439, 151] on link "SERVICES" at bounding box center [436, 149] width 32 height 8
click at [465, 151] on link "PRODUCTS" at bounding box center [469, 149] width 36 height 8
click at [495, 151] on link "INVOICES" at bounding box center [503, 149] width 31 height 8
click at [529, 151] on link "APPOINTMENTS" at bounding box center [543, 149] width 51 height 8
click at [566, 149] on ul "NOTES FORMULA SERVICES PRODUCTS INVOICES APPOINTMENTS MEMBERSHIP PACKAGES VOUCH…" at bounding box center [611, 149] width 598 height 10
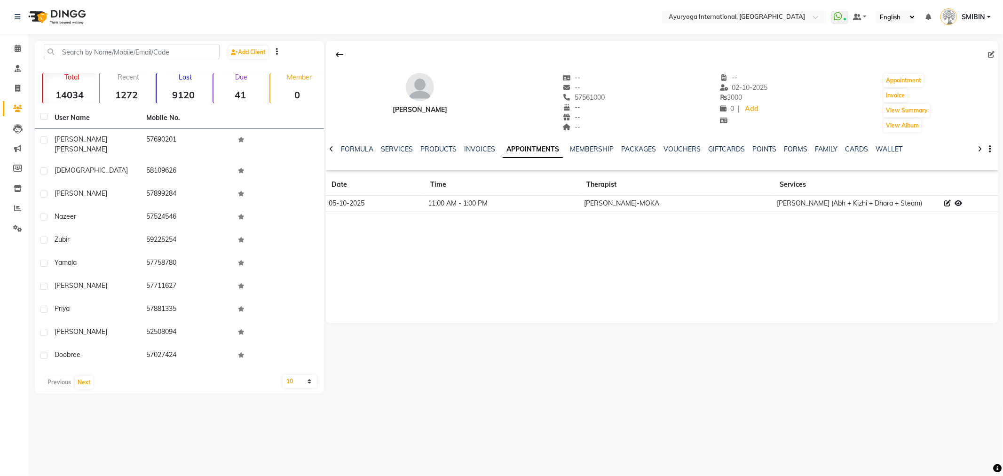
click at [503, 149] on link "APPOINTMENTS" at bounding box center [533, 149] width 60 height 17
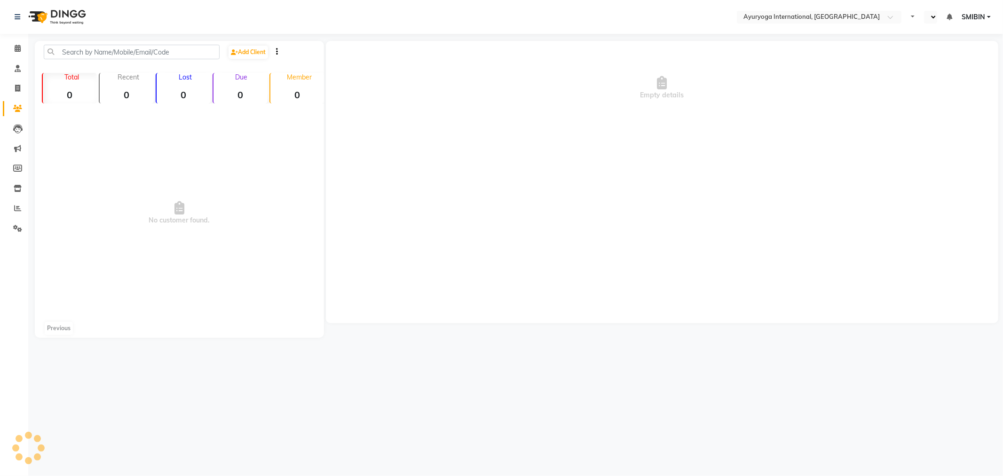
select select "en"
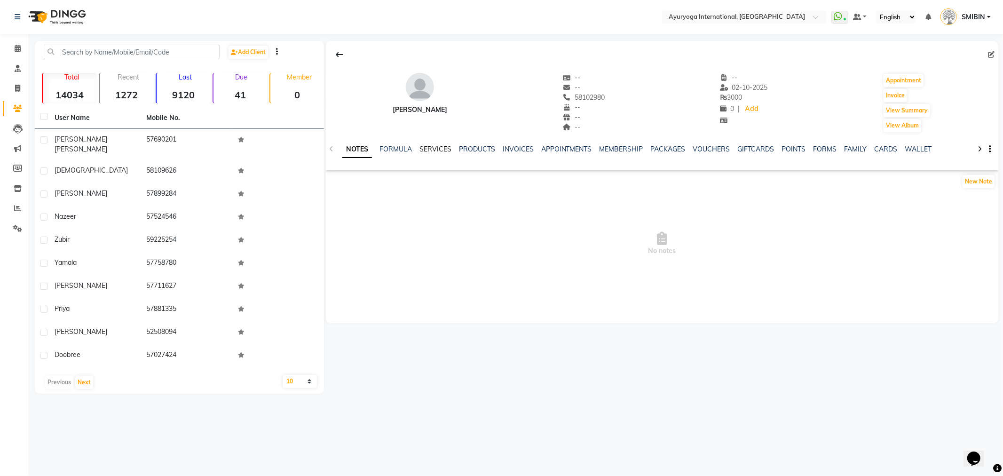
click at [425, 151] on link "SERVICES" at bounding box center [436, 149] width 32 height 8
click at [454, 151] on link "PRODUCTS" at bounding box center [469, 149] width 36 height 8
click at [420, 151] on link "SERVICES" at bounding box center [412, 149] width 32 height 8
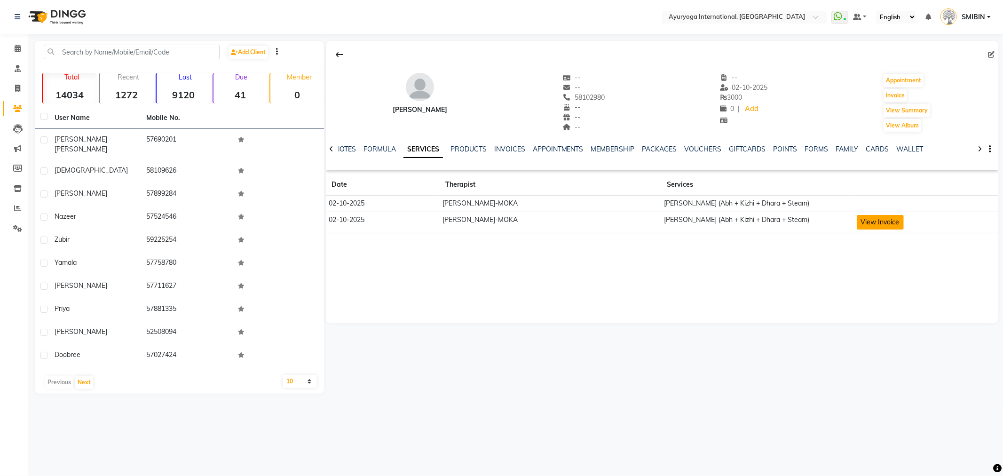
click at [857, 222] on button "View Invoice" at bounding box center [880, 222] width 47 height 15
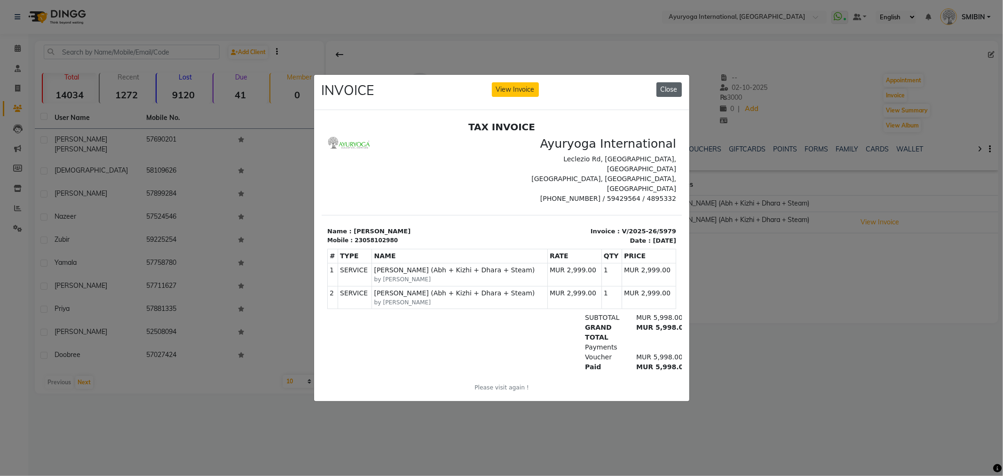
click at [676, 82] on button "Close" at bounding box center [669, 89] width 25 height 15
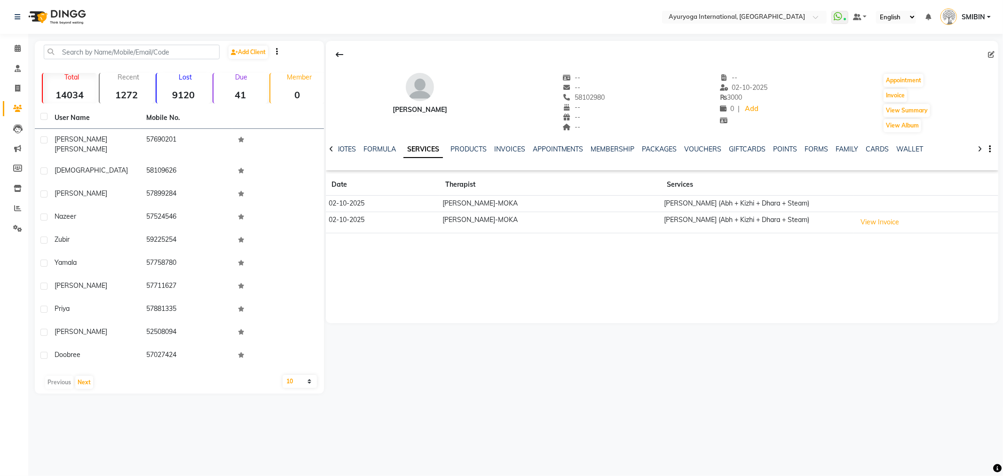
click at [509, 153] on div "INVOICES" at bounding box center [509, 149] width 31 height 10
click at [508, 148] on link "INVOICES" at bounding box center [509, 149] width 31 height 8
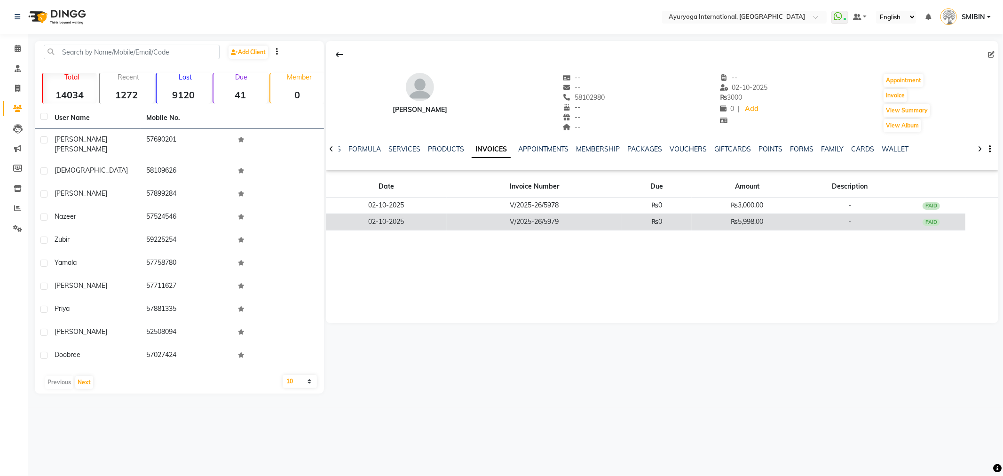
click at [521, 226] on td "V/2025-26/5979" at bounding box center [534, 222] width 175 height 16
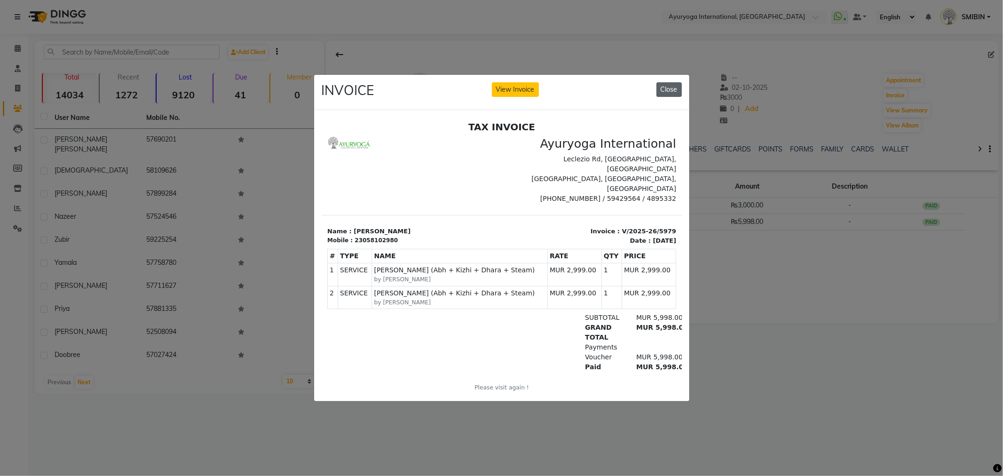
click at [671, 89] on button "Close" at bounding box center [669, 89] width 25 height 15
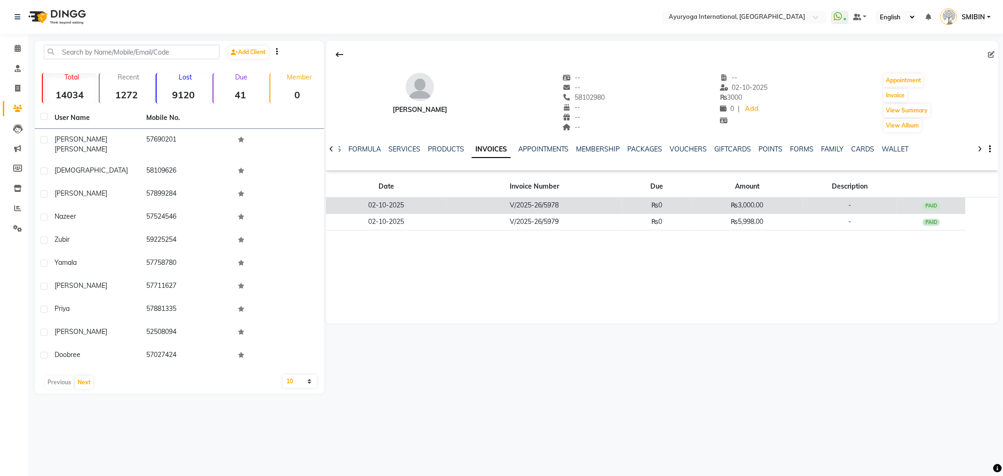
click at [596, 206] on td "V/2025-26/5978" at bounding box center [534, 206] width 175 height 16
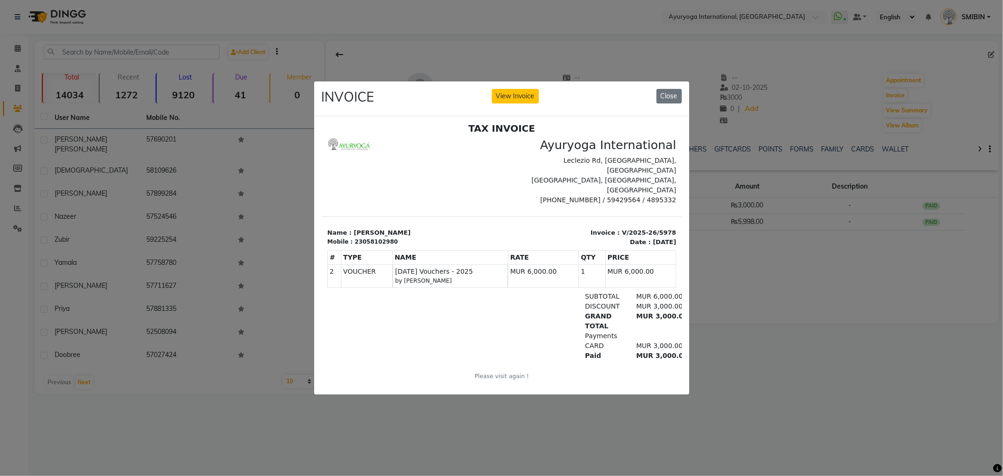
scroll to position [7, 0]
click at [661, 93] on button "Close" at bounding box center [669, 96] width 25 height 15
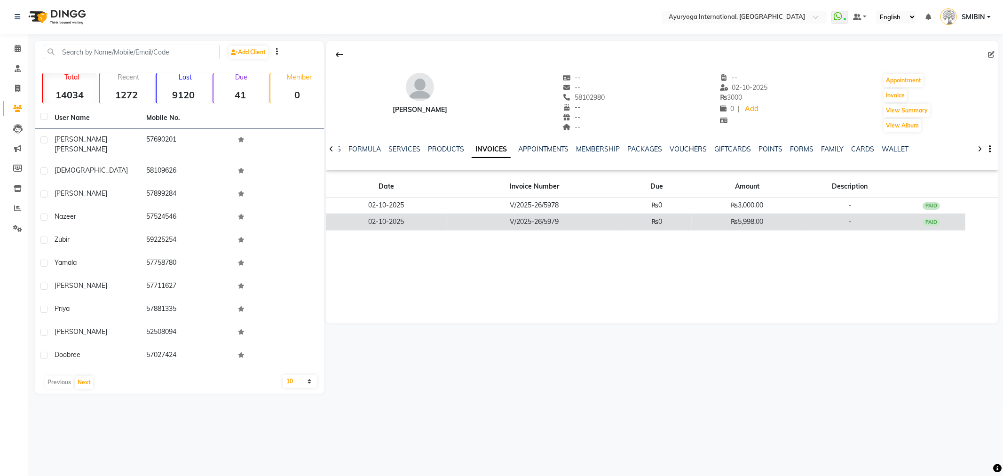
click at [631, 222] on td "₨0" at bounding box center [657, 222] width 70 height 16
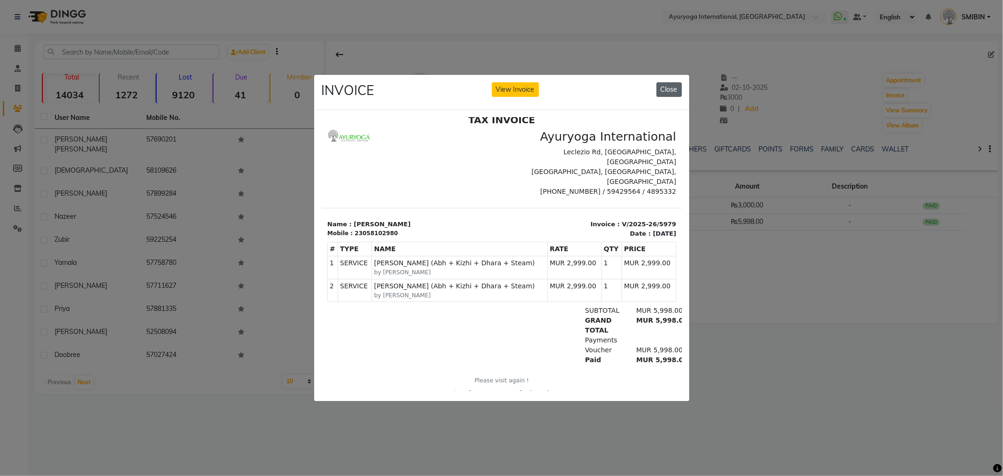
click at [670, 86] on button "Close" at bounding box center [669, 89] width 25 height 15
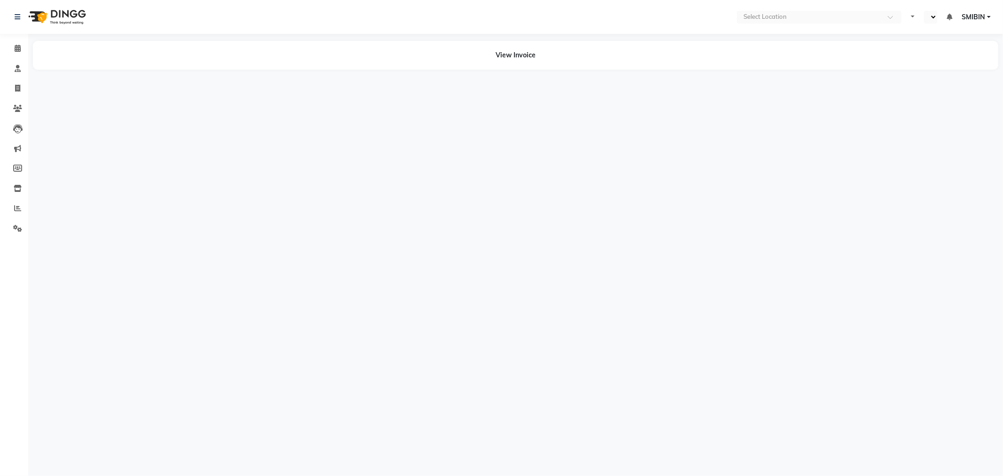
select select "en"
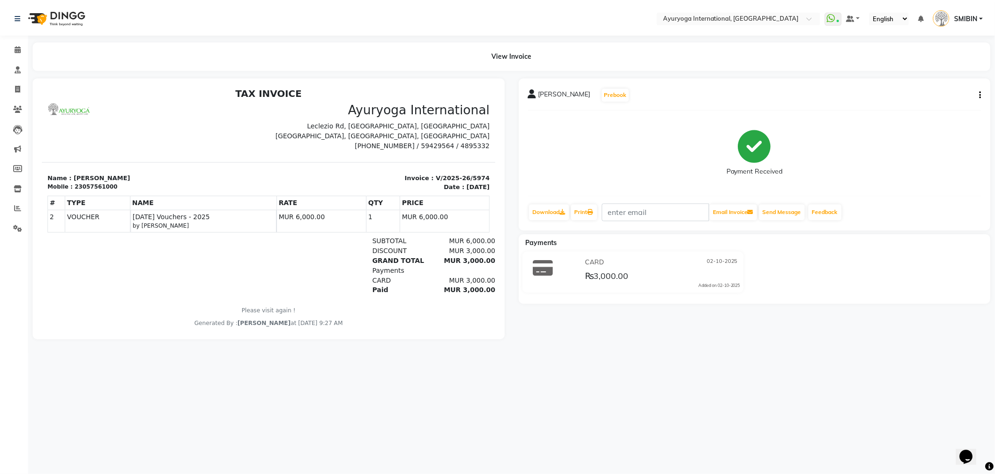
scroll to position [7, 0]
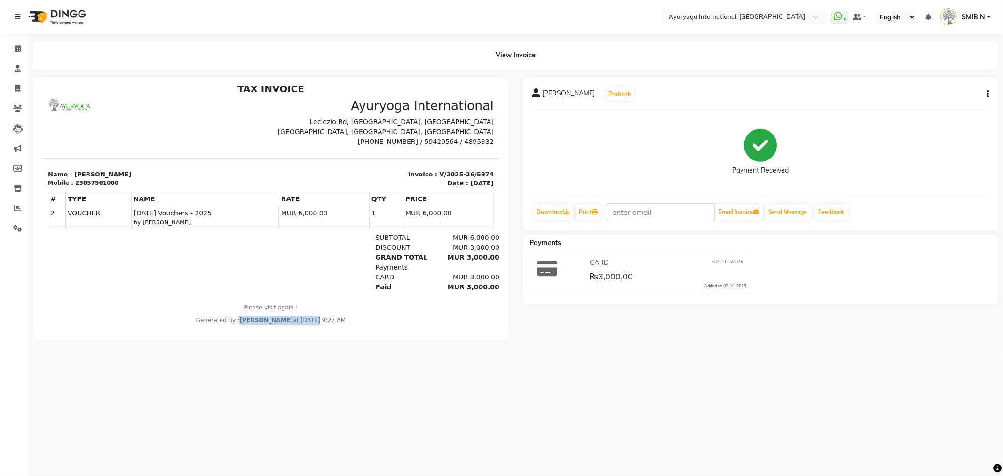
drag, startPoint x: 211, startPoint y: 320, endPoint x: 307, endPoint y: 320, distance: 95.9
click at [307, 320] on div "Generated By : Dr ADARSH THAIKKADATH at October 2, 2025 9:27 AM" at bounding box center [271, 320] width 446 height 8
click at [345, 319] on div "Generated By : Dr ADARSH THAIKKADATH at October 2, 2025 9:27 AM" at bounding box center [271, 320] width 446 height 8
drag, startPoint x: 339, startPoint y: 316, endPoint x: 349, endPoint y: 320, distance: 11.4
click at [349, 320] on div "Generated By : Dr ADARSH THAIKKADATH at October 2, 2025 9:27 AM" at bounding box center [271, 320] width 446 height 8
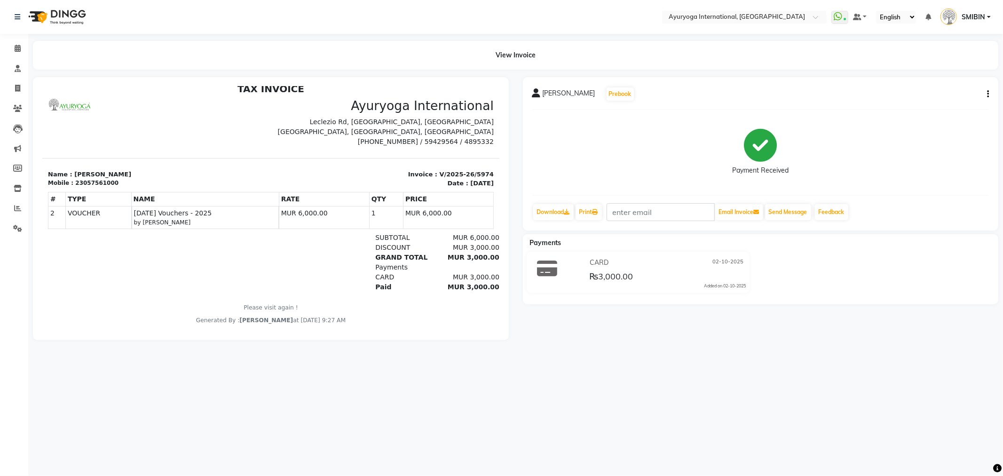
click at [368, 317] on div "Generated By : Dr ADARSH THAIKKADATH at October 2, 2025 9:27 AM" at bounding box center [271, 320] width 446 height 8
drag, startPoint x: 598, startPoint y: 273, endPoint x: 657, endPoint y: 271, distance: 58.8
click at [647, 276] on div "₨3,000.00" at bounding box center [667, 276] width 158 height 13
click at [661, 270] on div "₨3,000.00" at bounding box center [667, 276] width 158 height 13
drag, startPoint x: 213, startPoint y: 316, endPoint x: 328, endPoint y: 318, distance: 114.8
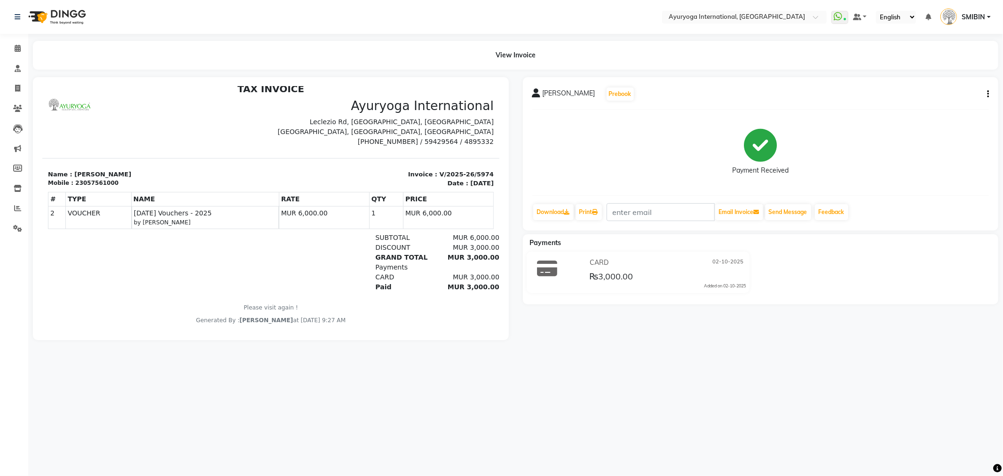
click at [328, 318] on div "Generated By : Dr ADARSH THAIKKADATH at October 2, 2025 9:27 AM" at bounding box center [271, 320] width 446 height 8
click at [318, 294] on div "TAX INVOICE Ayuryoga International Leclezio Rd, Moka, Mauritius Lorient Lane, C…" at bounding box center [270, 203] width 457 height 241
click at [3, 83] on link "Invoice" at bounding box center [14, 89] width 23 height 16
select select "service"
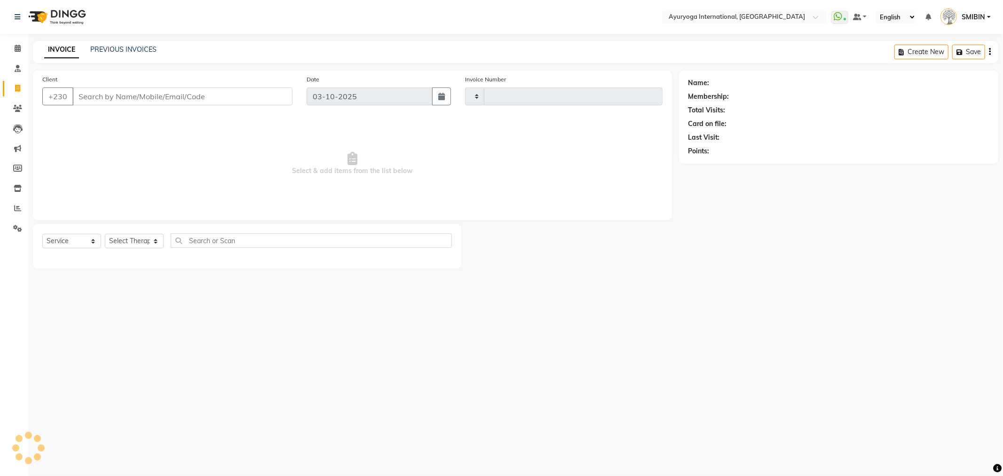
type input "6006"
select select "730"
click at [109, 54] on div "PREVIOUS INVOICES" at bounding box center [123, 50] width 66 height 10
click at [115, 45] on link "PREVIOUS INVOICES" at bounding box center [123, 49] width 66 height 8
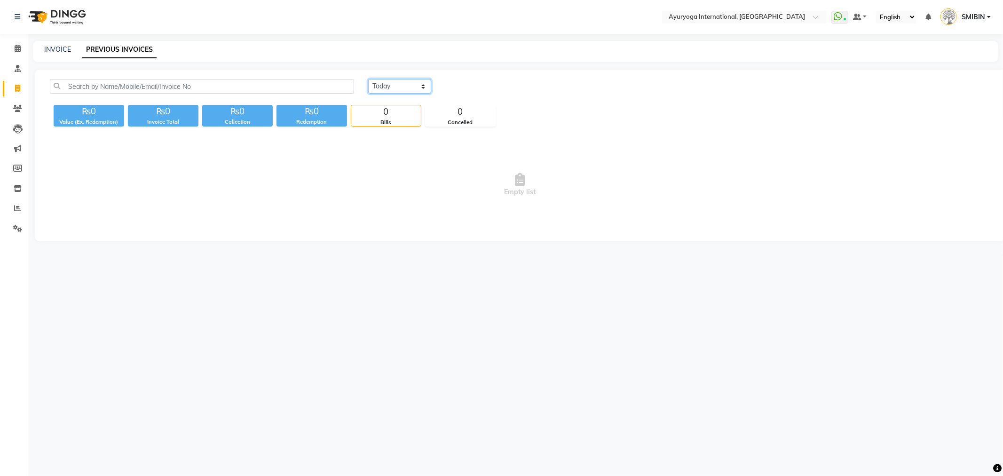
click at [380, 82] on select "Today Yesterday Custom Range" at bounding box center [399, 86] width 63 height 15
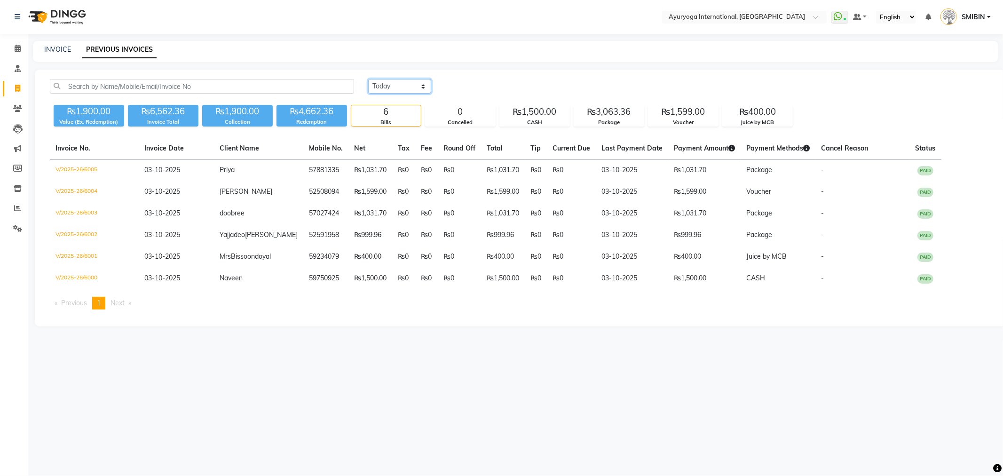
click at [368, 79] on select "Today Yesterday Custom Range" at bounding box center [399, 86] width 63 height 15
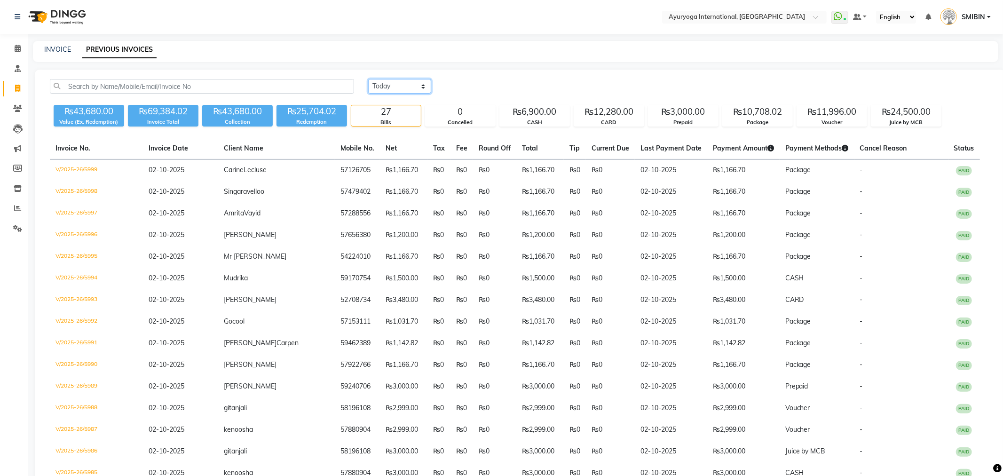
click at [394, 92] on select "Today Yesterday Custom Range" at bounding box center [399, 86] width 63 height 15
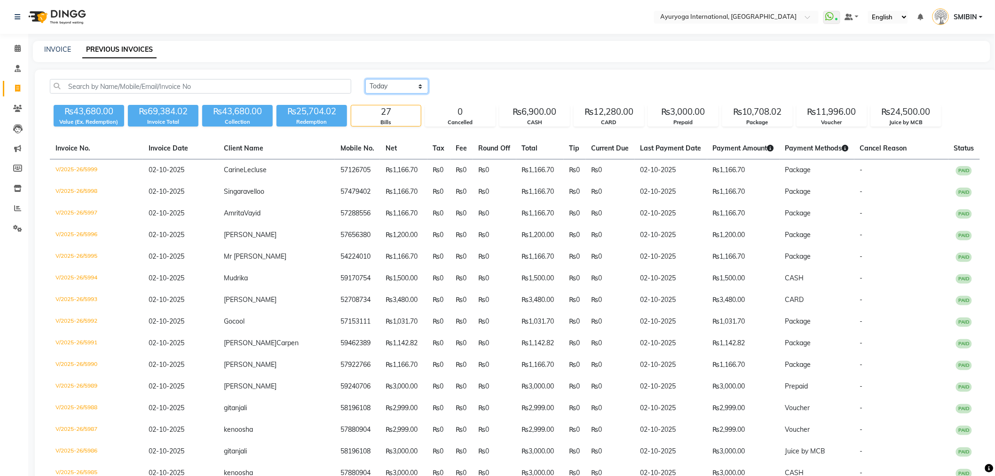
select select "range"
click at [365, 79] on select "Today Yesterday Custom Range" at bounding box center [396, 86] width 63 height 15
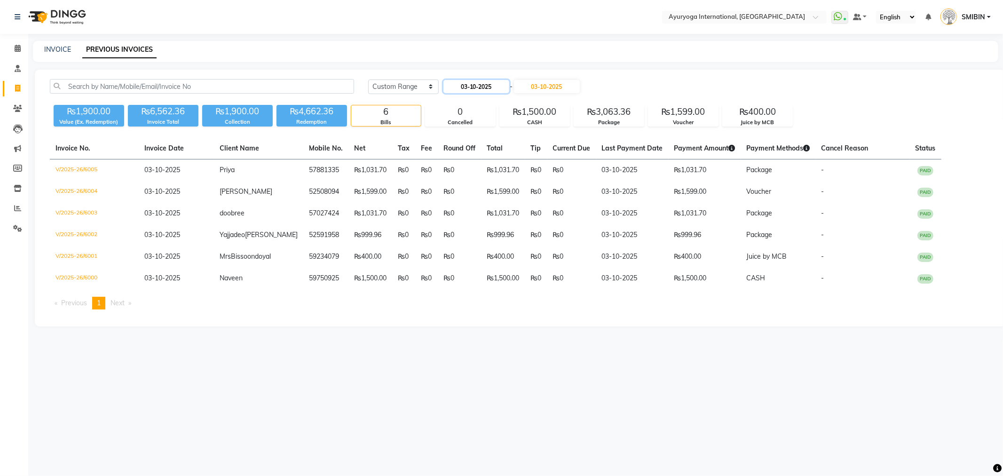
click at [492, 90] on input "03-10-2025" at bounding box center [477, 86] width 66 height 13
select select "10"
select select "2025"
click at [481, 137] on div "1" at bounding box center [482, 134] width 15 height 15
type input "01-10-2025"
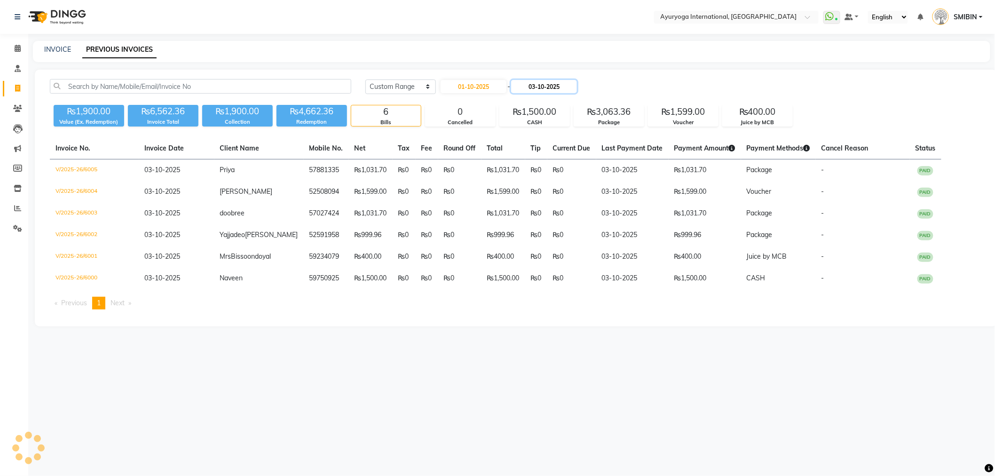
click at [541, 86] on input "03-10-2025" at bounding box center [544, 86] width 66 height 13
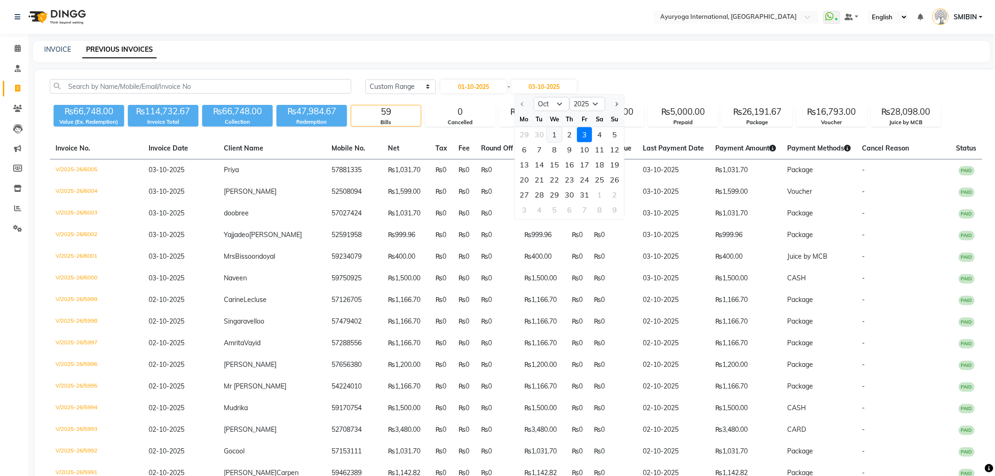
click at [552, 135] on div "1" at bounding box center [554, 134] width 15 height 15
type input "01-10-2025"
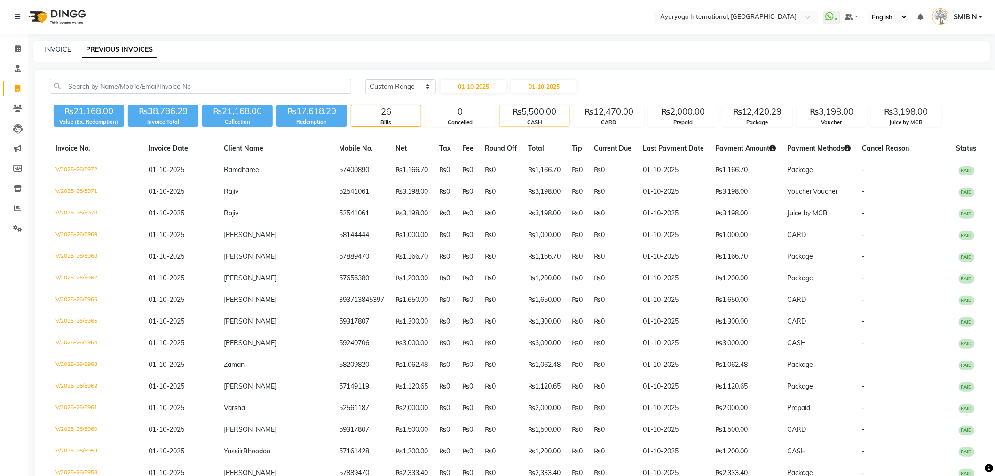
click at [518, 114] on div "₨5,500.00" at bounding box center [535, 111] width 70 height 13
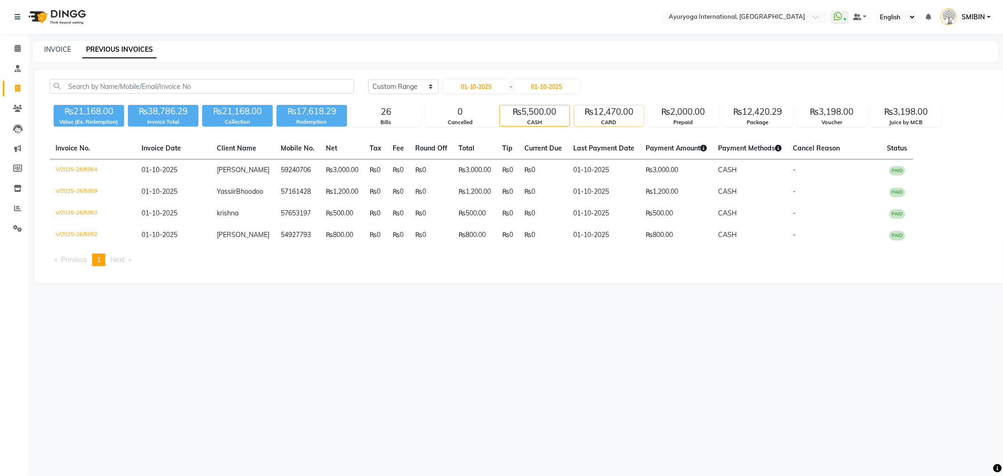
click at [634, 121] on div "CARD" at bounding box center [609, 123] width 70 height 8
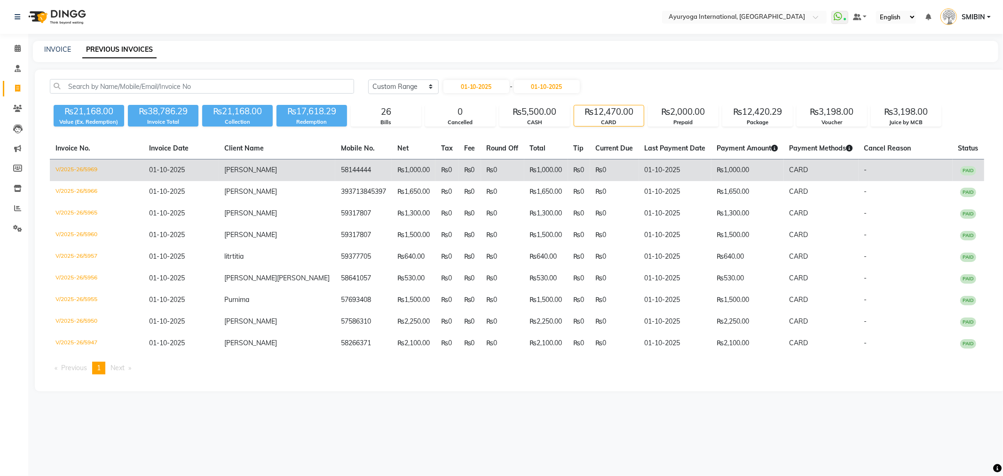
click at [590, 172] on td "₨0" at bounding box center [614, 170] width 49 height 22
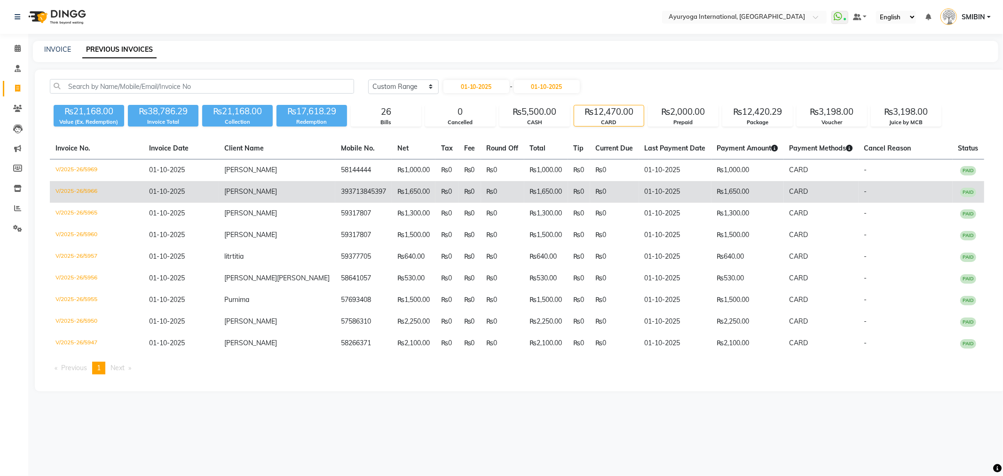
click at [590, 193] on td "₨0" at bounding box center [614, 192] width 49 height 22
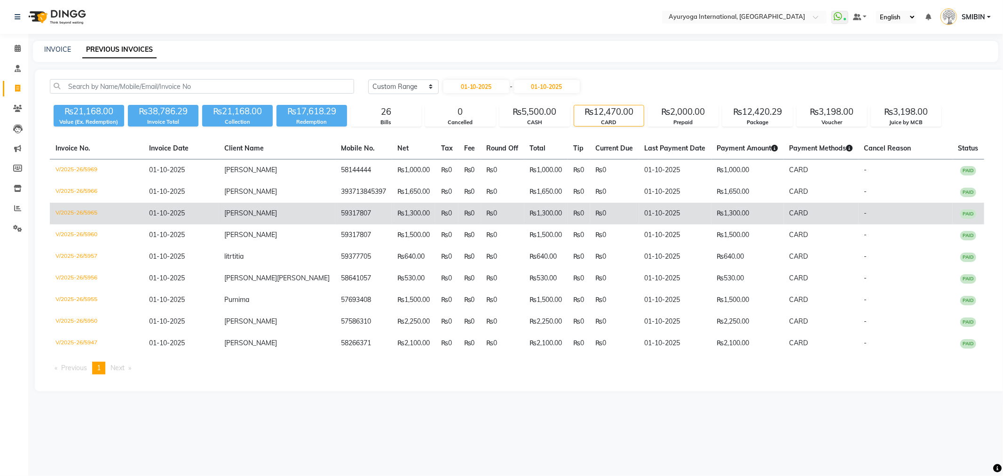
click at [590, 208] on td "₨0" at bounding box center [614, 214] width 49 height 22
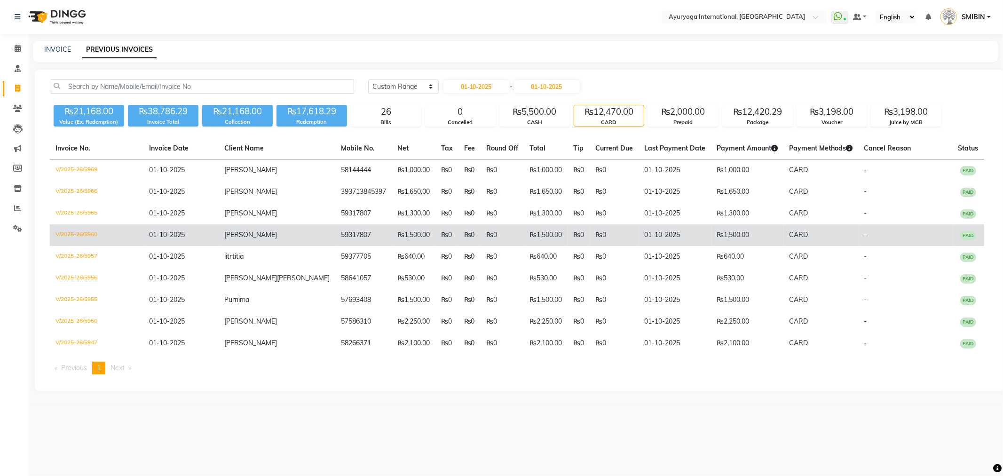
click at [590, 236] on td "₨0" at bounding box center [614, 235] width 49 height 22
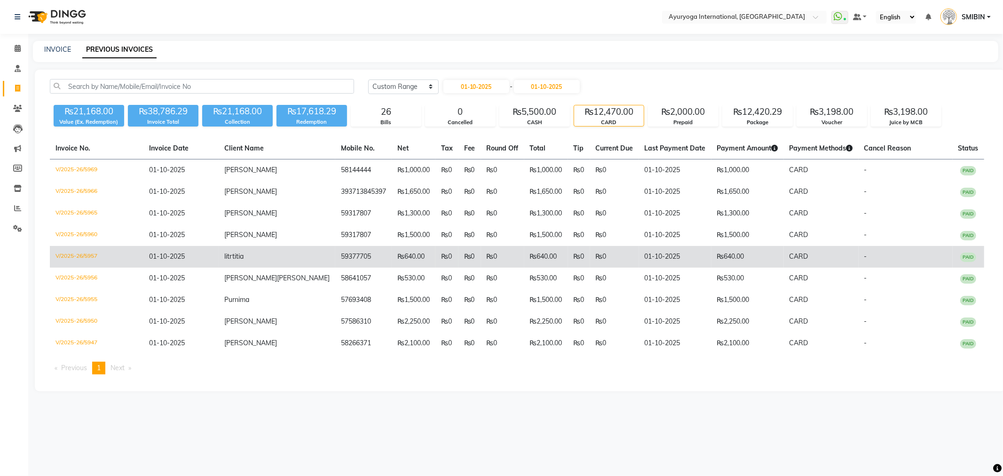
click at [590, 251] on td "₨0" at bounding box center [614, 257] width 49 height 22
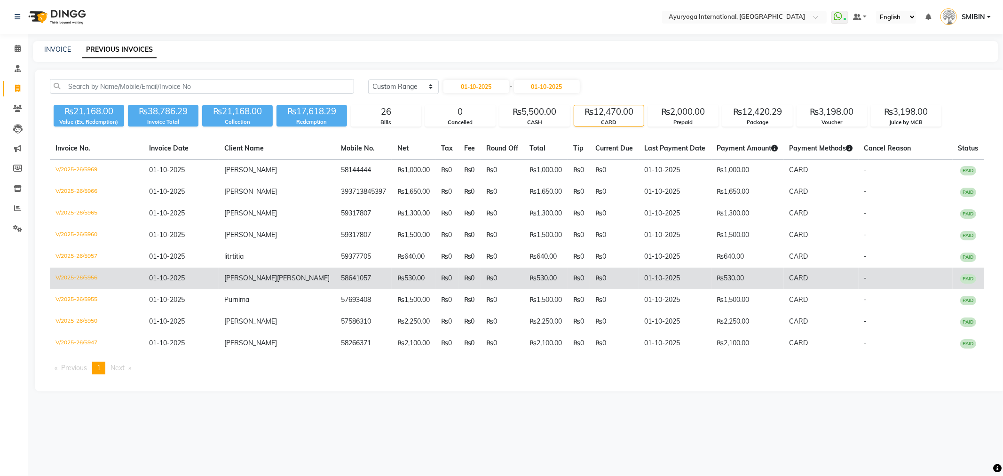
click at [590, 271] on td "₨0" at bounding box center [614, 279] width 49 height 22
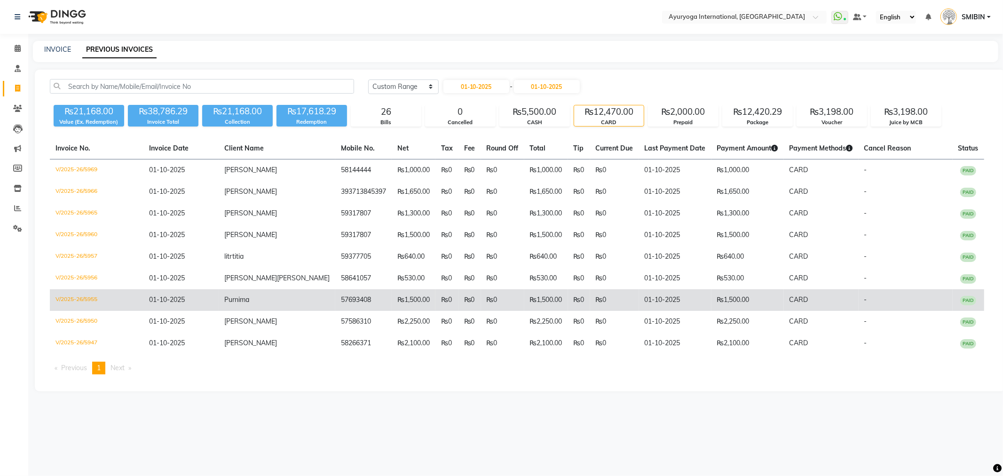
click at [590, 292] on td "₨0" at bounding box center [614, 300] width 49 height 22
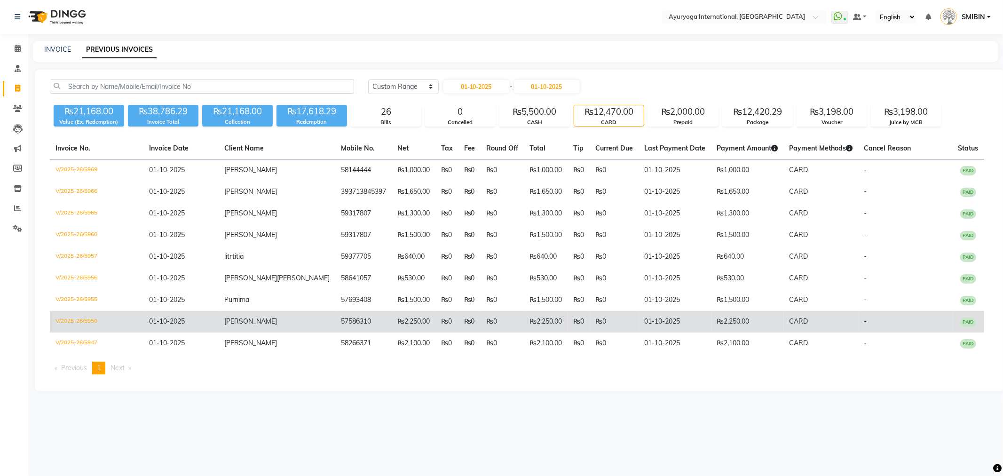
click at [590, 317] on td "₨0" at bounding box center [614, 322] width 49 height 22
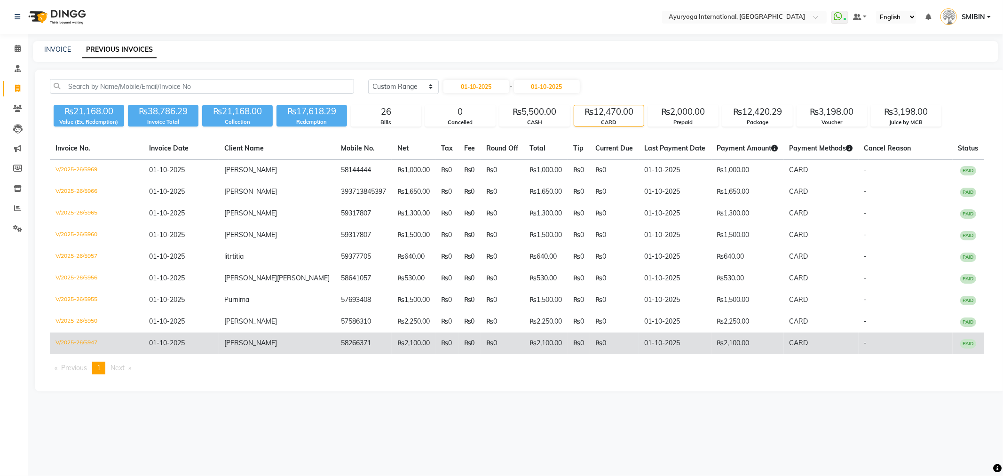
click at [590, 339] on td "₨0" at bounding box center [614, 344] width 49 height 22
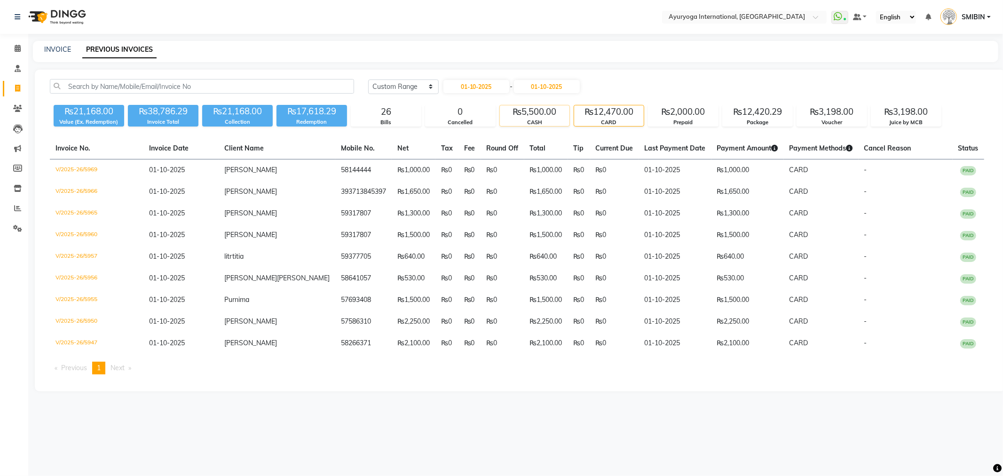
click at [553, 106] on div "₨5,500.00" at bounding box center [535, 111] width 70 height 13
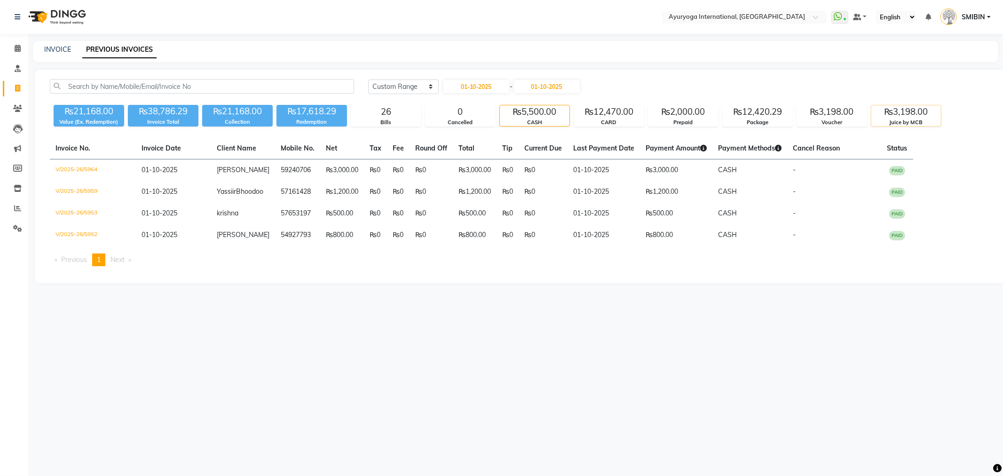
click at [926, 106] on div "₨3,198.00" at bounding box center [906, 111] width 70 height 13
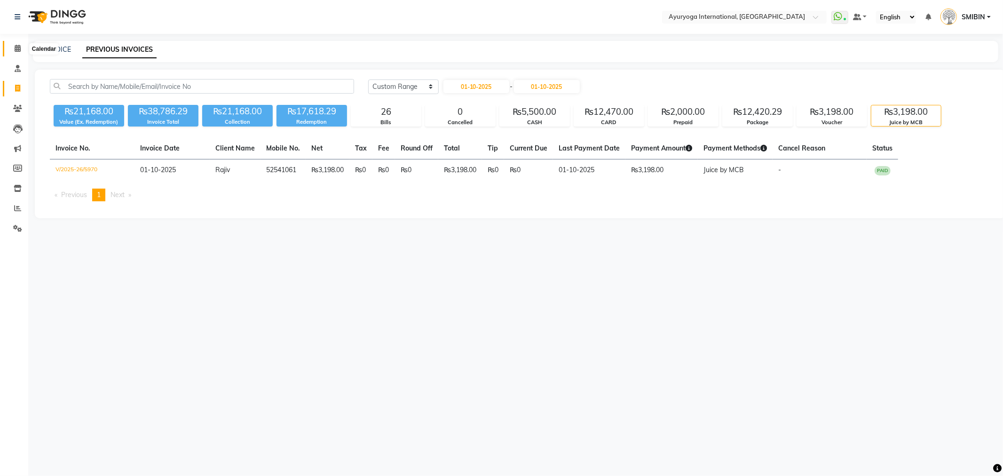
click at [10, 47] on span at bounding box center [17, 48] width 16 height 11
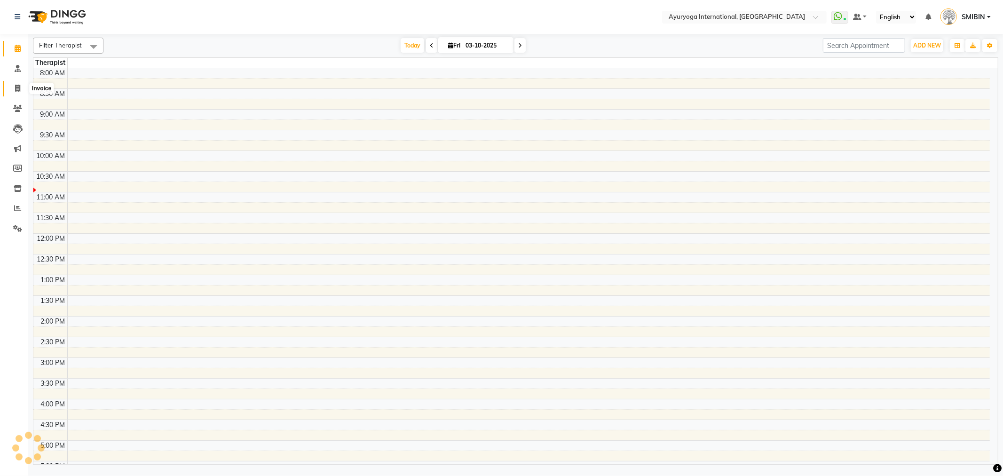
click at [17, 88] on icon at bounding box center [17, 88] width 5 height 7
select select "service"
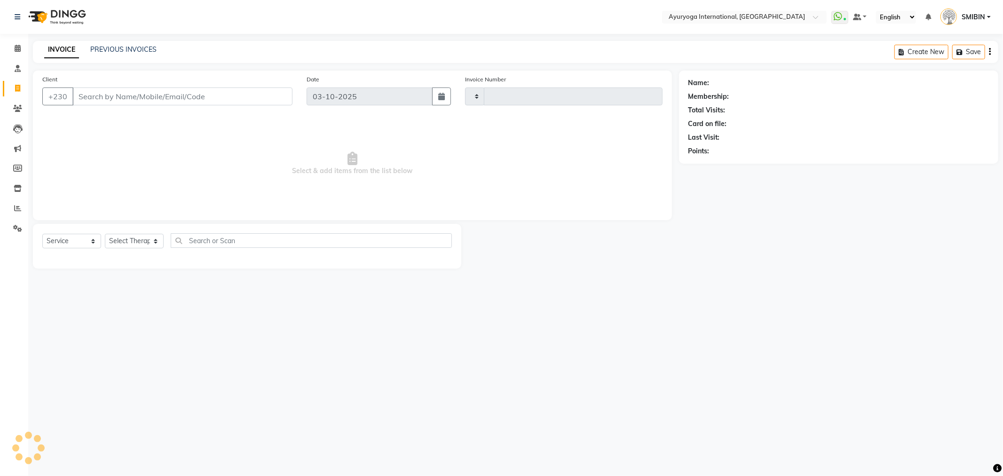
click at [140, 54] on div "PREVIOUS INVOICES" at bounding box center [123, 50] width 66 height 10
click at [140, 53] on link "PREVIOUS INVOICES" at bounding box center [123, 49] width 66 height 8
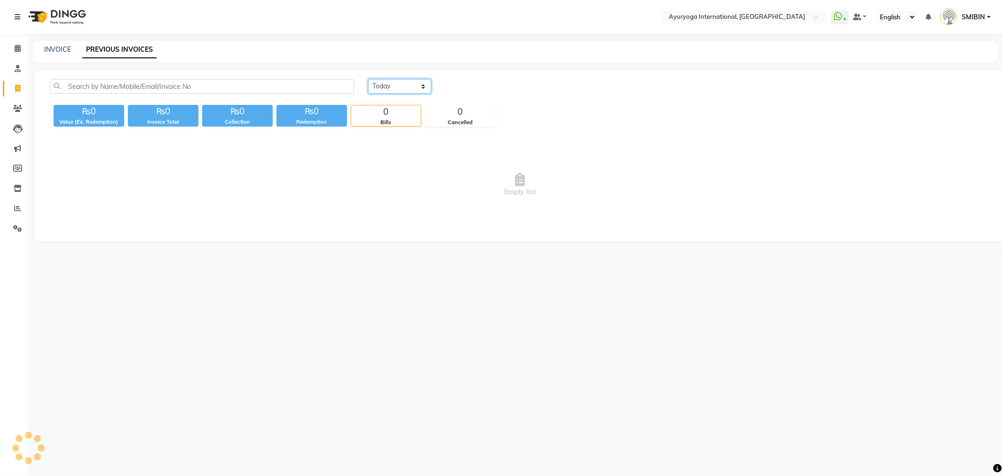
click at [411, 88] on select "Today Yesterday Custom Range" at bounding box center [399, 86] width 63 height 15
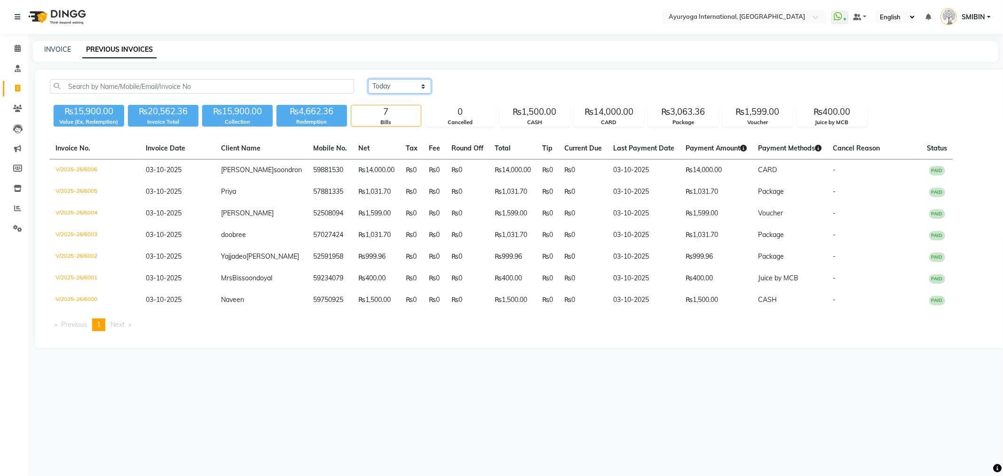
select select "range"
click at [368, 79] on select "Today Yesterday Custom Range" at bounding box center [399, 86] width 63 height 15
click at [500, 82] on input "03-10-2025" at bounding box center [477, 86] width 66 height 13
select select "10"
select select "2025"
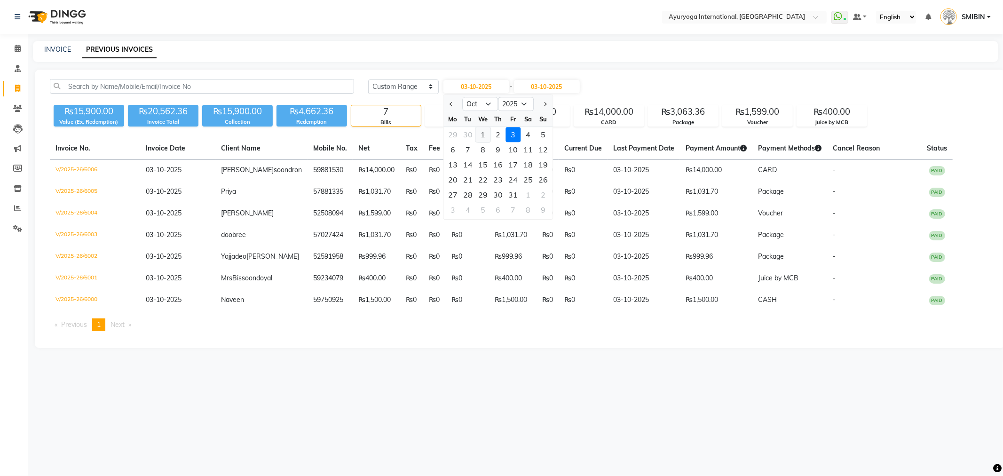
click at [483, 135] on div "1" at bounding box center [482, 134] width 15 height 15
type input "01-10-2025"
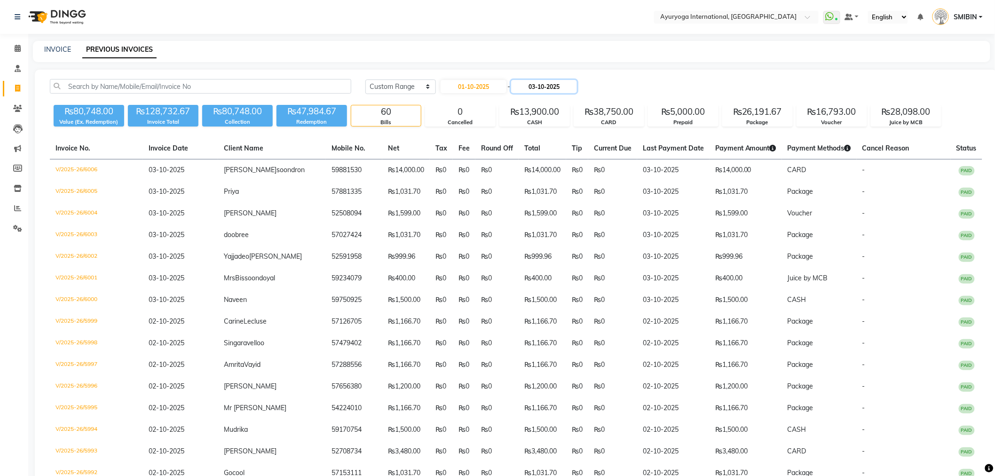
click at [533, 86] on input "03-10-2025" at bounding box center [544, 86] width 66 height 13
click at [556, 137] on div "1" at bounding box center [554, 134] width 15 height 15
type input "01-10-2025"
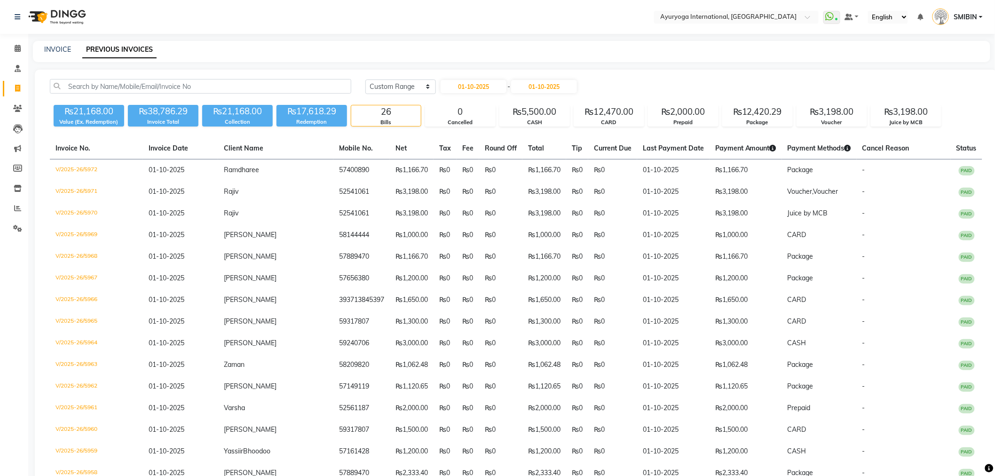
click at [664, 88] on div "Today Yesterday Custom Range 01-10-2025 - 01-10-2025" at bounding box center [673, 86] width 617 height 15
click at [401, 89] on select "Today Yesterday Custom Range" at bounding box center [400, 86] width 71 height 15
select select "yesterday"
click at [365, 79] on select "Today Yesterday Custom Range" at bounding box center [400, 86] width 71 height 15
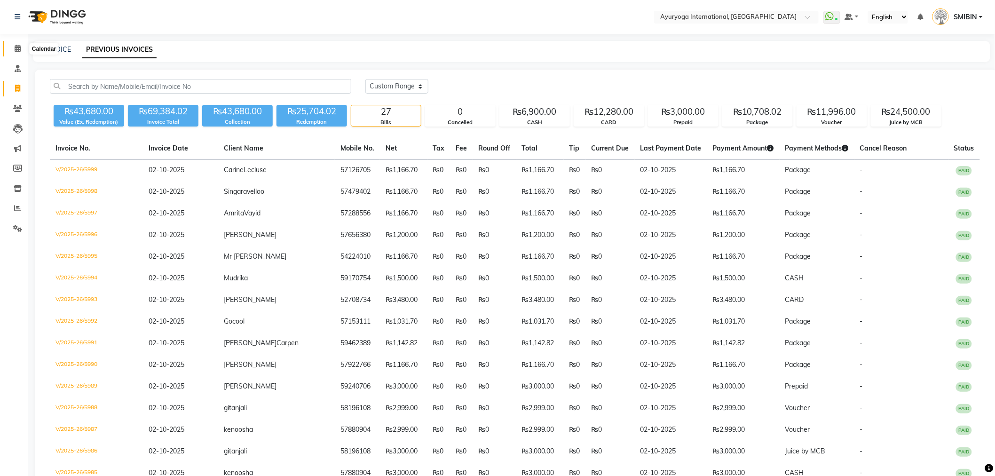
click at [11, 51] on span at bounding box center [17, 48] width 16 height 11
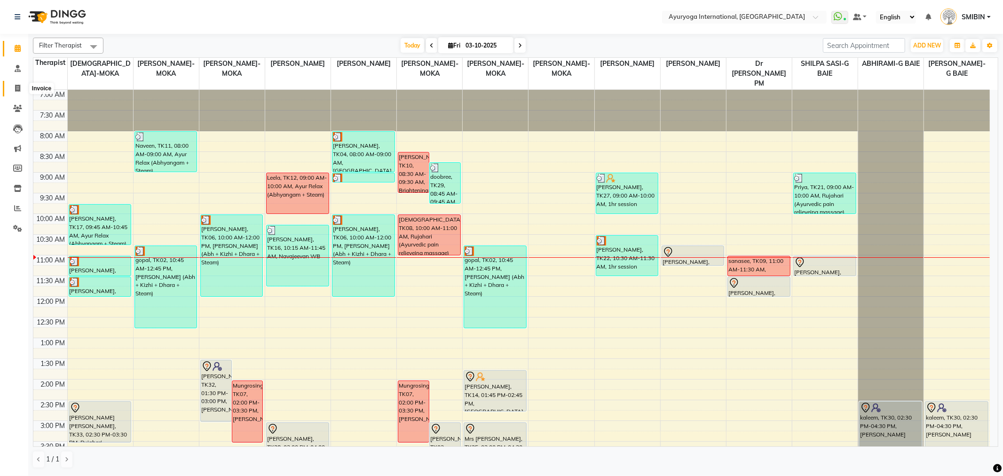
click at [15, 86] on icon at bounding box center [17, 88] width 5 height 7
select select "service"
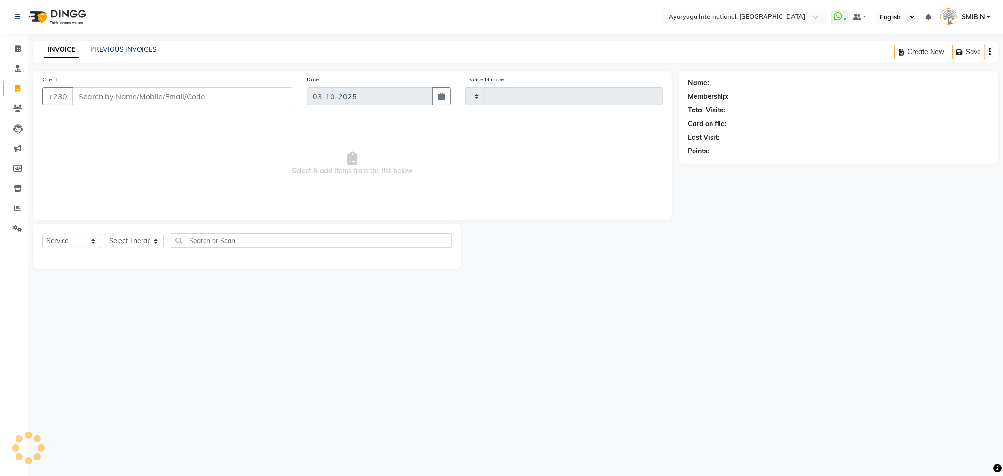
type input "6007"
select select "730"
click at [152, 48] on link "PREVIOUS INVOICES" at bounding box center [123, 49] width 66 height 8
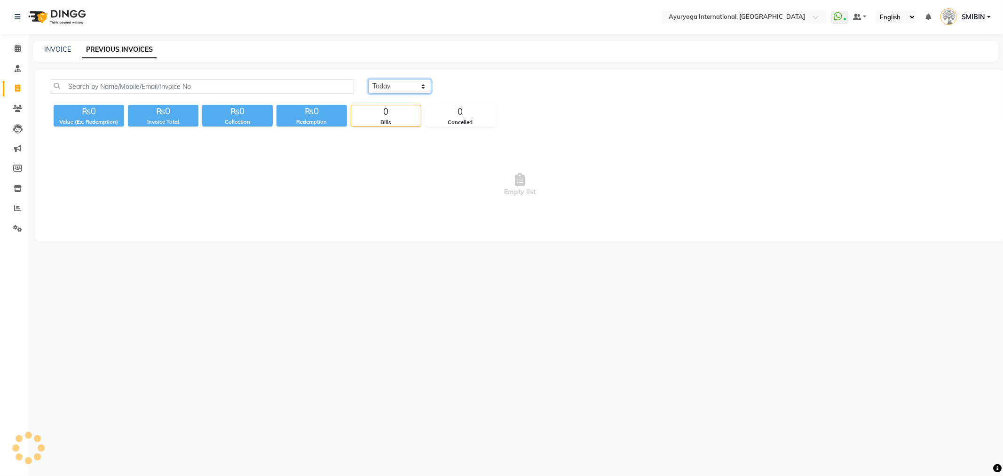
click at [393, 83] on select "Today Yesterday Custom Range" at bounding box center [399, 86] width 63 height 15
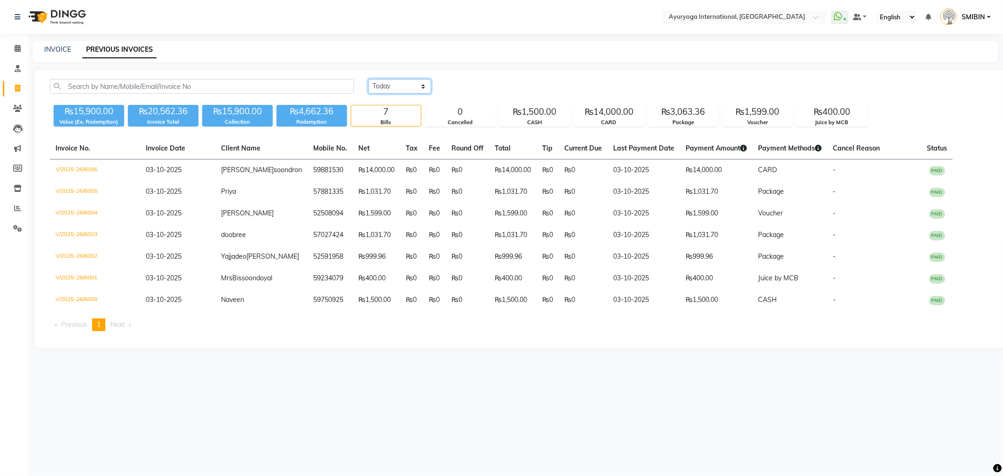
select select "yesterday"
click at [368, 79] on select "Today Yesterday Custom Range" at bounding box center [399, 86] width 63 height 15
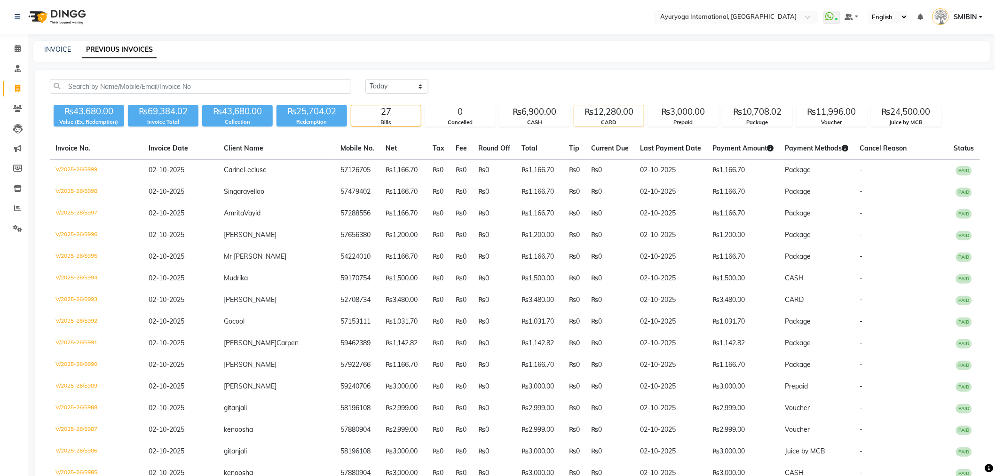
click at [632, 125] on div "CARD" at bounding box center [609, 123] width 70 height 8
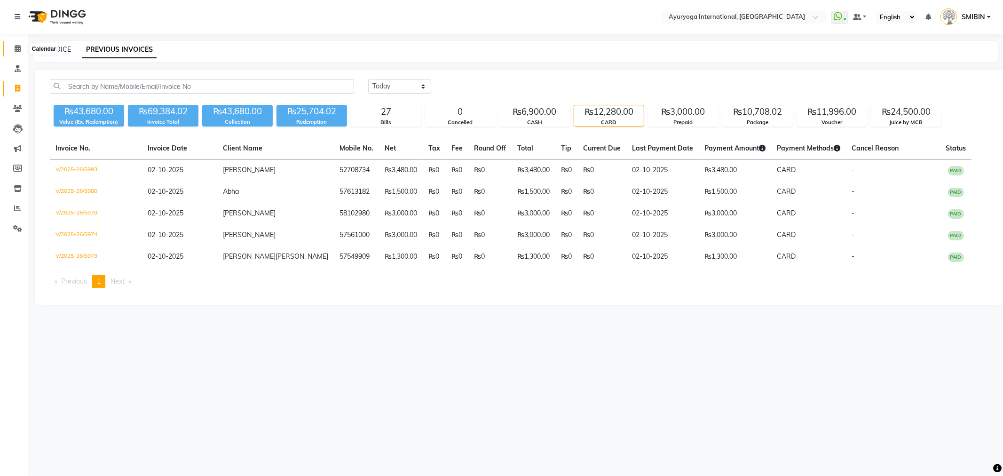
click at [15, 44] on span at bounding box center [17, 48] width 16 height 11
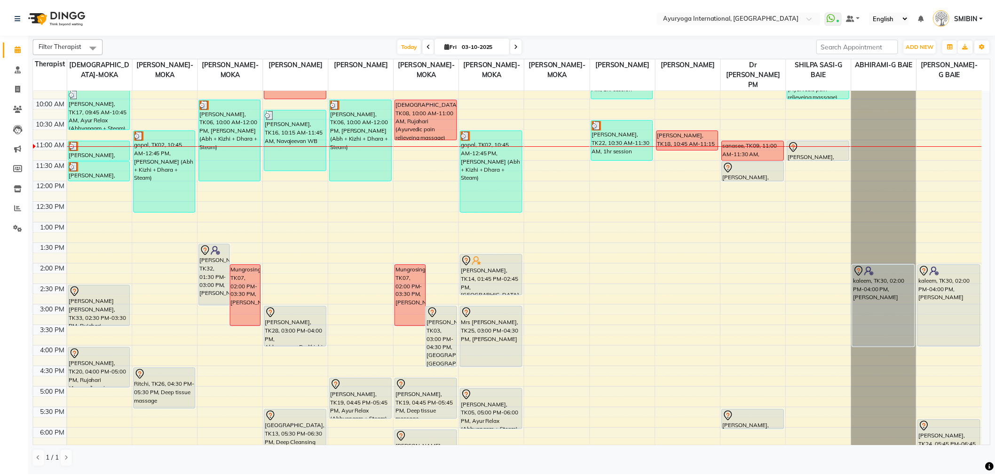
scroll to position [209, 0]
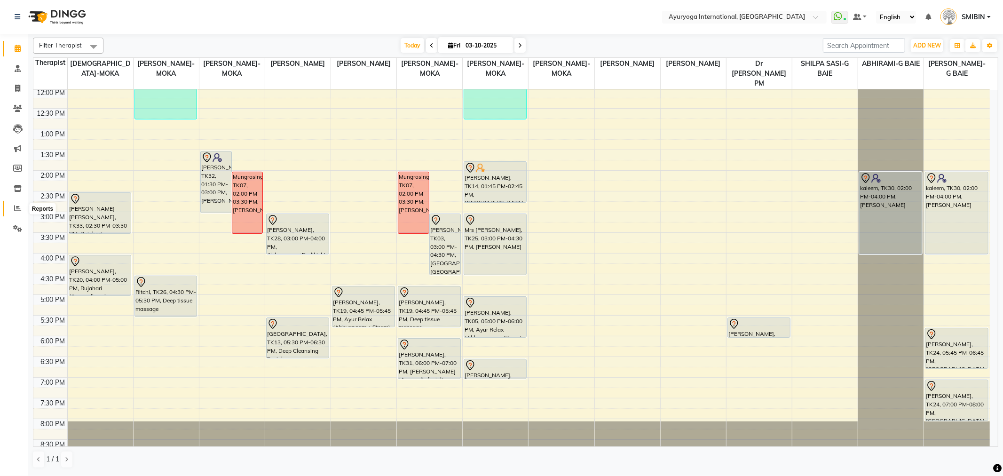
click at [15, 210] on icon at bounding box center [17, 208] width 7 height 7
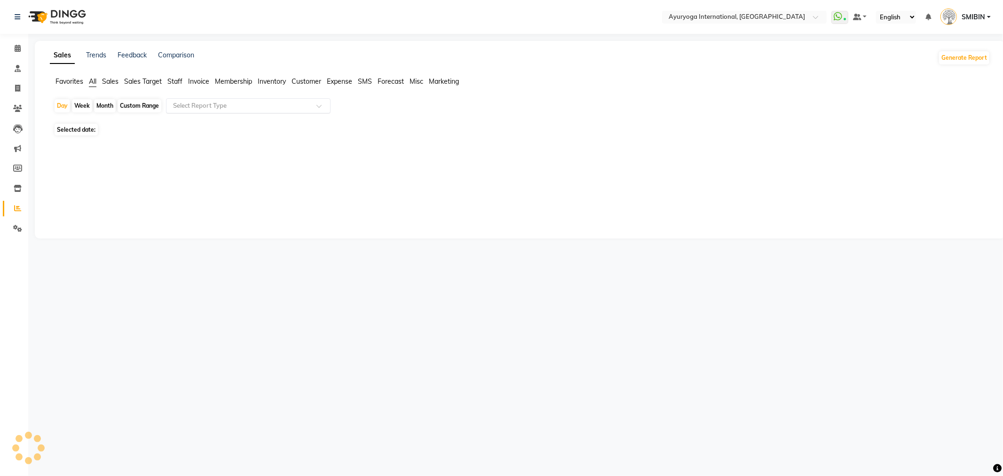
click at [248, 113] on ng-select "Select Report Type" at bounding box center [248, 105] width 165 height 15
click at [337, 80] on span "Expense" at bounding box center [339, 81] width 25 height 8
click at [252, 115] on div "Day Week Month Custom Range Select Report Type" at bounding box center [520, 106] width 933 height 17
click at [252, 106] on input "text" at bounding box center [238, 105] width 135 height 9
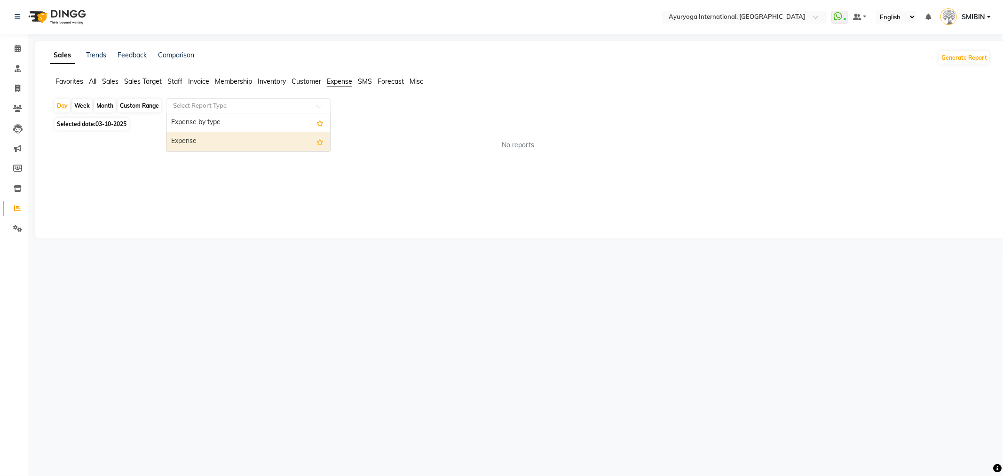
click at [226, 138] on div "Expense" at bounding box center [248, 141] width 164 height 19
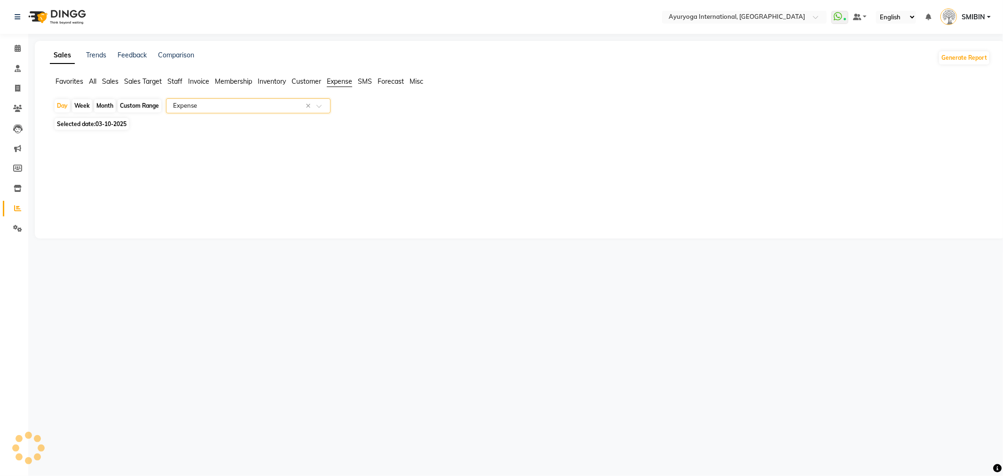
select select "full_report"
select select "csv"
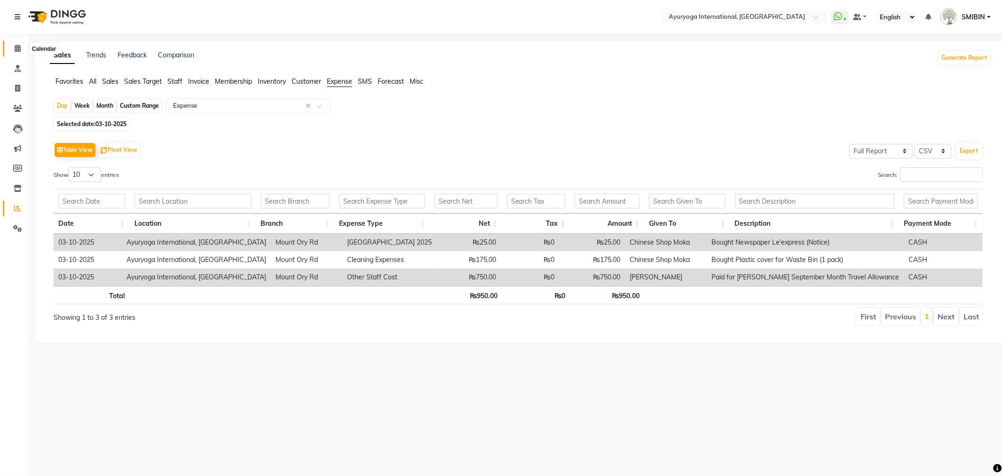
click at [13, 52] on span at bounding box center [17, 48] width 16 height 11
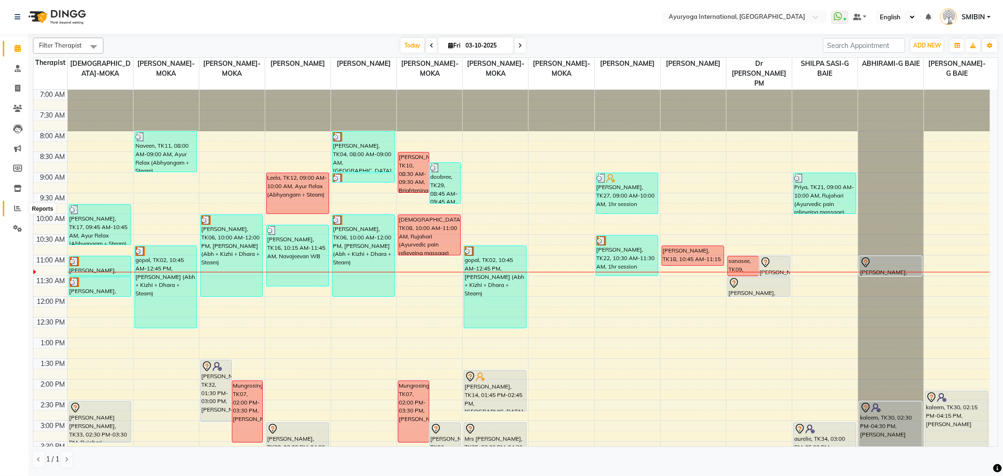
click at [20, 209] on icon at bounding box center [17, 208] width 7 height 7
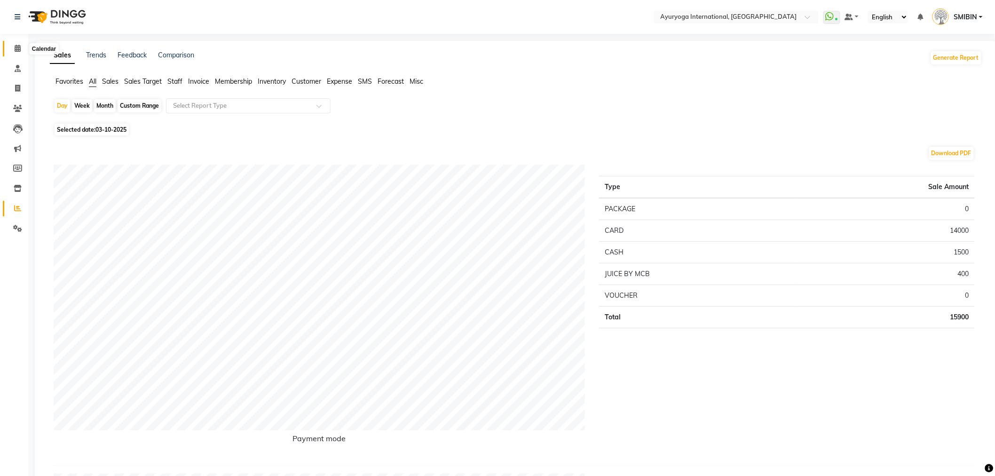
click at [20, 45] on span at bounding box center [17, 48] width 16 height 11
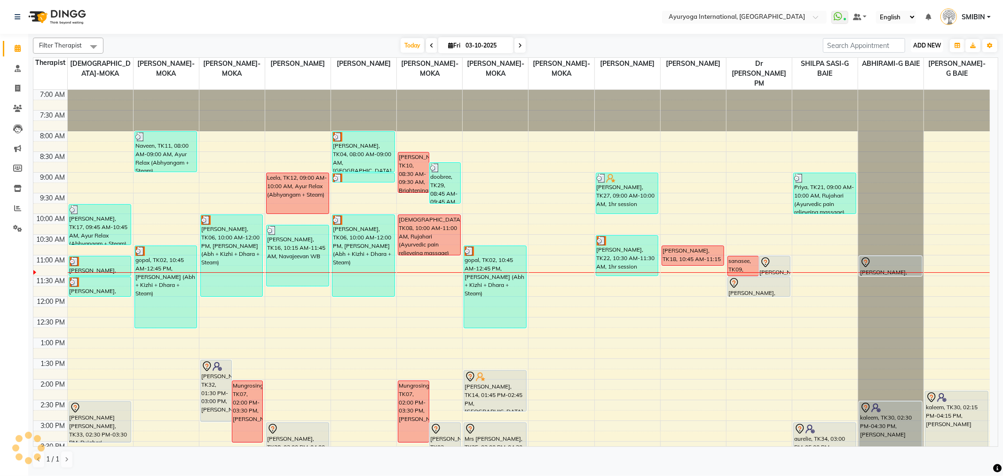
click at [923, 47] on span "ADD NEW" at bounding box center [927, 45] width 28 height 7
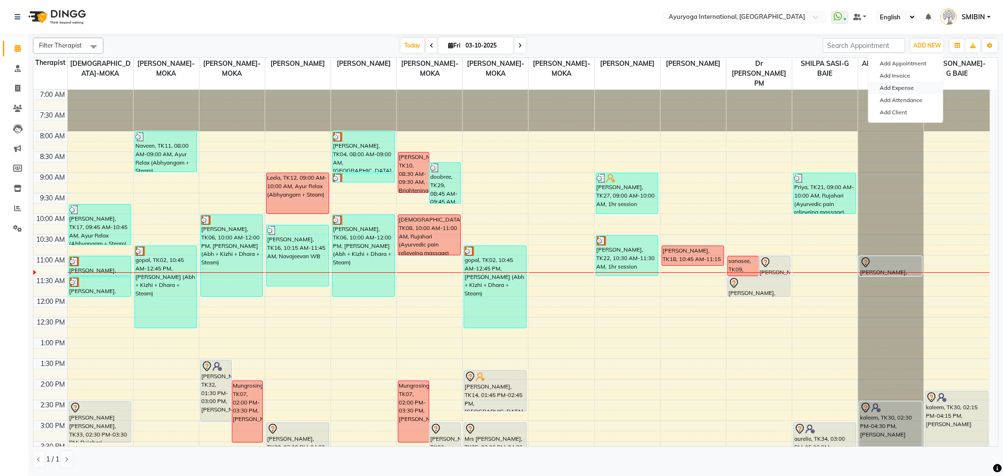
click at [901, 90] on link "Add Expense" at bounding box center [906, 88] width 74 height 12
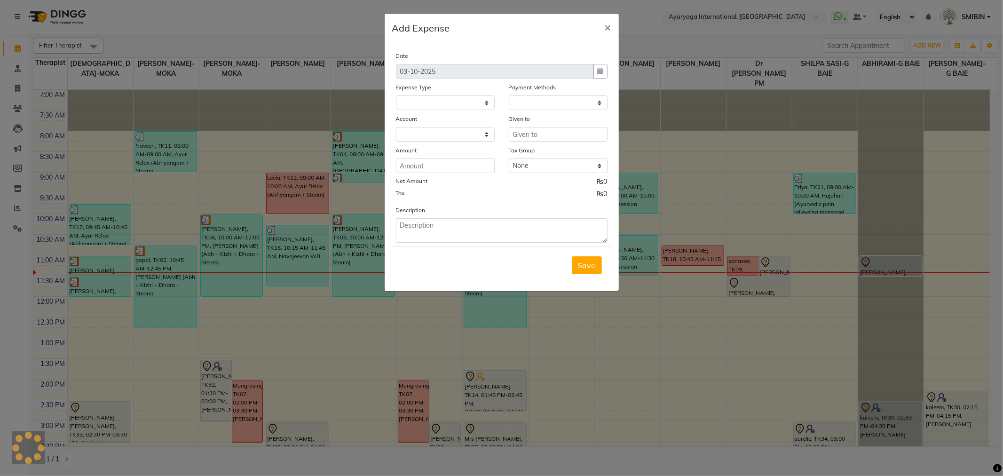
select select
select select "1"
select select "2477"
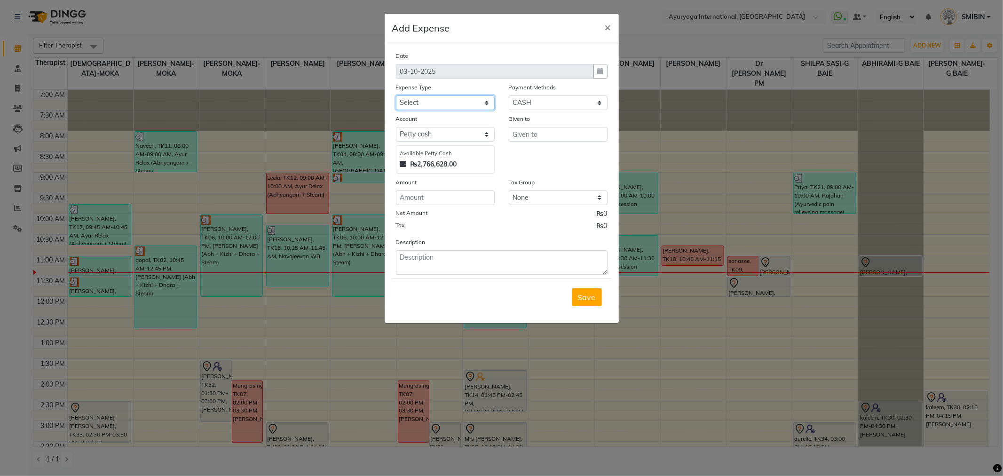
click at [422, 102] on select "Select Advertising and Promotional Expenses Audit Charge BANK CHARGES CAR LOAN …" at bounding box center [445, 102] width 99 height 15
click at [322, 36] on ngb-modal-window "Add Expense × Date 03-10-2025 Expense Type Select Advertising and Promotional E…" at bounding box center [501, 238] width 1003 height 476
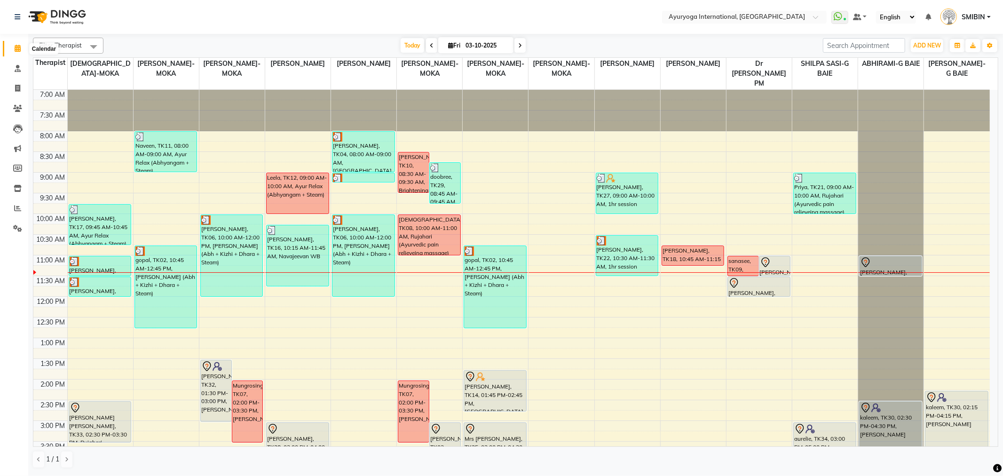
click at [18, 50] on icon at bounding box center [18, 48] width 6 height 7
click at [935, 45] on span "ADD NEW" at bounding box center [927, 45] width 28 height 7
click at [896, 88] on link "Add Expense" at bounding box center [906, 88] width 74 height 12
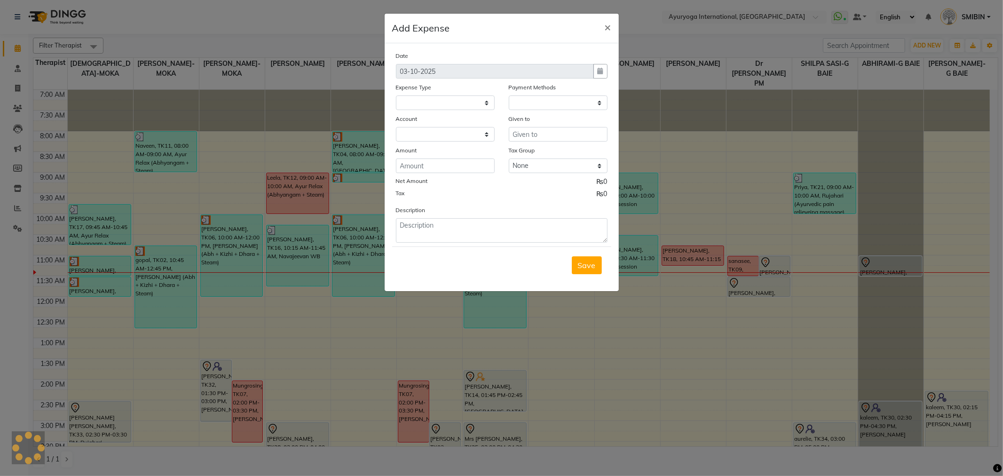
select select
select select "1"
select select "2477"
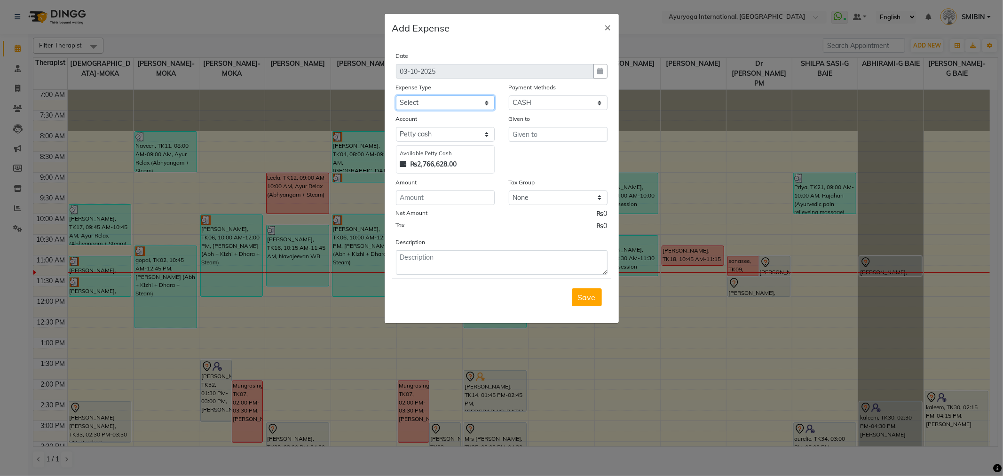
click at [477, 103] on select "Select Advertising and Promotional Expenses Audit Charge BANK CHARGES CAR LOAN …" at bounding box center [445, 102] width 99 height 15
select select "77"
click at [396, 95] on select "Select Advertising and Promotional Expenses Audit Charge BANK CHARGES CAR LOAN …" at bounding box center [445, 102] width 99 height 15
click at [545, 139] on input "text" at bounding box center [558, 134] width 99 height 15
click at [455, 205] on input "number" at bounding box center [445, 197] width 99 height 15
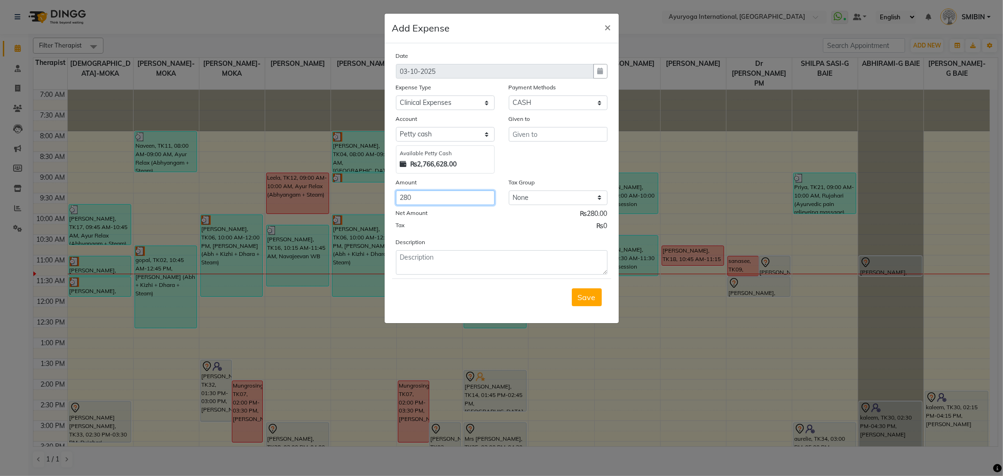
type input "280"
click at [433, 255] on textarea at bounding box center [502, 262] width 212 height 24
click at [535, 135] on input "text" at bounding box center [558, 134] width 99 height 15
click at [582, 137] on input "Pharmexcel pharmacyMoka" at bounding box center [558, 134] width 99 height 15
click at [556, 139] on input "Pharmexcel pharmacy Moka" at bounding box center [558, 134] width 99 height 15
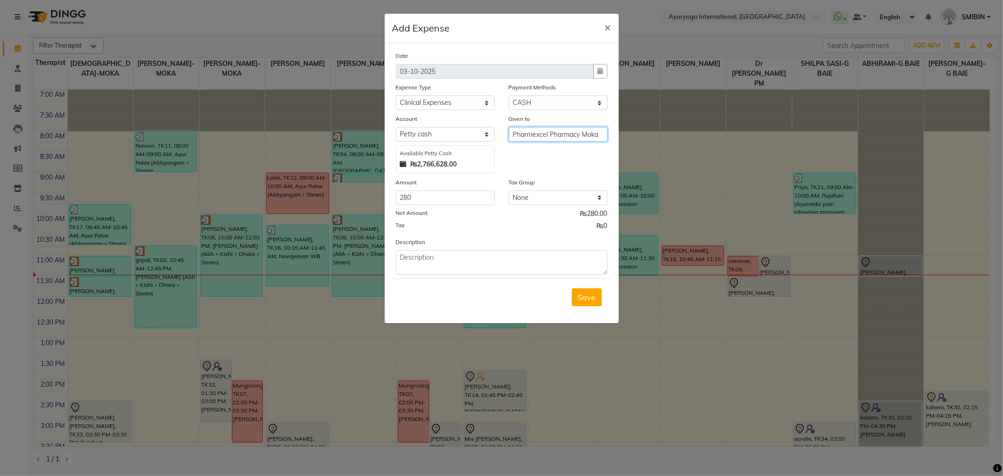
type input "Pharmexcel Pharmacy Moka"
click at [463, 267] on textarea at bounding box center [502, 262] width 212 height 24
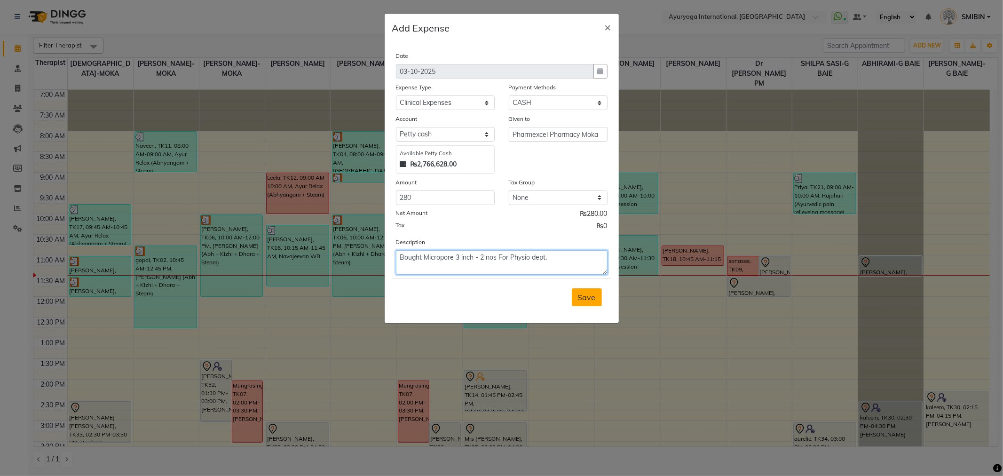
type textarea "Bought Micropore 3 inch - 2 nos For Physio dept."
click at [581, 293] on span "Save" at bounding box center [587, 297] width 18 height 9
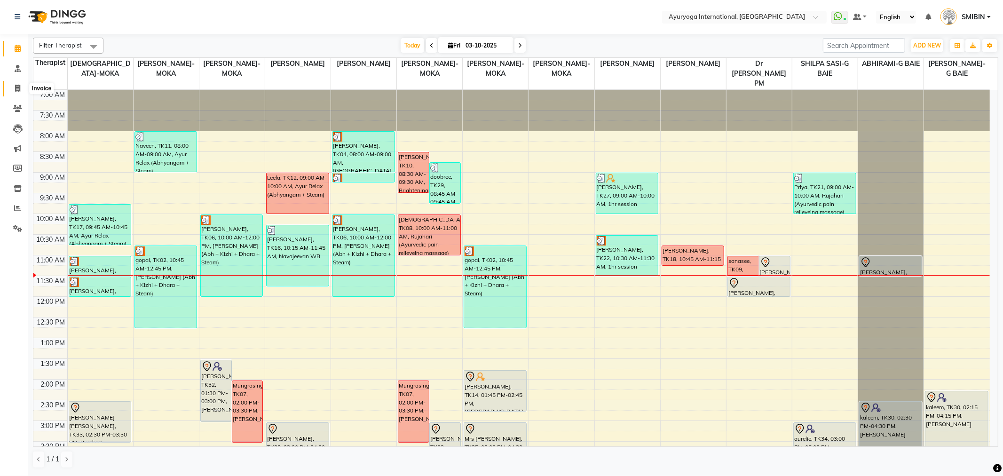
click at [19, 90] on icon at bounding box center [17, 88] width 5 height 7
select select "service"
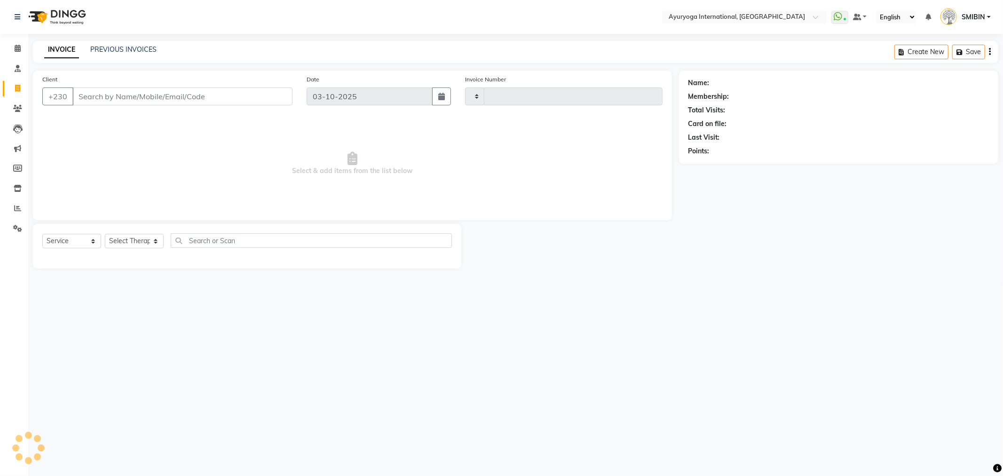
type input "6008"
select select "730"
click at [143, 54] on div "PREVIOUS INVOICES" at bounding box center [123, 50] width 66 height 10
click at [142, 48] on link "PREVIOUS INVOICES" at bounding box center [123, 49] width 66 height 8
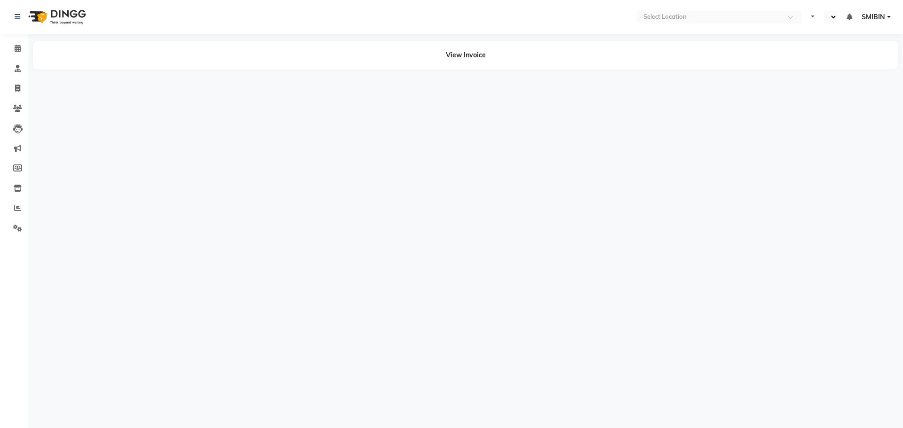
select select "en"
